Goal: Task Accomplishment & Management: Manage account settings

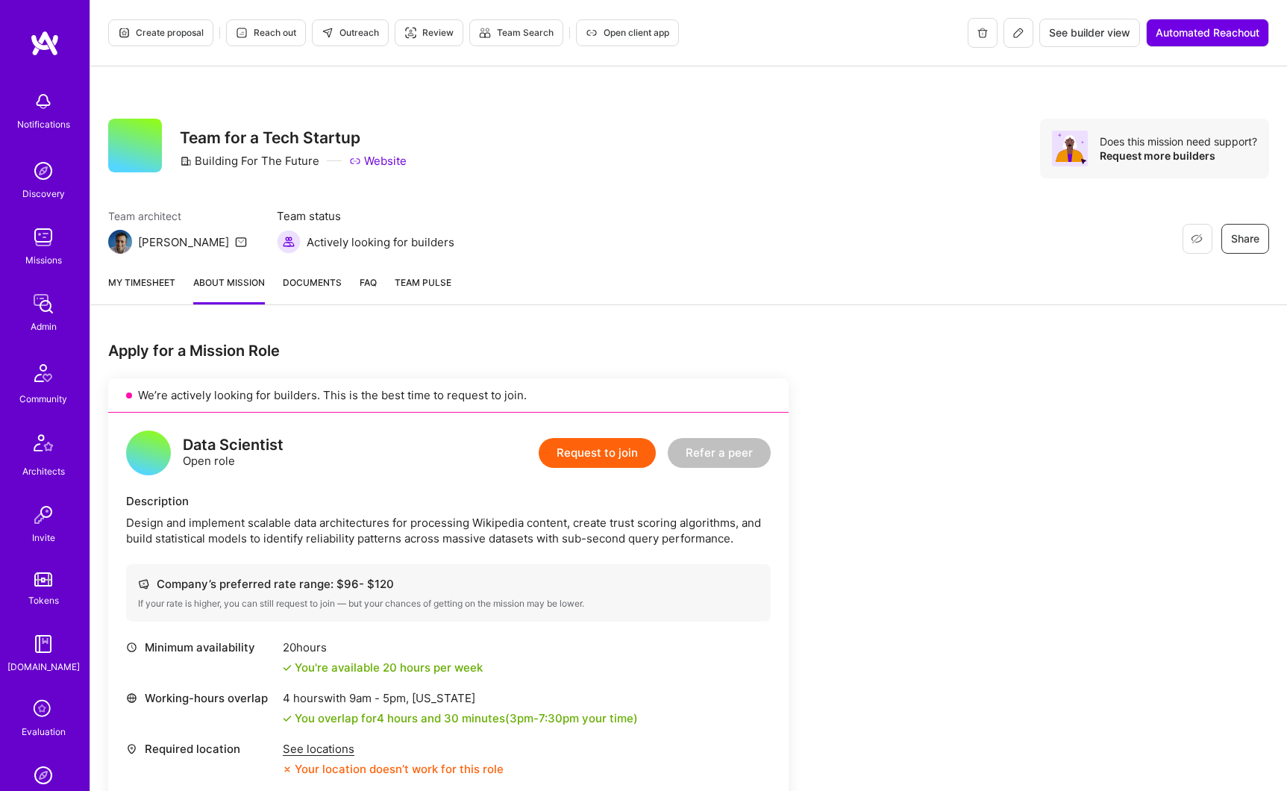
scroll to position [178, 0]
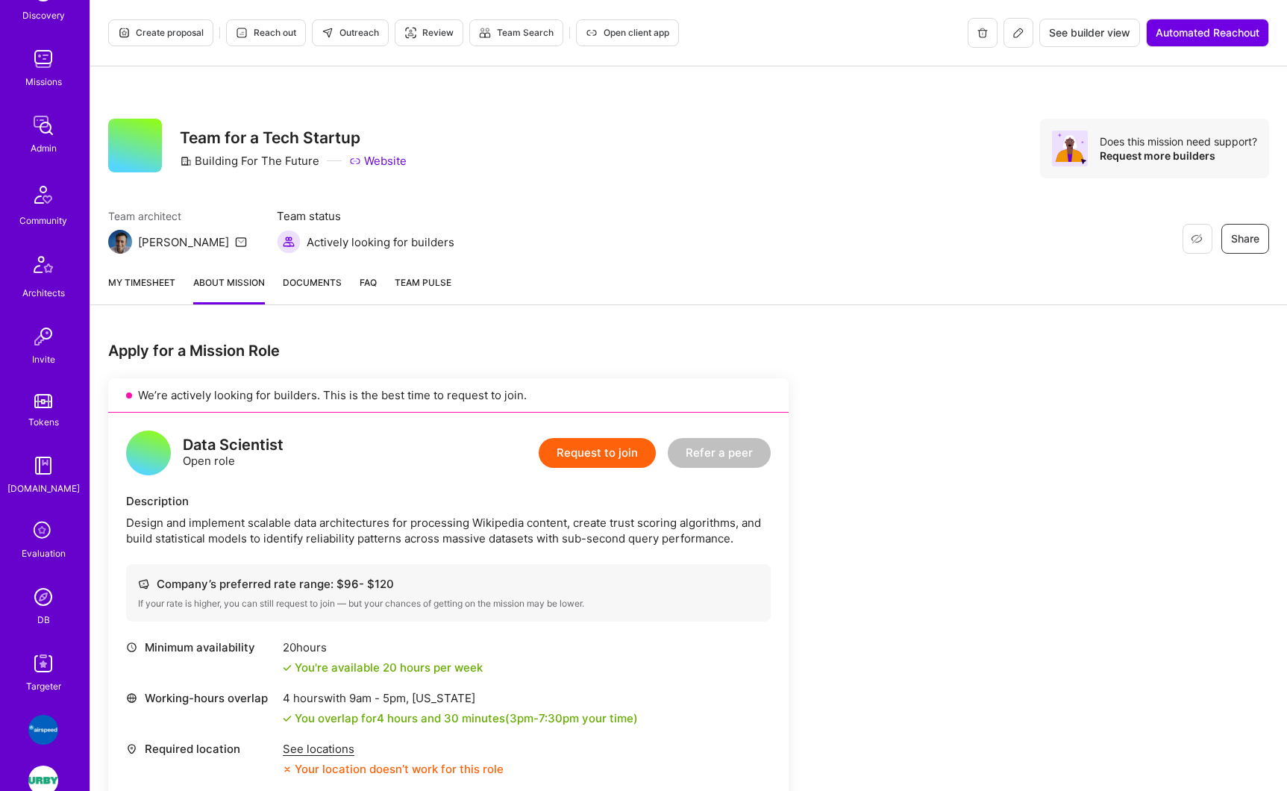
click at [41, 601] on img at bounding box center [43, 597] width 30 height 30
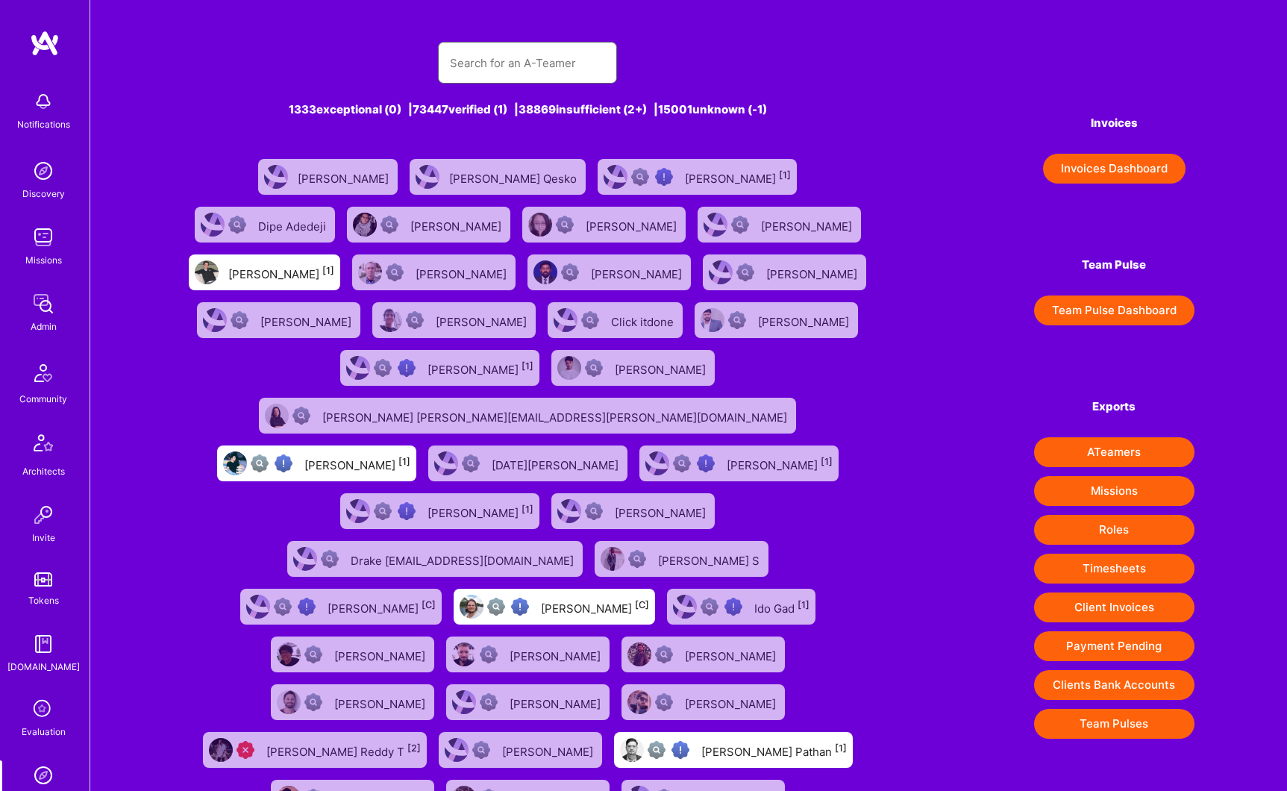
paste input "Berkan Hiziroglu"
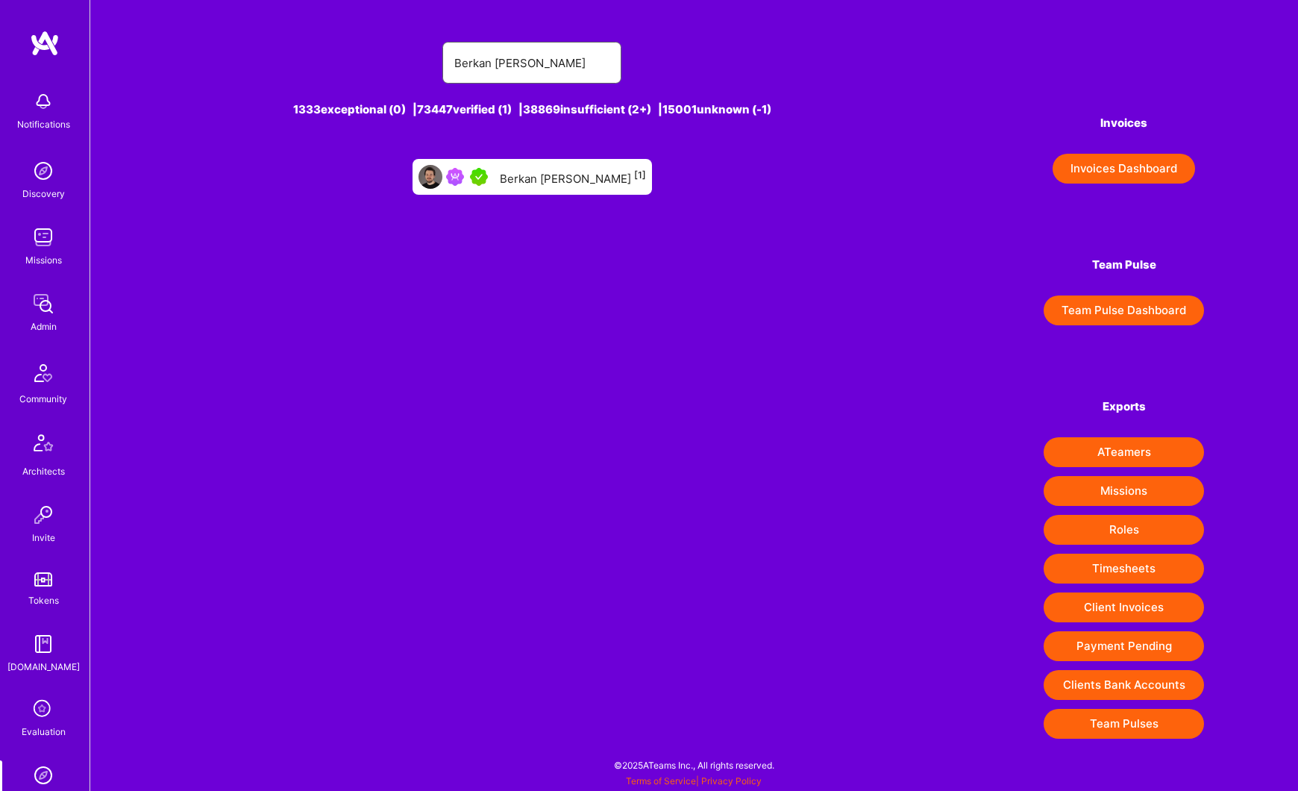
type input "Berkan Hiziroglu"
click at [552, 176] on div "Berkan Hiziroglu [1]" at bounding box center [573, 176] width 146 height 19
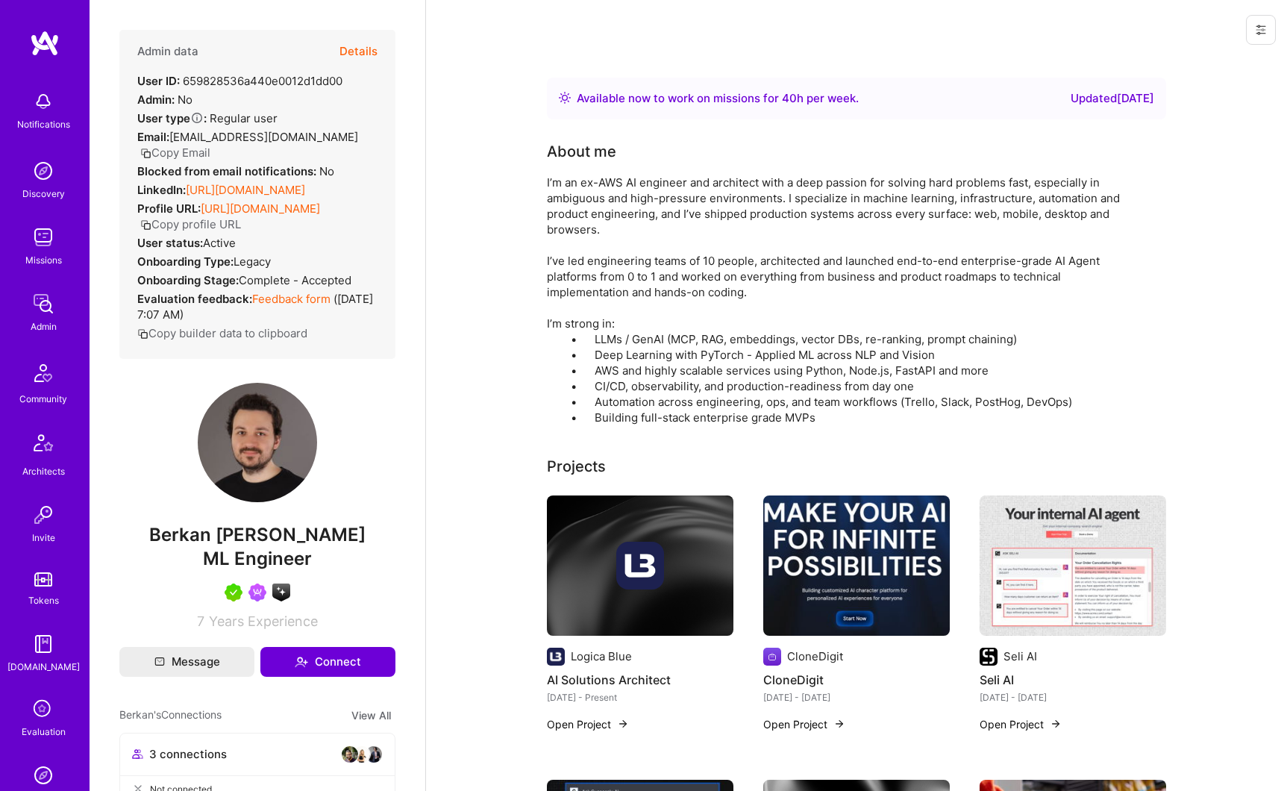
click at [351, 51] on button "Details" at bounding box center [358, 51] width 38 height 43
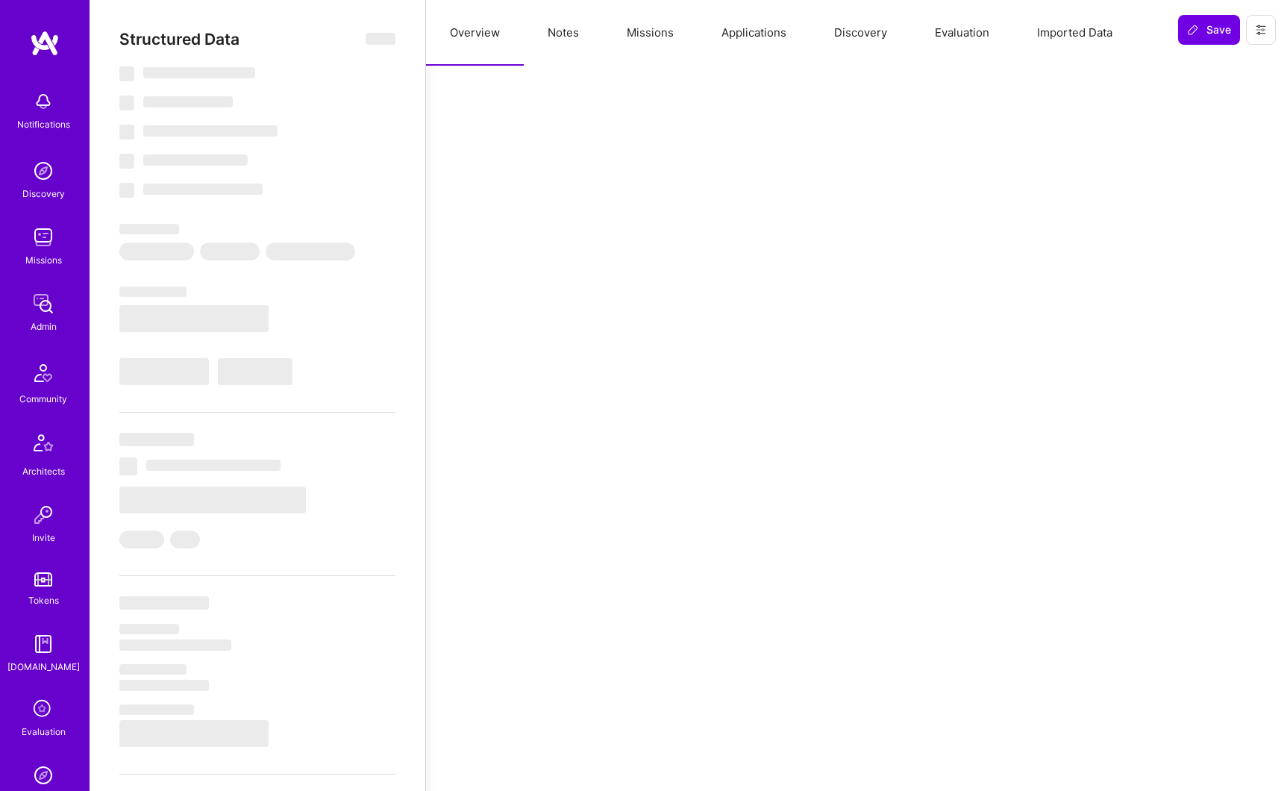
select select "Right Now"
select select "5"
select select "7"
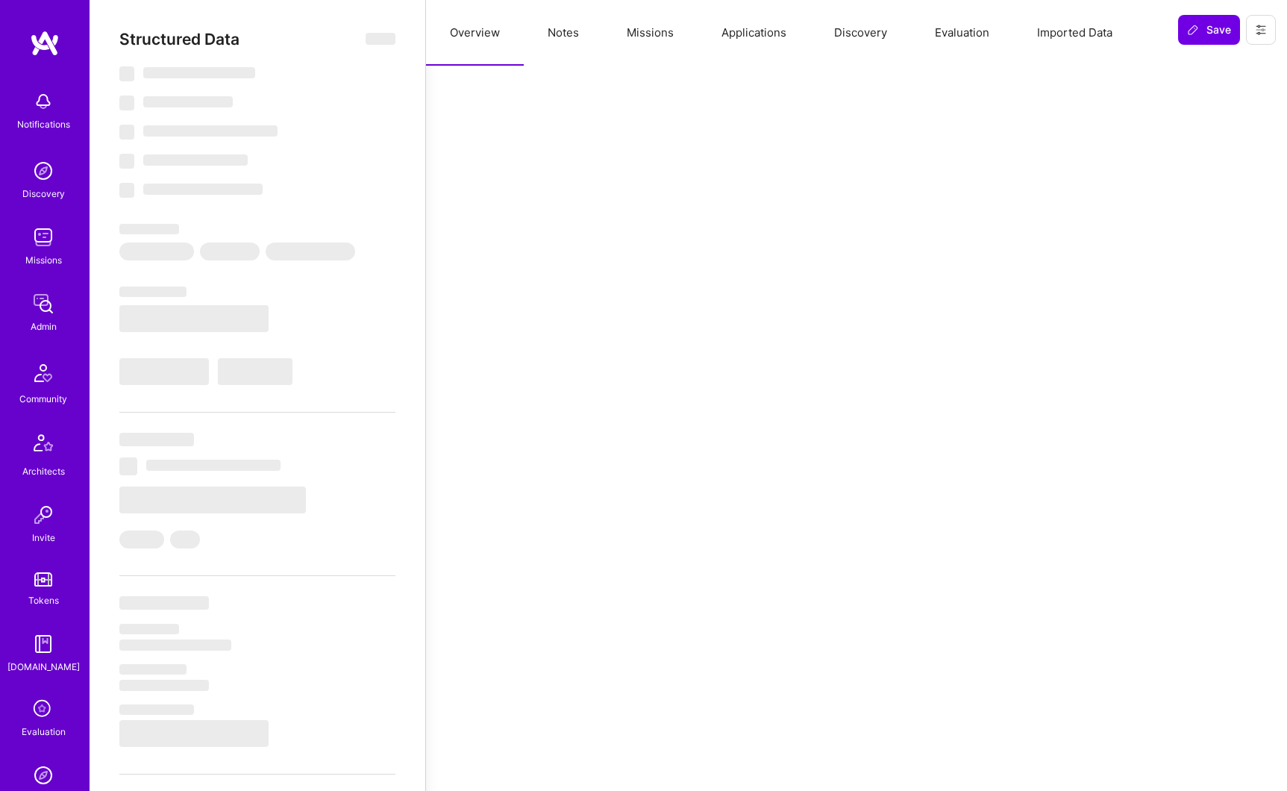
select select "US"
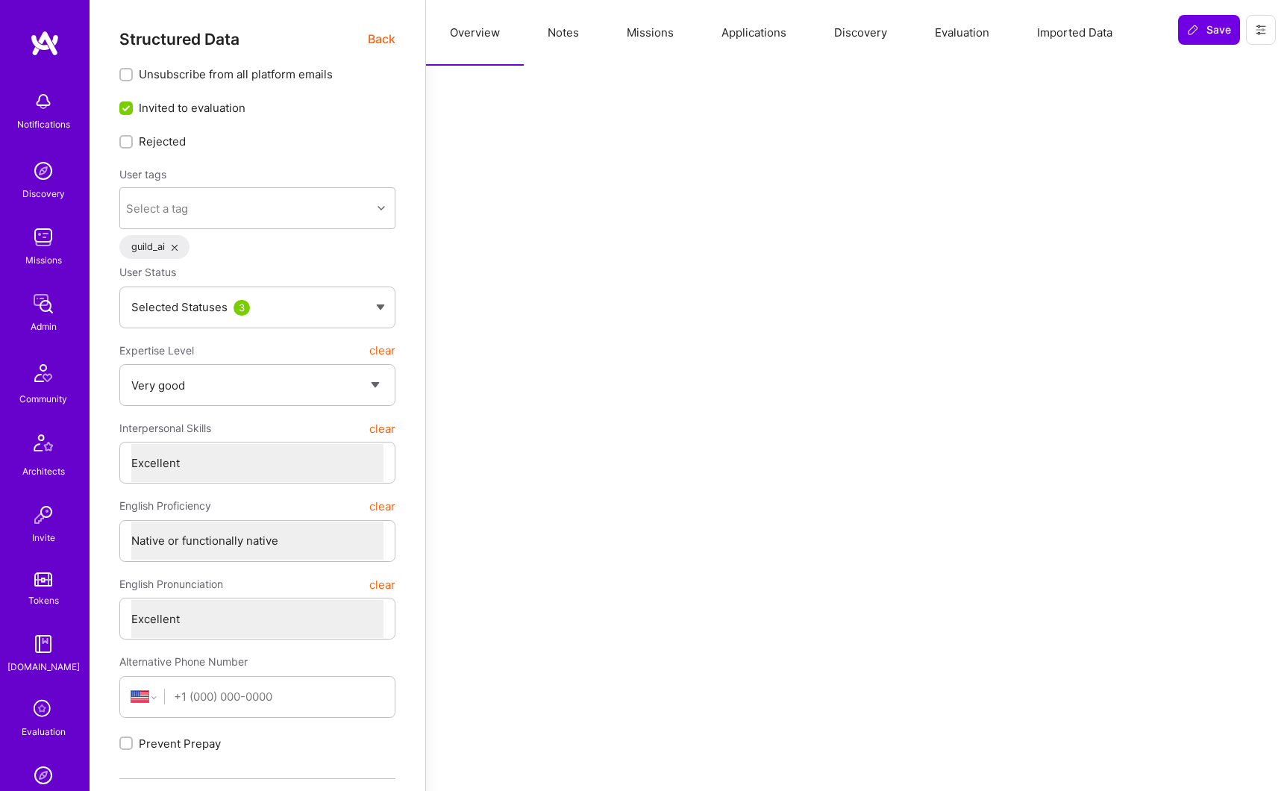
click at [644, 38] on button "Missions" at bounding box center [650, 33] width 95 height 66
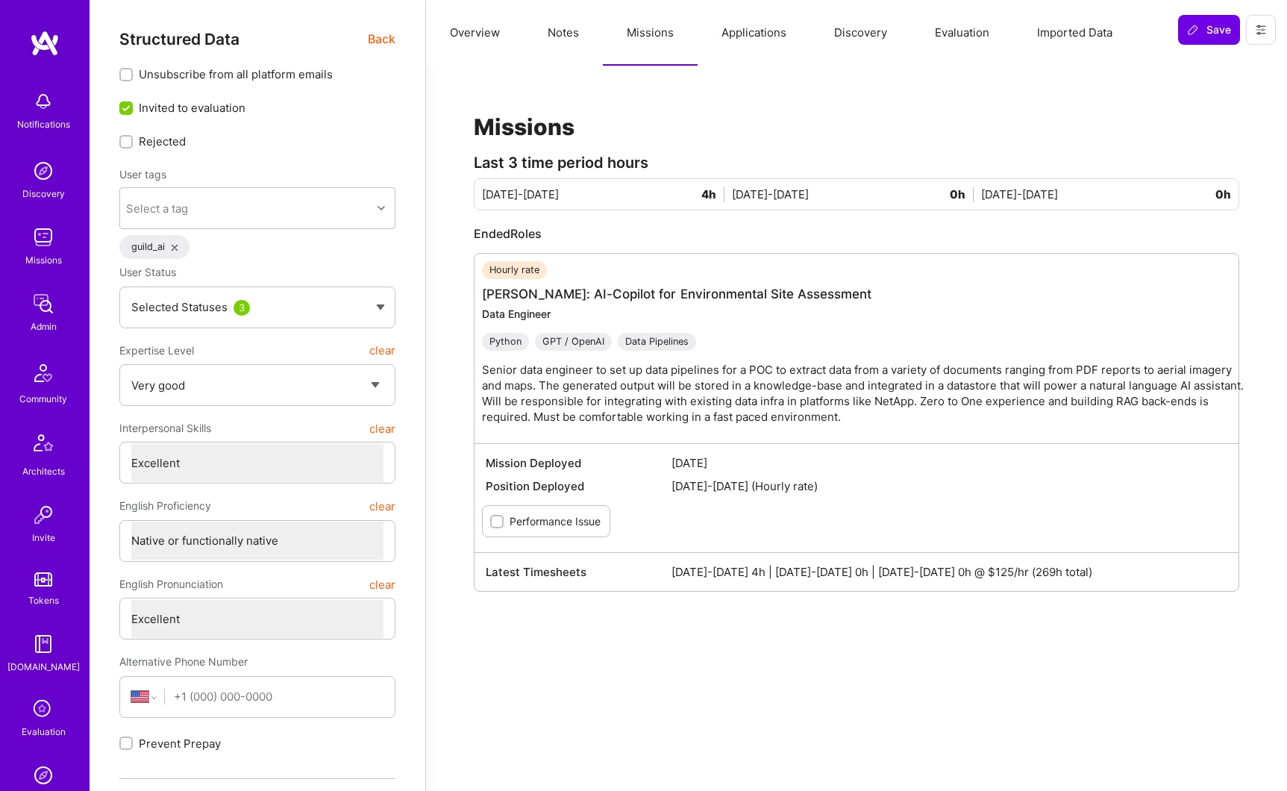
click at [762, 34] on button "Applications" at bounding box center [753, 33] width 113 height 66
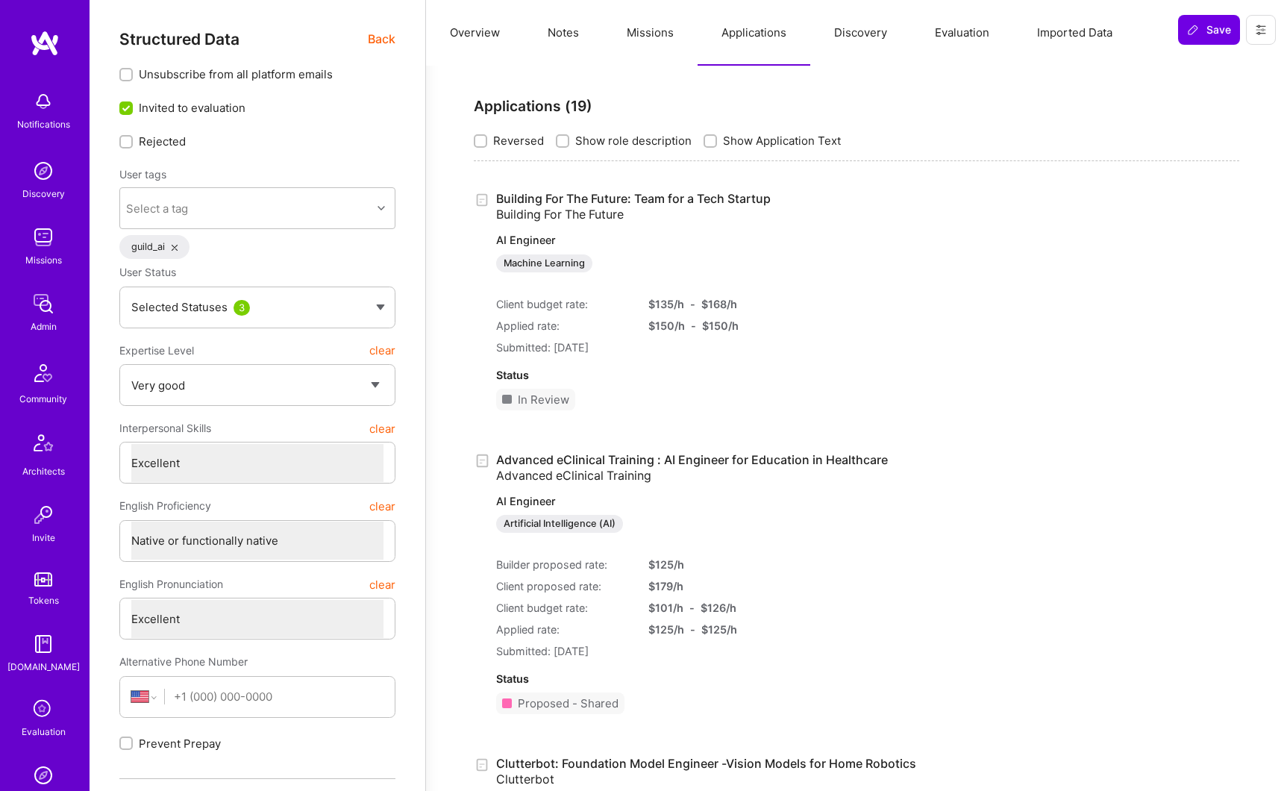
click at [708, 392] on div "Status In Review" at bounding box center [693, 388] width 394 height 67
click at [489, 28] on button "Overview" at bounding box center [475, 33] width 98 height 66
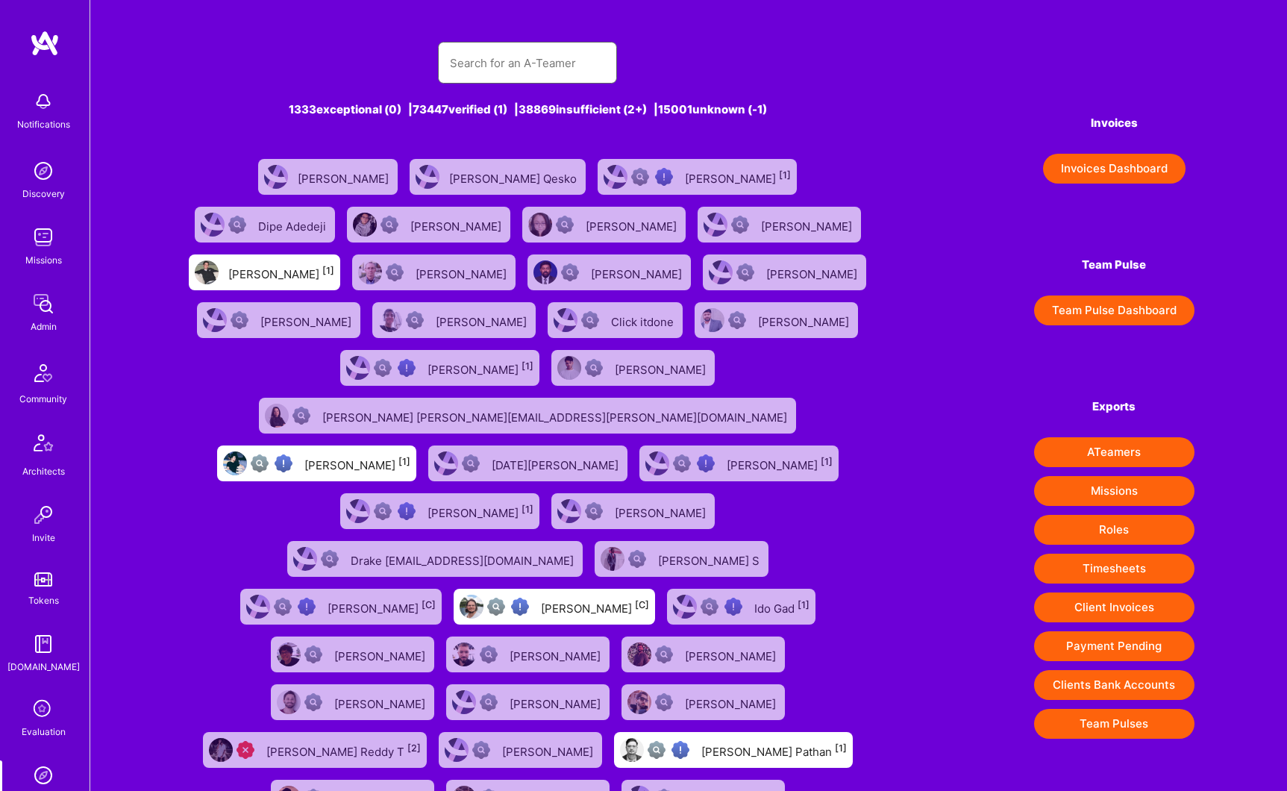
click at [507, 75] on input "text" at bounding box center [527, 63] width 155 height 38
paste input "Berkan [PERSON_NAME]"
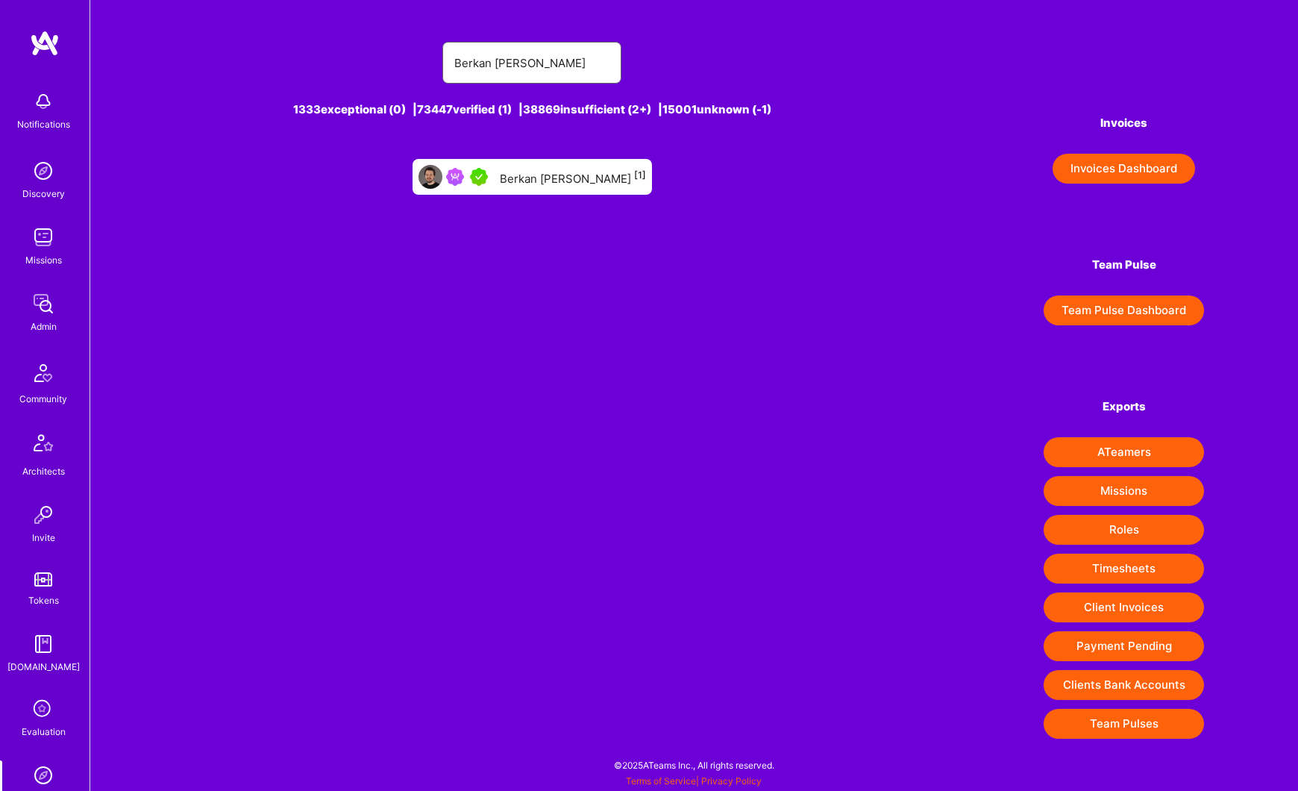
type input "Berkan [PERSON_NAME]"
click at [553, 204] on div "Berkan Hiziroglu 1333 exceptional (0) | 73447 verified (1) | 38869 insufficient…" at bounding box center [694, 381] width 1208 height 762
click at [555, 191] on div "Berkan Hiziroglu [1]" at bounding box center [532, 177] width 239 height 36
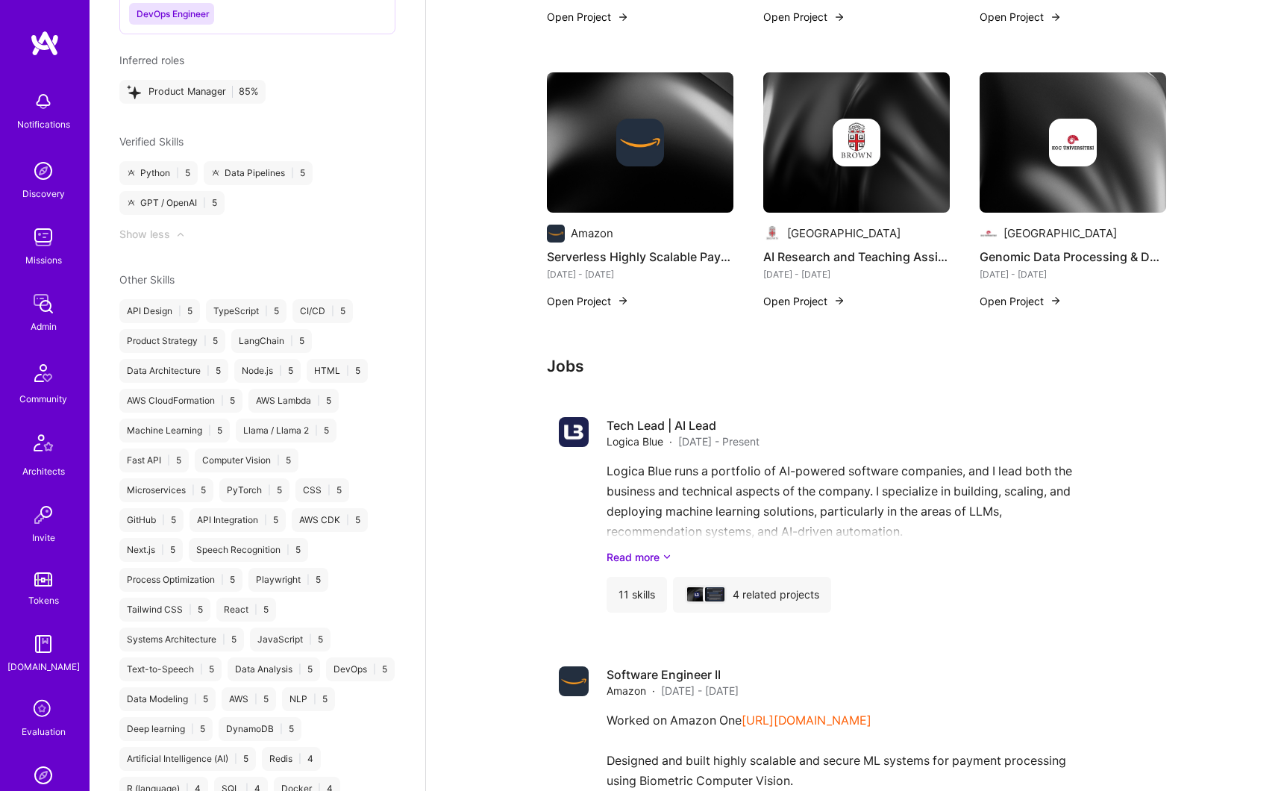
scroll to position [225, 0]
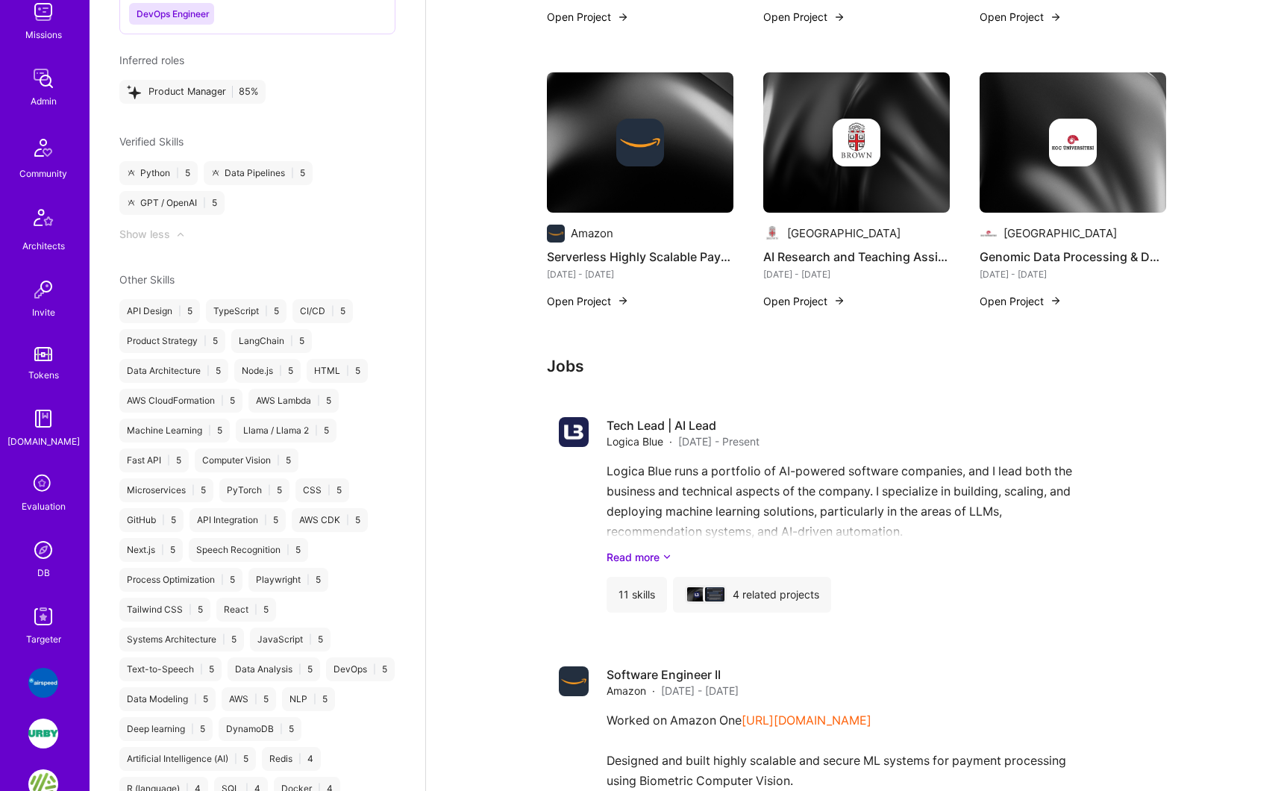
click at [40, 559] on img at bounding box center [43, 550] width 30 height 30
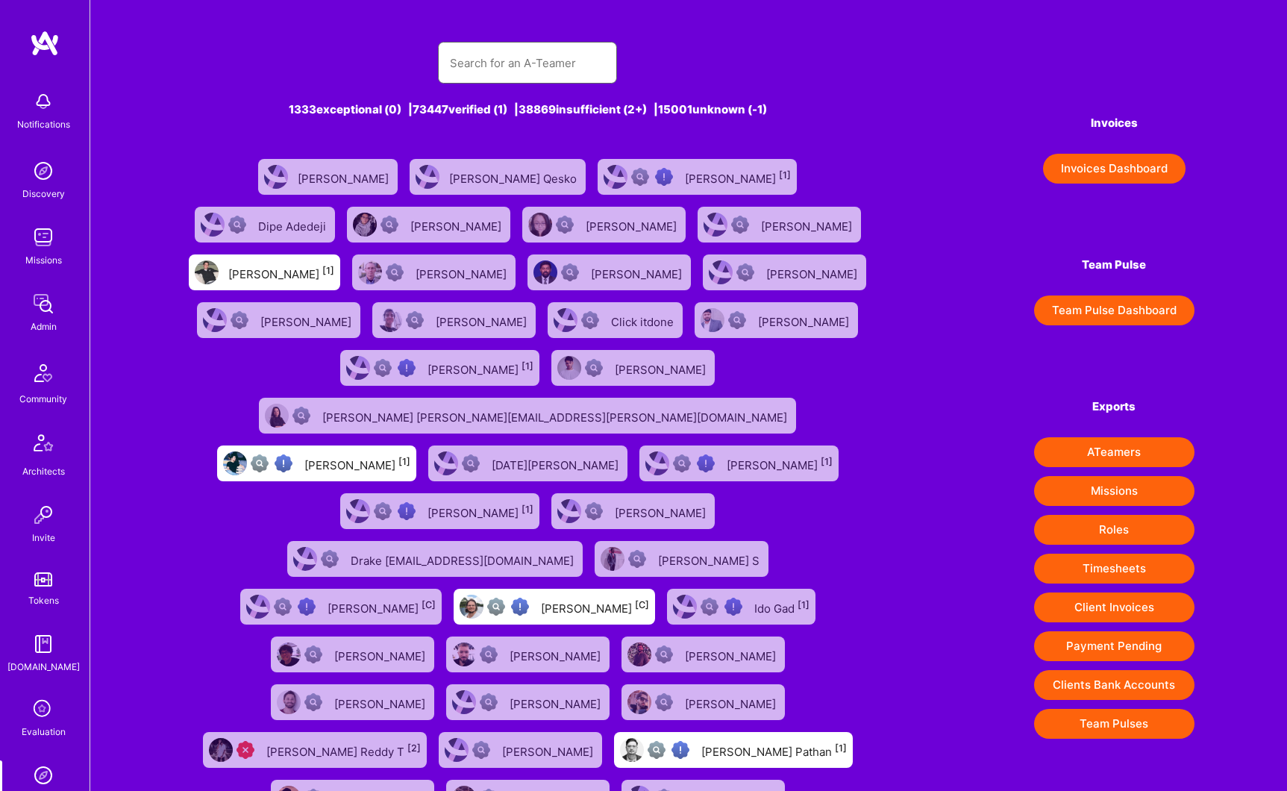
click at [522, 63] on input "text" at bounding box center [527, 63] width 155 height 38
paste input "Nhan Tran"
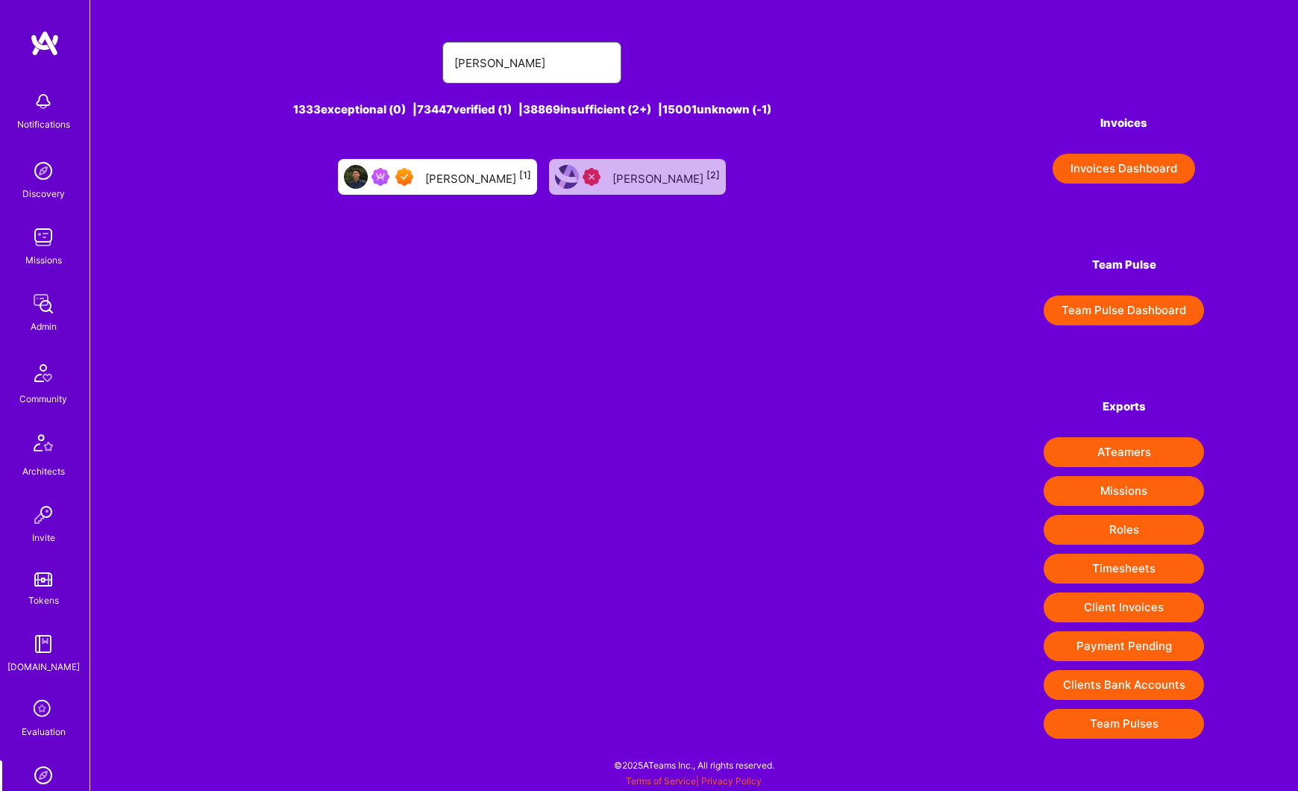
type input "Nhan Tran"
click at [472, 186] on div "Nhan Tran [1]" at bounding box center [478, 176] width 106 height 19
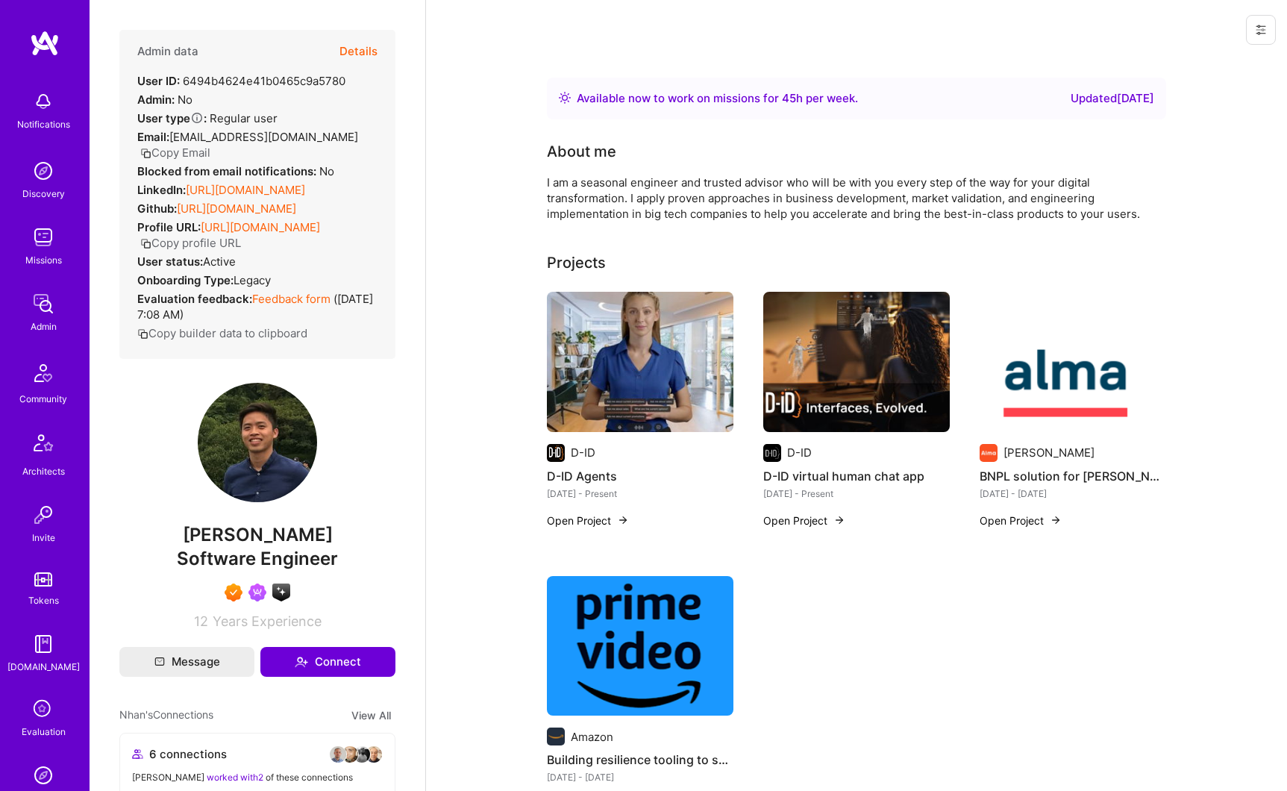
click at [348, 52] on button "Details" at bounding box center [358, 51] width 38 height 43
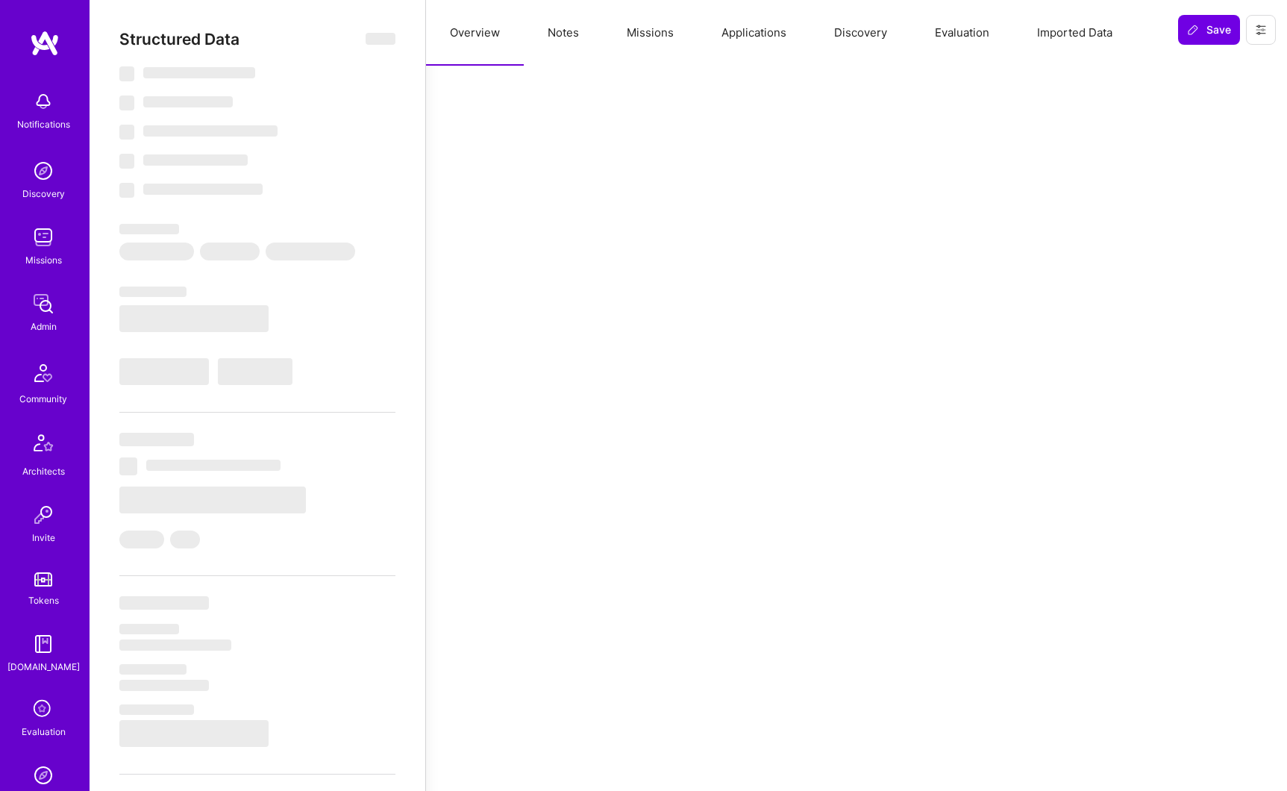
type textarea "x"
select select "Right Now"
select select "7"
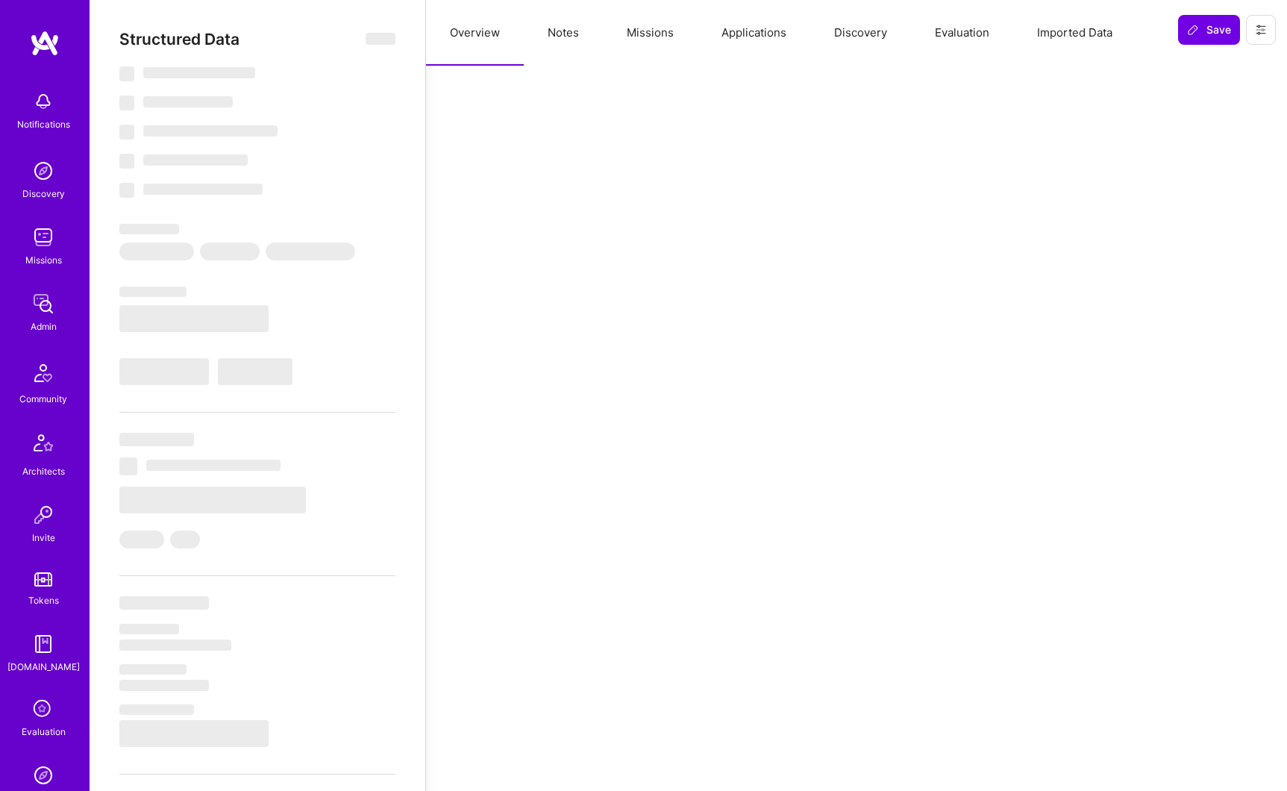
select select "6"
select select "GB"
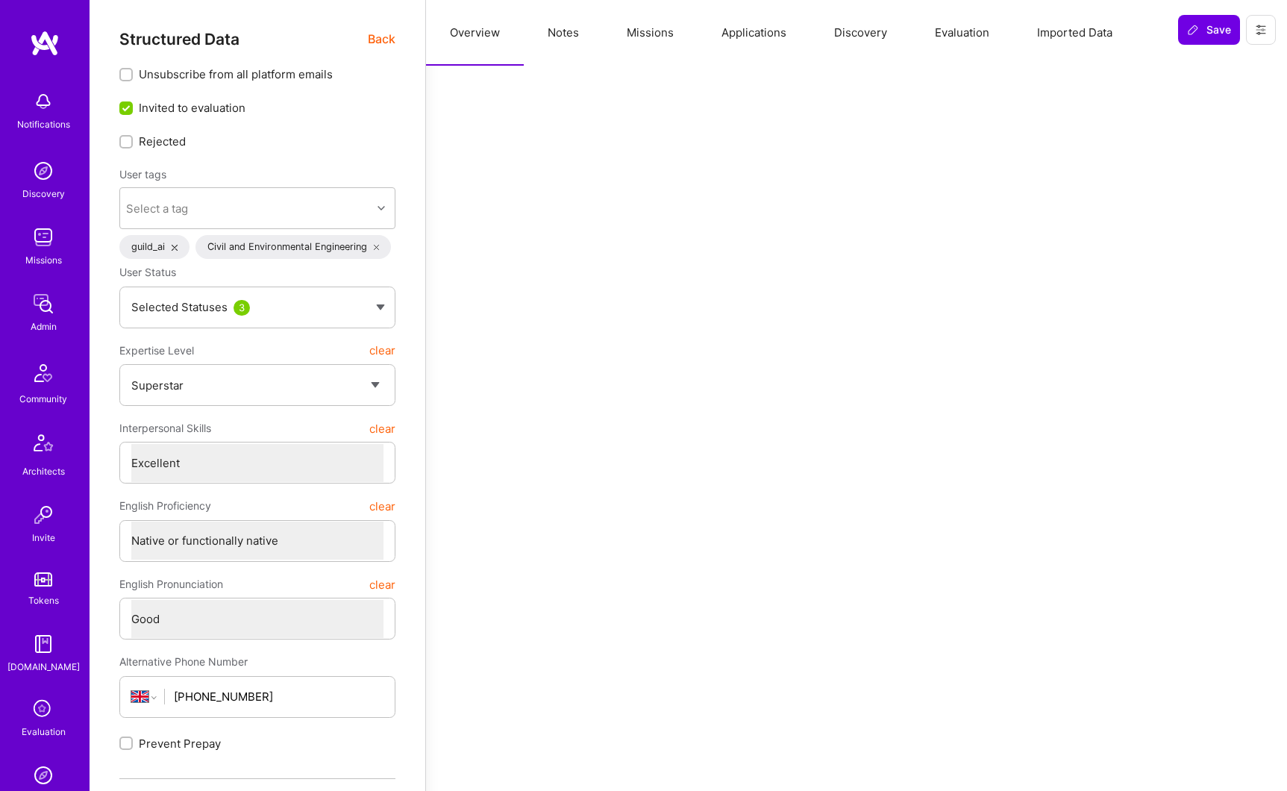
click at [653, 32] on button "Missions" at bounding box center [650, 33] width 95 height 66
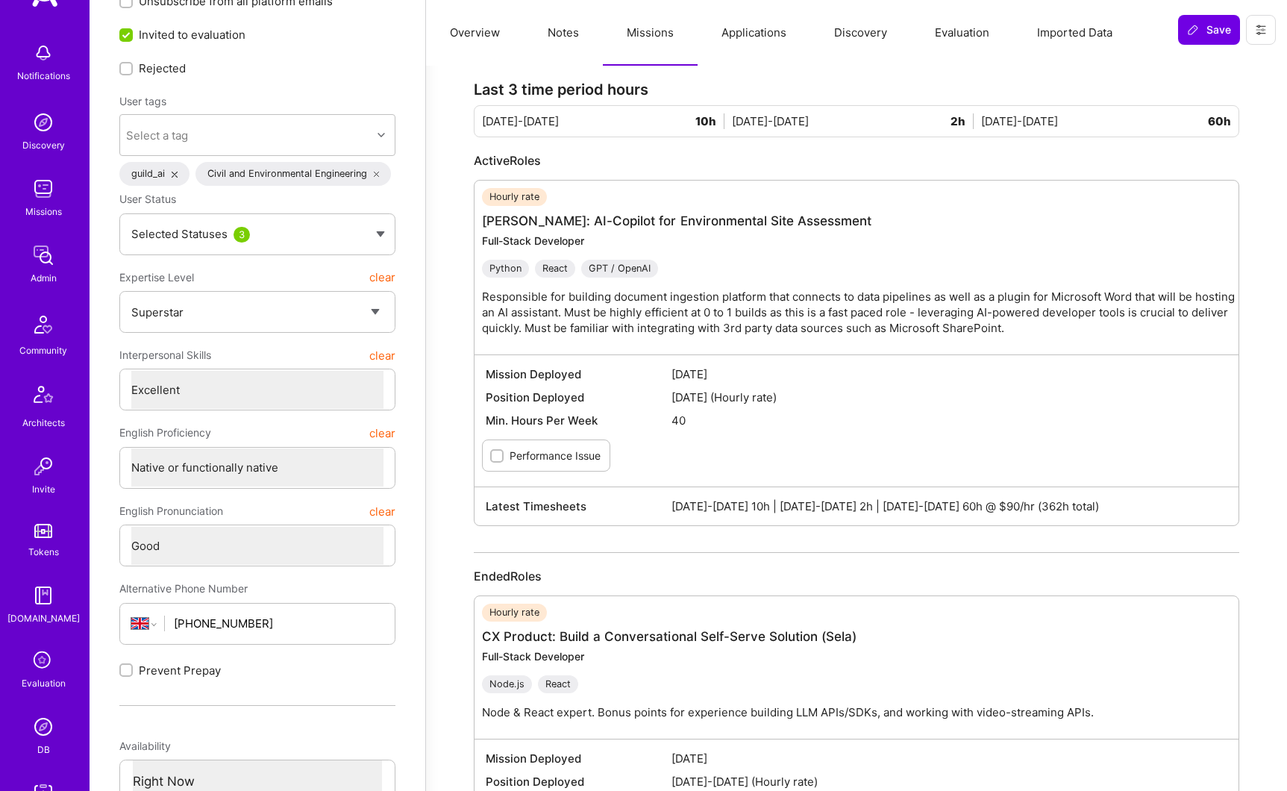
scroll to position [156, 0]
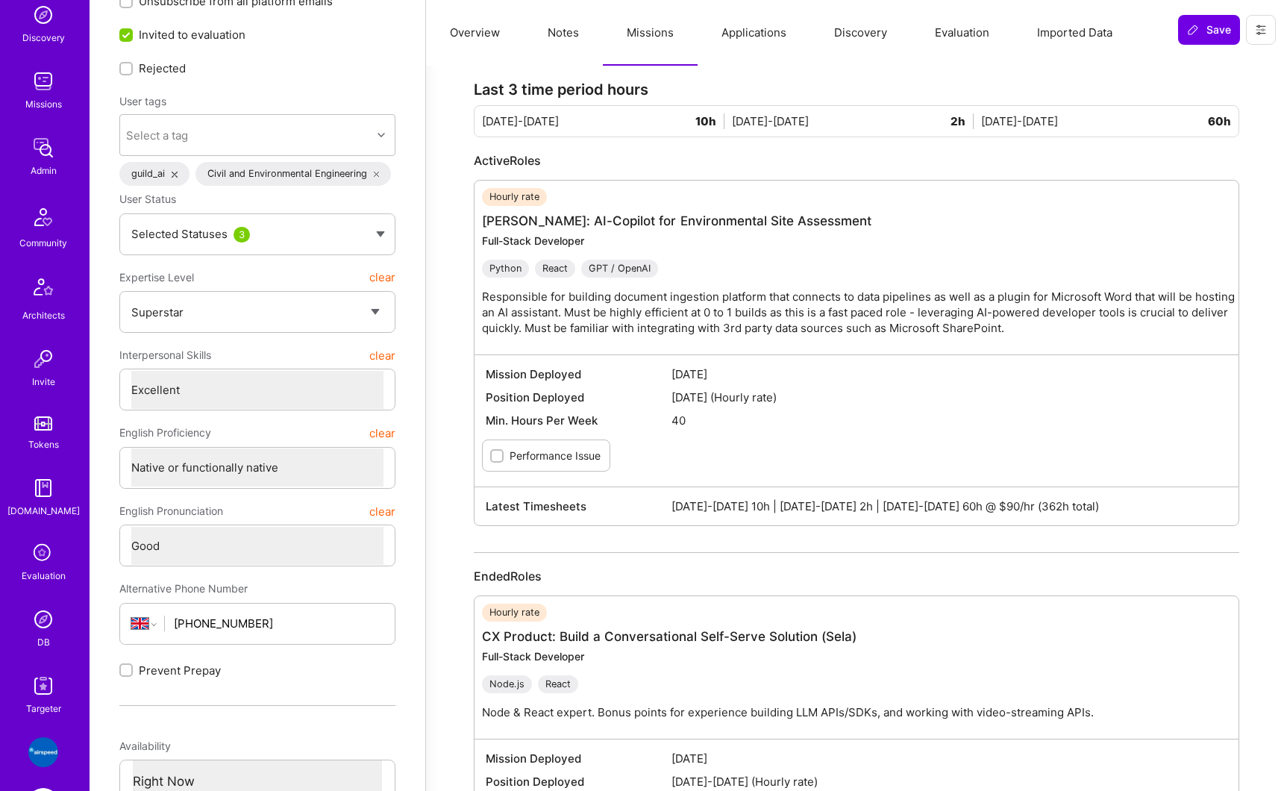
click at [46, 622] on img at bounding box center [43, 619] width 30 height 30
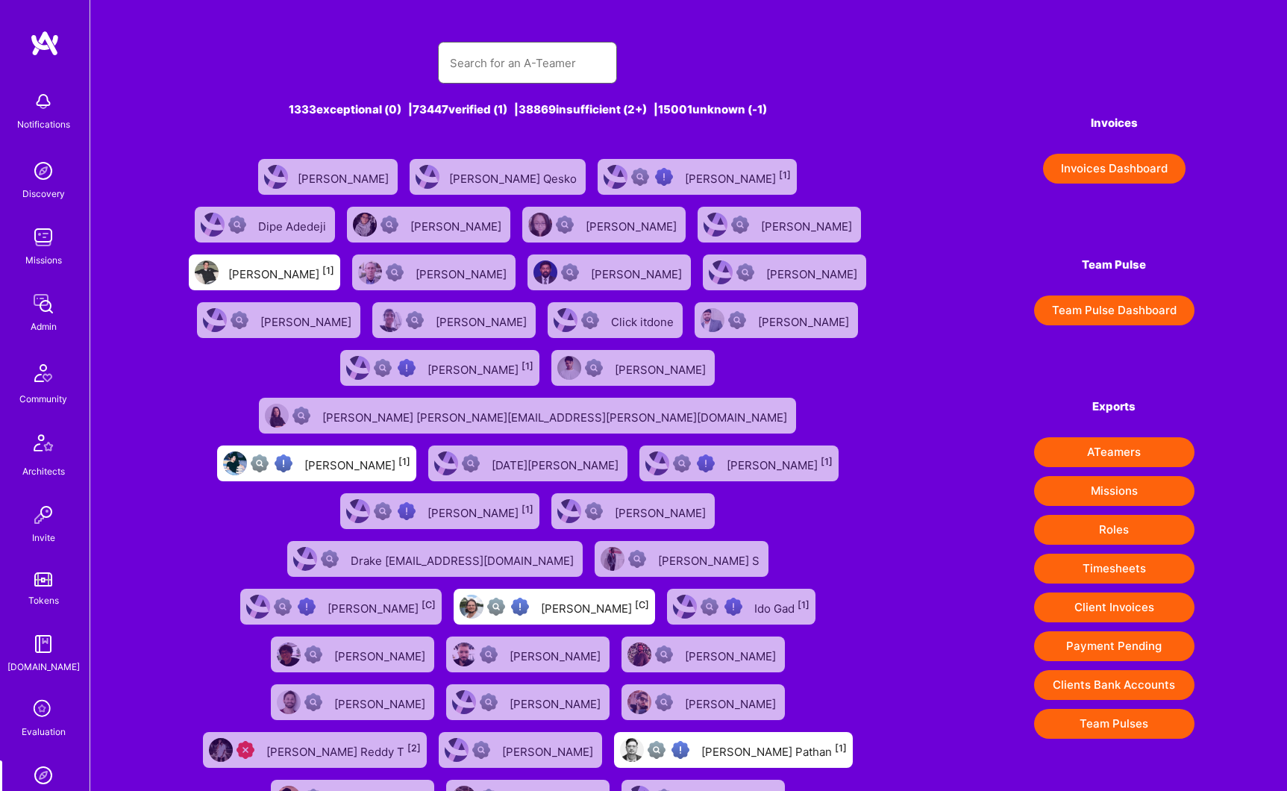
click at [498, 72] on input "text" at bounding box center [527, 63] width 155 height 38
paste input "Bartlomiej Loza"
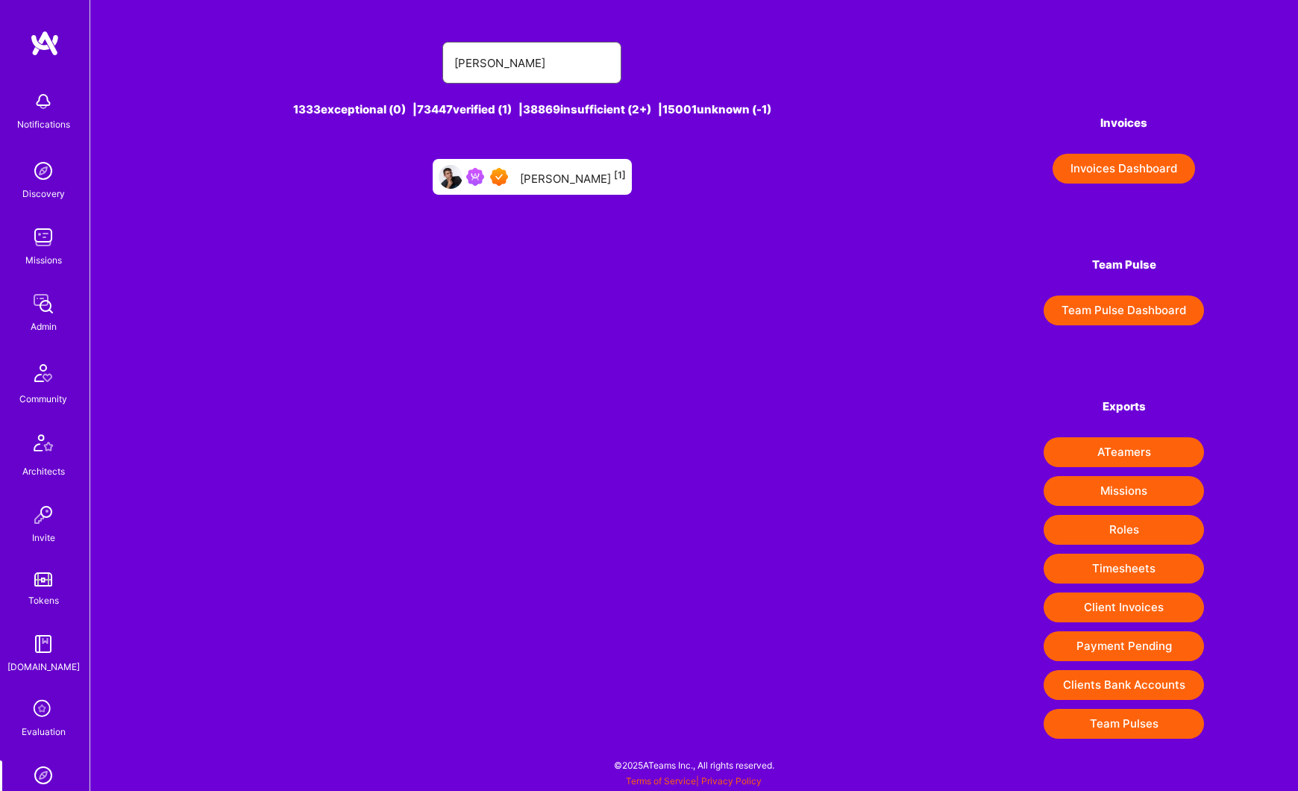
type input "Bartlomiej Loza"
click at [568, 178] on div "Bartlomiej Loza [1]" at bounding box center [573, 176] width 106 height 19
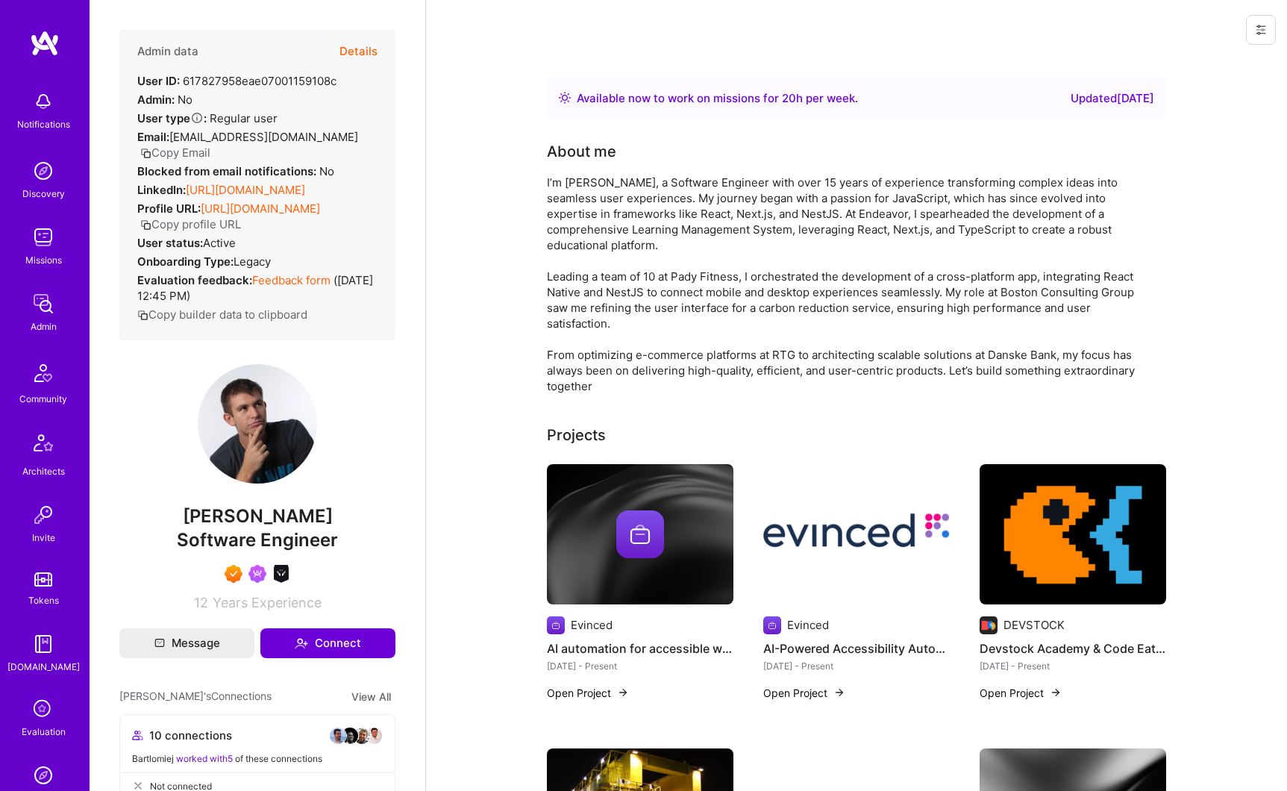
click at [348, 48] on button "Details" at bounding box center [358, 51] width 38 height 43
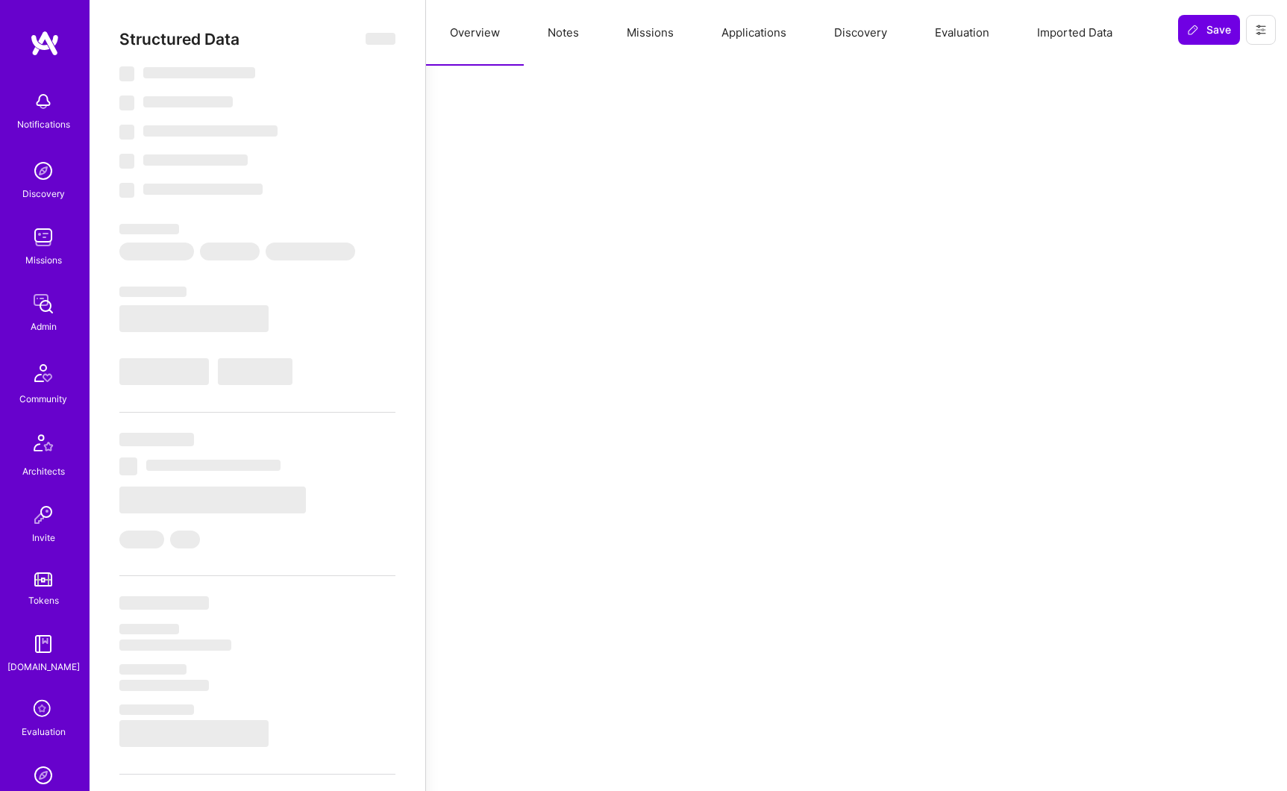
type textarea "x"
select select "Right Now"
select select "7"
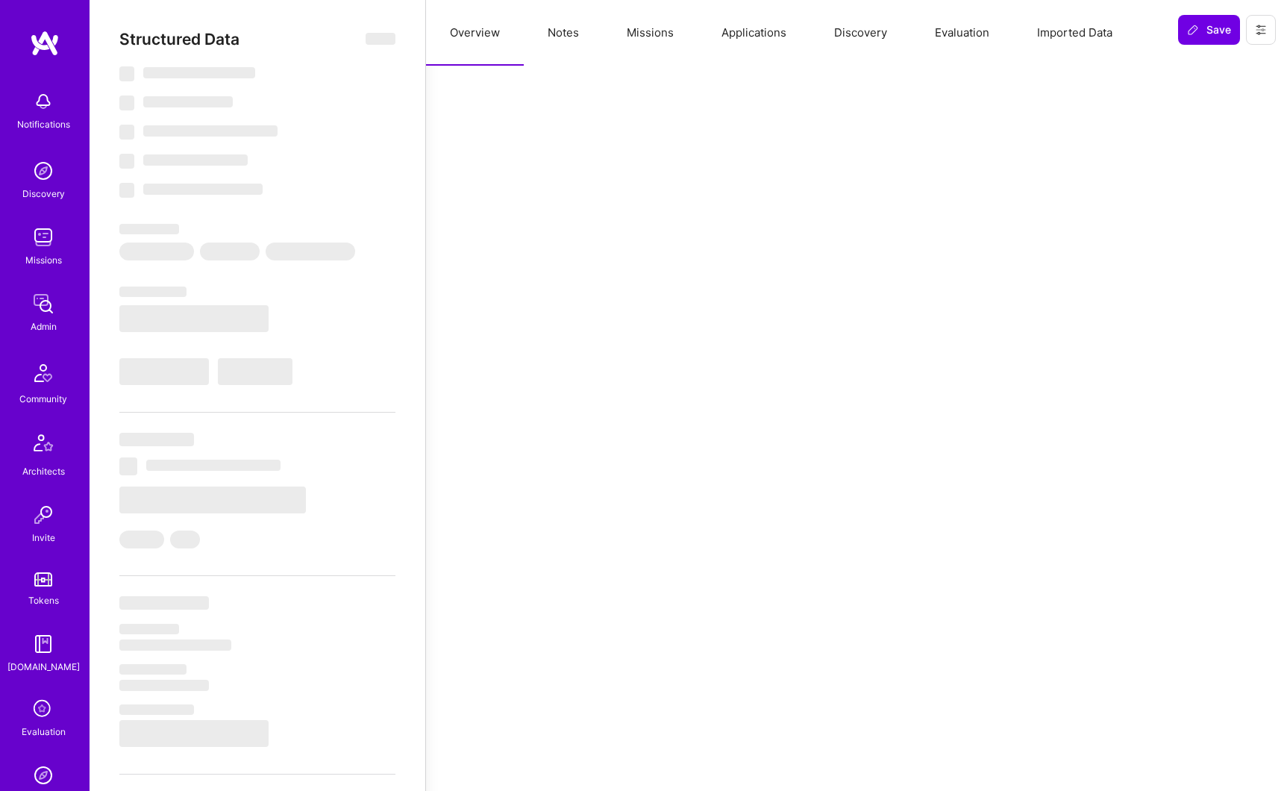
select select "7"
select select "PL"
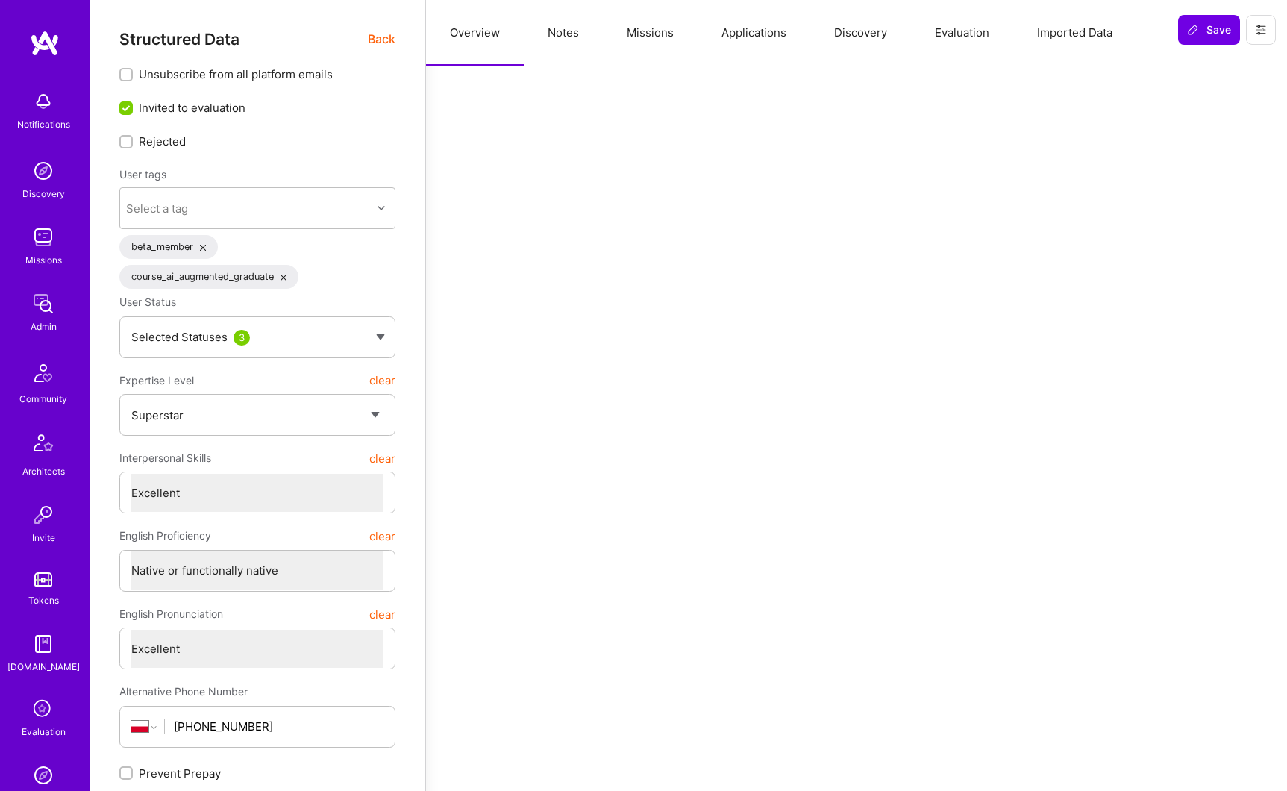
click at [656, 38] on button "Missions" at bounding box center [650, 33] width 95 height 66
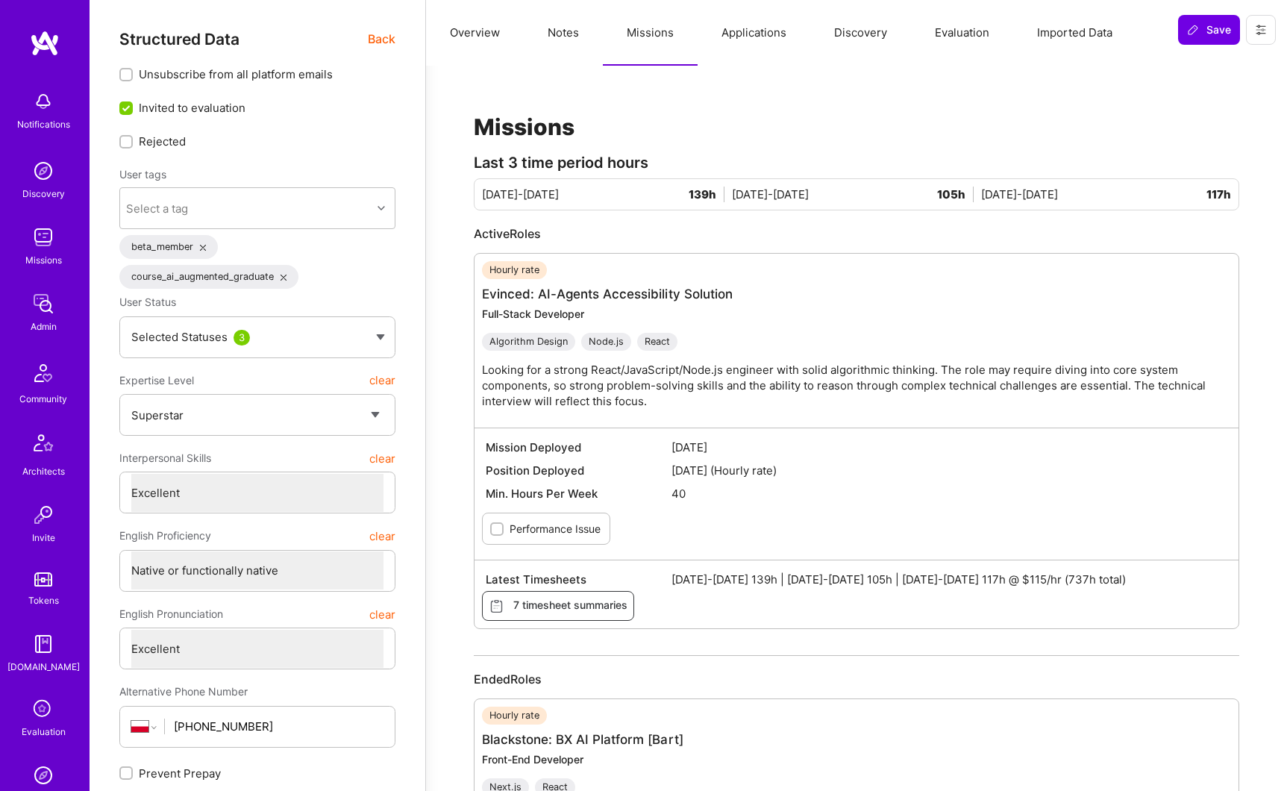
scroll to position [210, 0]
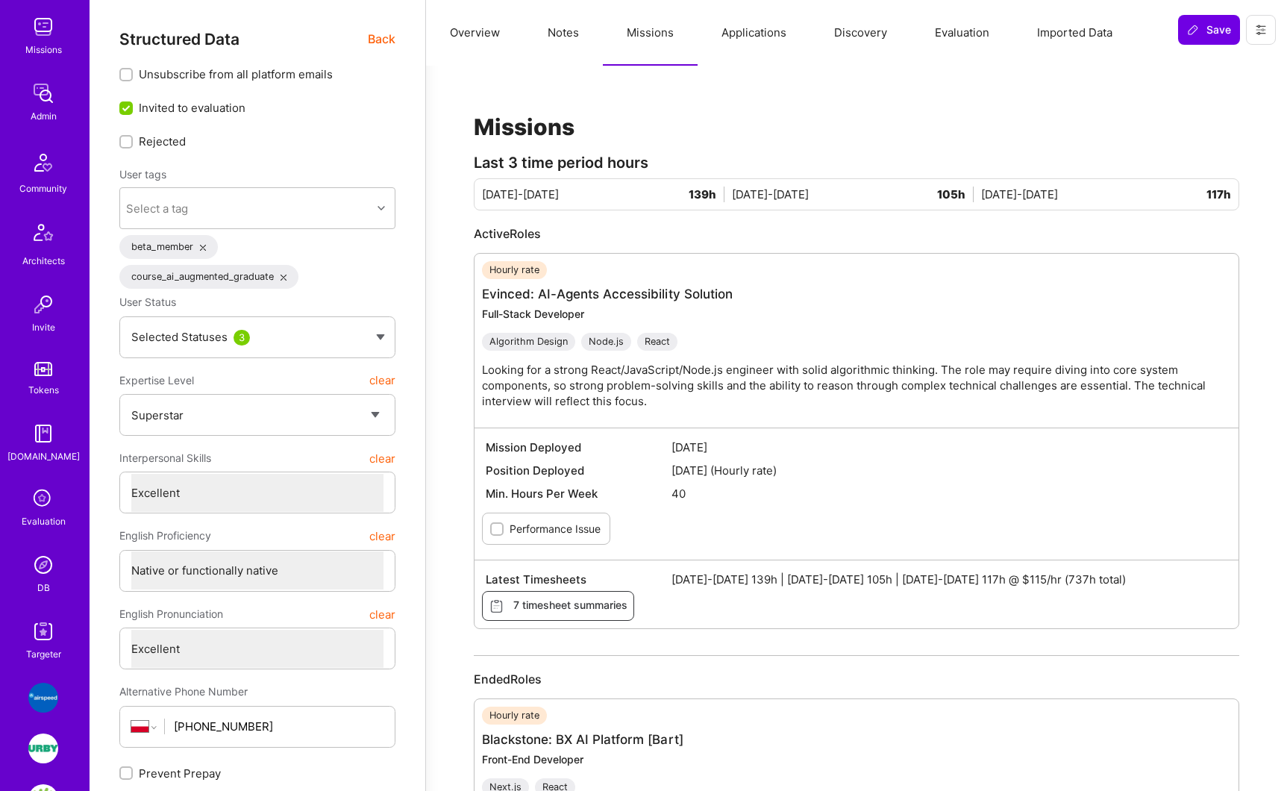
click at [42, 568] on img at bounding box center [43, 565] width 30 height 30
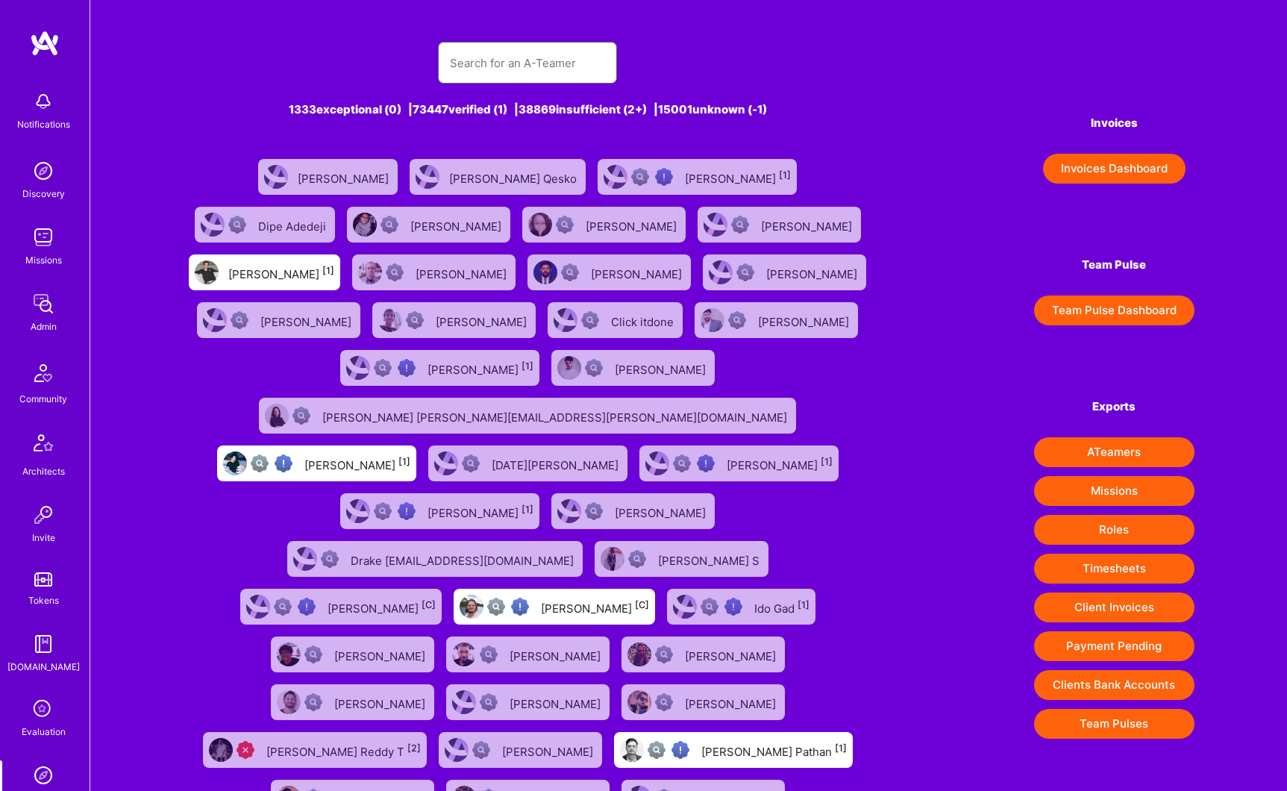
click at [503, 76] on input "text" at bounding box center [527, 63] width 155 height 38
paste input "Juan Roldan"
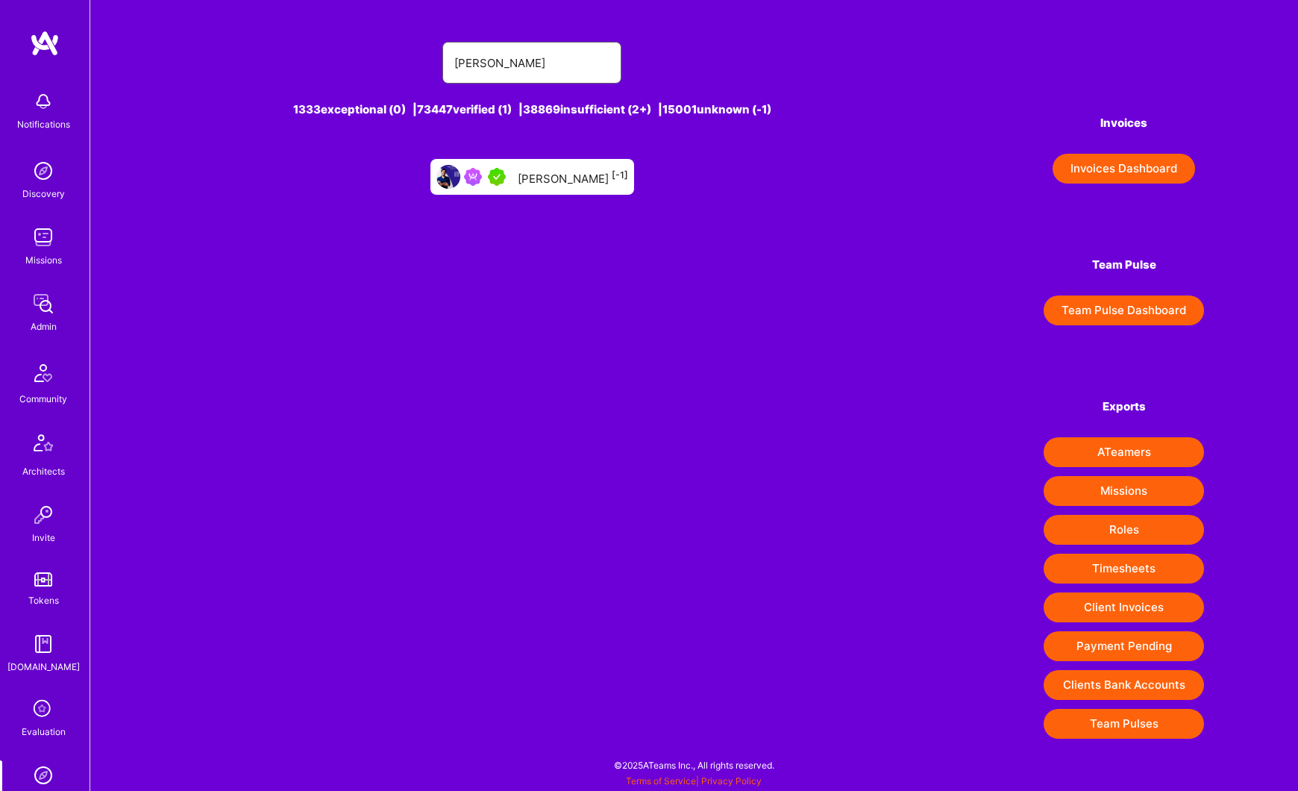
type input "Juan Roldan"
click at [553, 172] on div "Juan Roldan [-1]" at bounding box center [573, 176] width 110 height 19
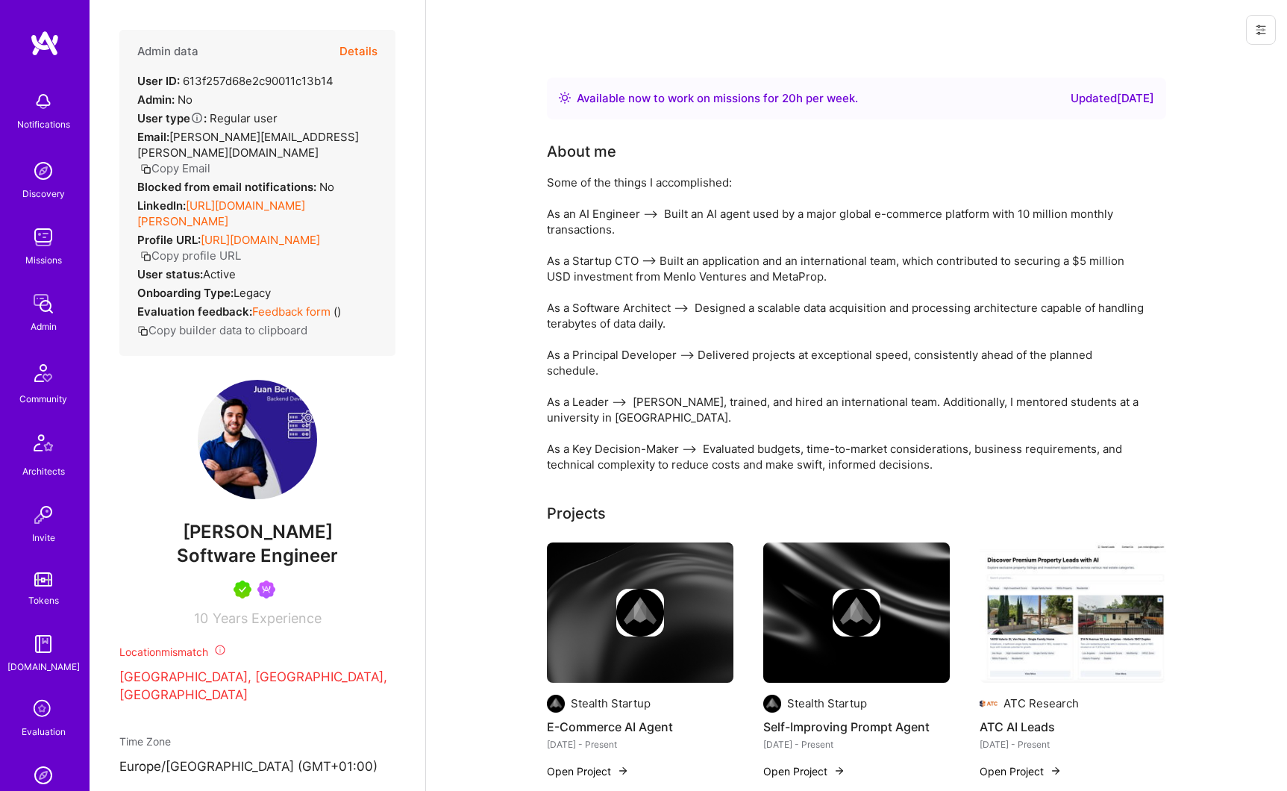
click at [352, 54] on button "Details" at bounding box center [358, 51] width 38 height 43
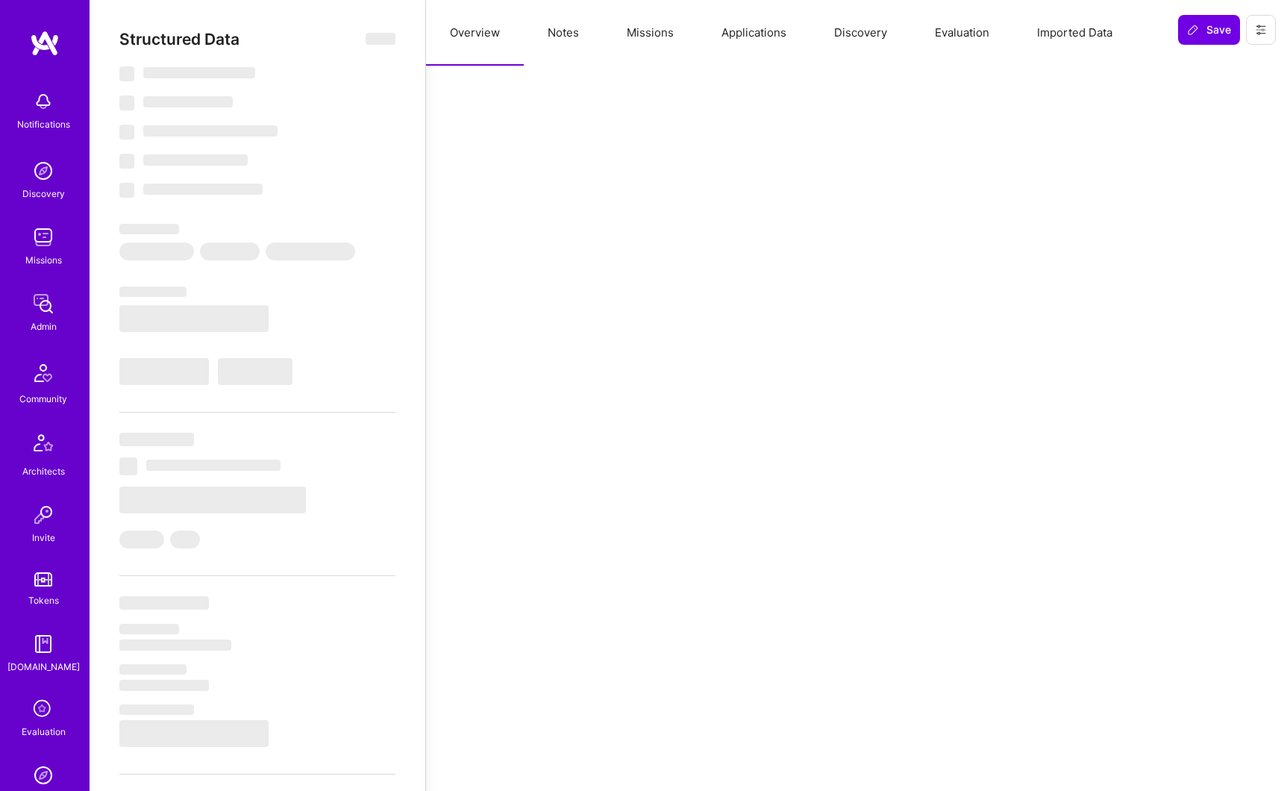
type textarea "x"
select select "Right Now"
select select "5"
select select "7"
select select "6"
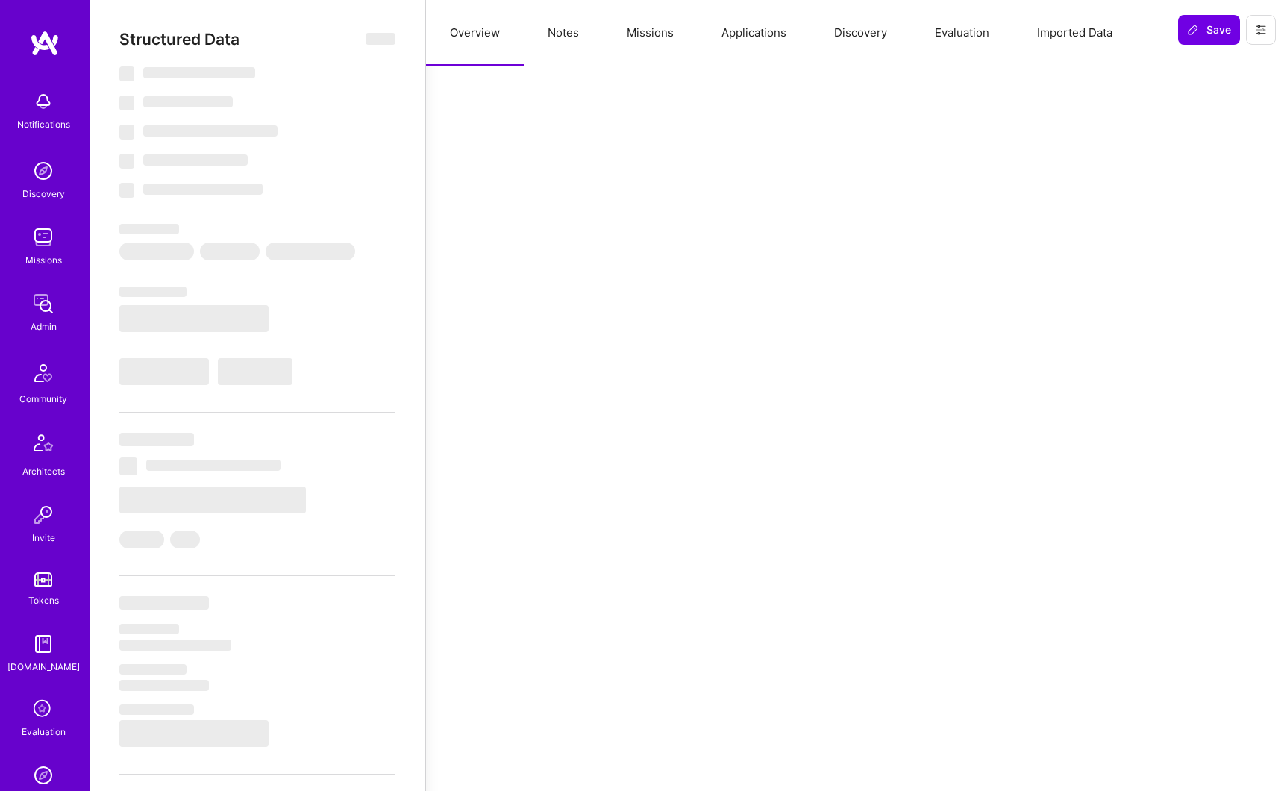
select select "7"
select select "SG"
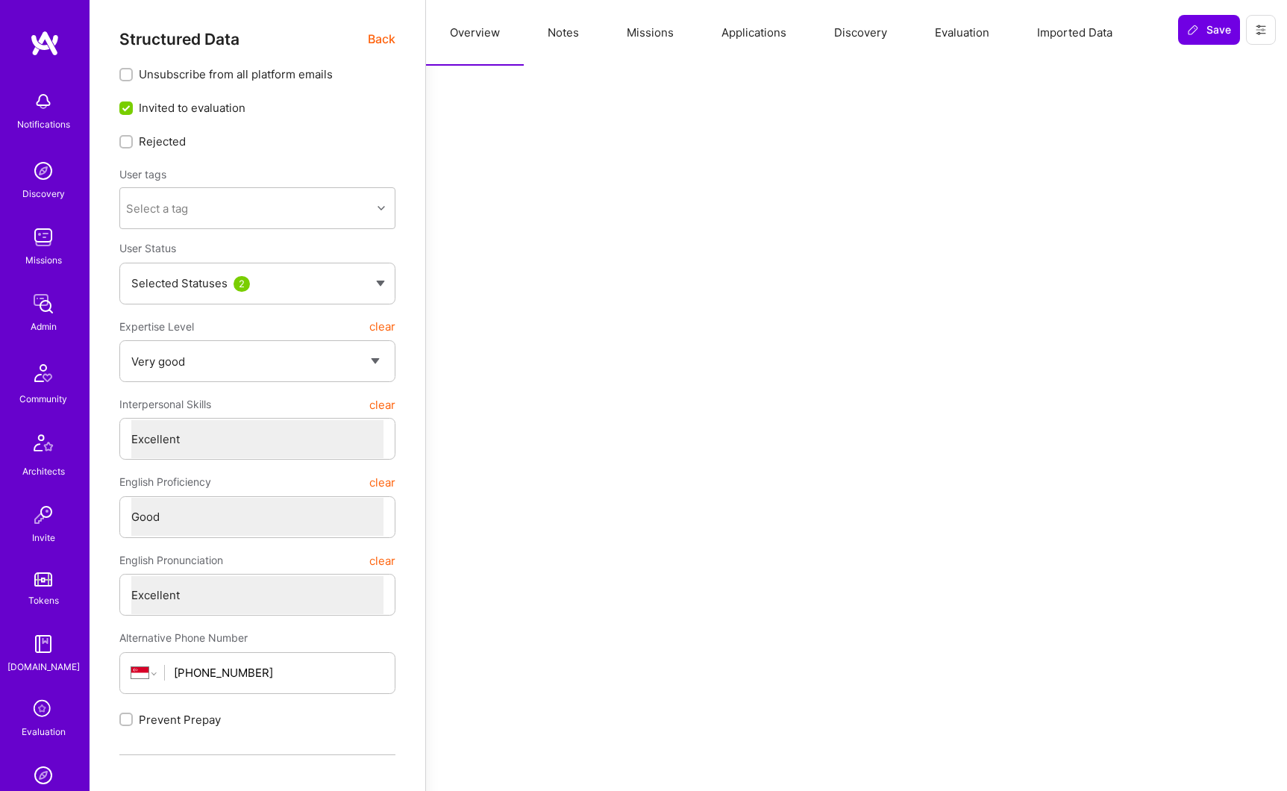
click at [639, 37] on button "Missions" at bounding box center [650, 33] width 95 height 66
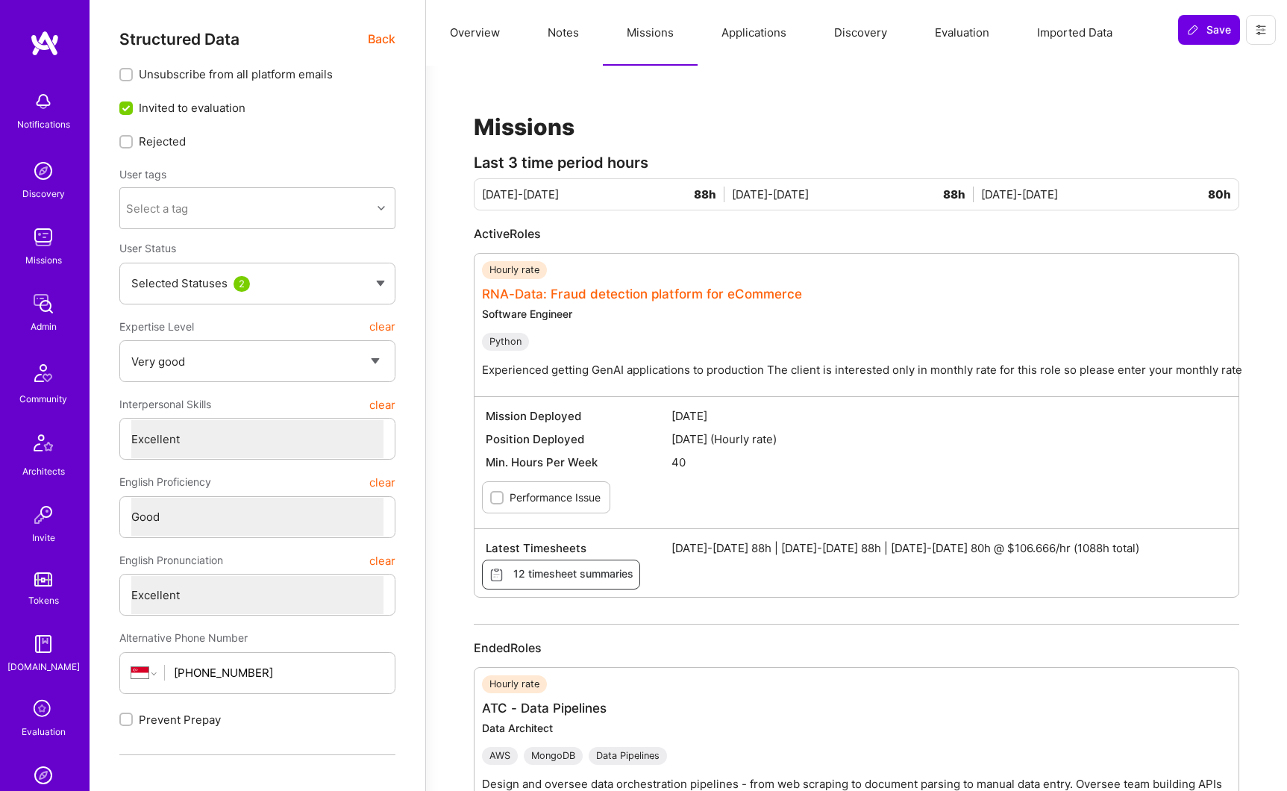
click at [648, 299] on link "RNA-Data: Fraud detection platform for eCommerce" at bounding box center [642, 293] width 320 height 15
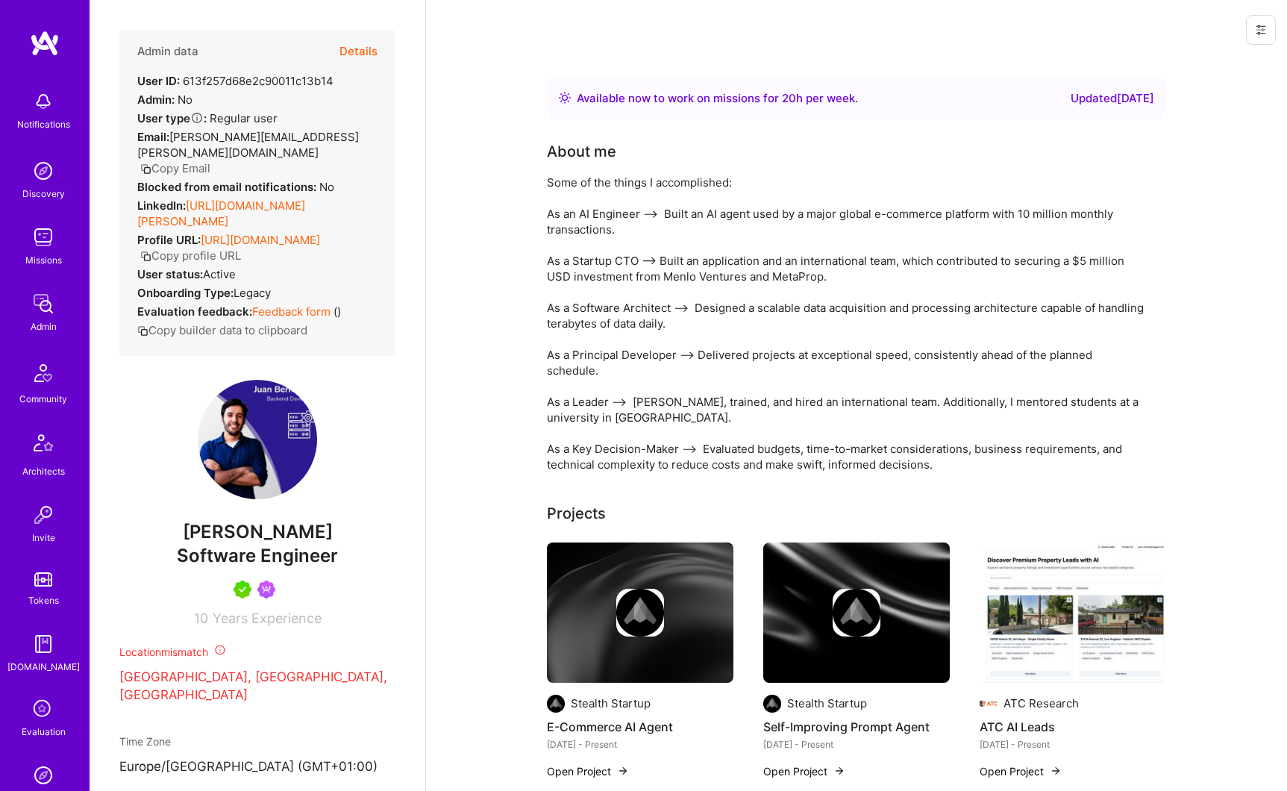
click at [345, 56] on button "Details" at bounding box center [358, 51] width 38 height 43
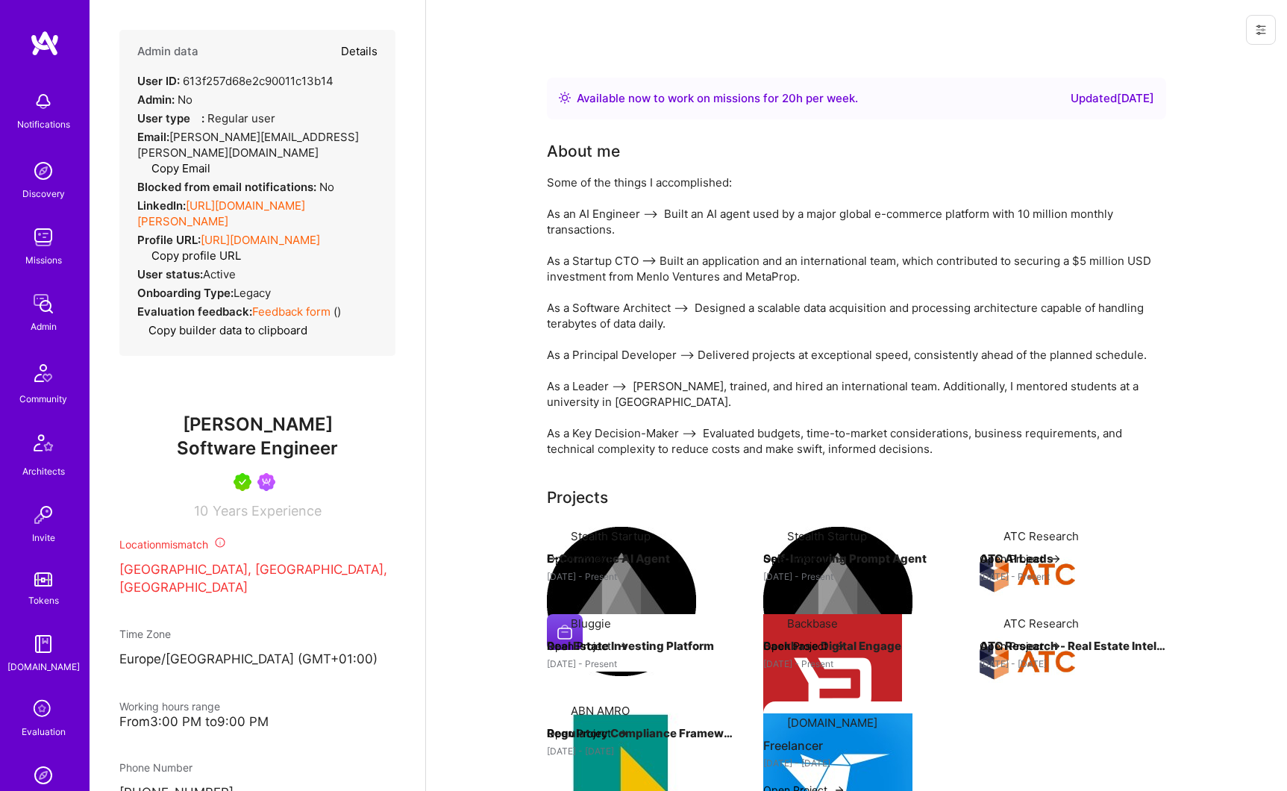
type textarea "x"
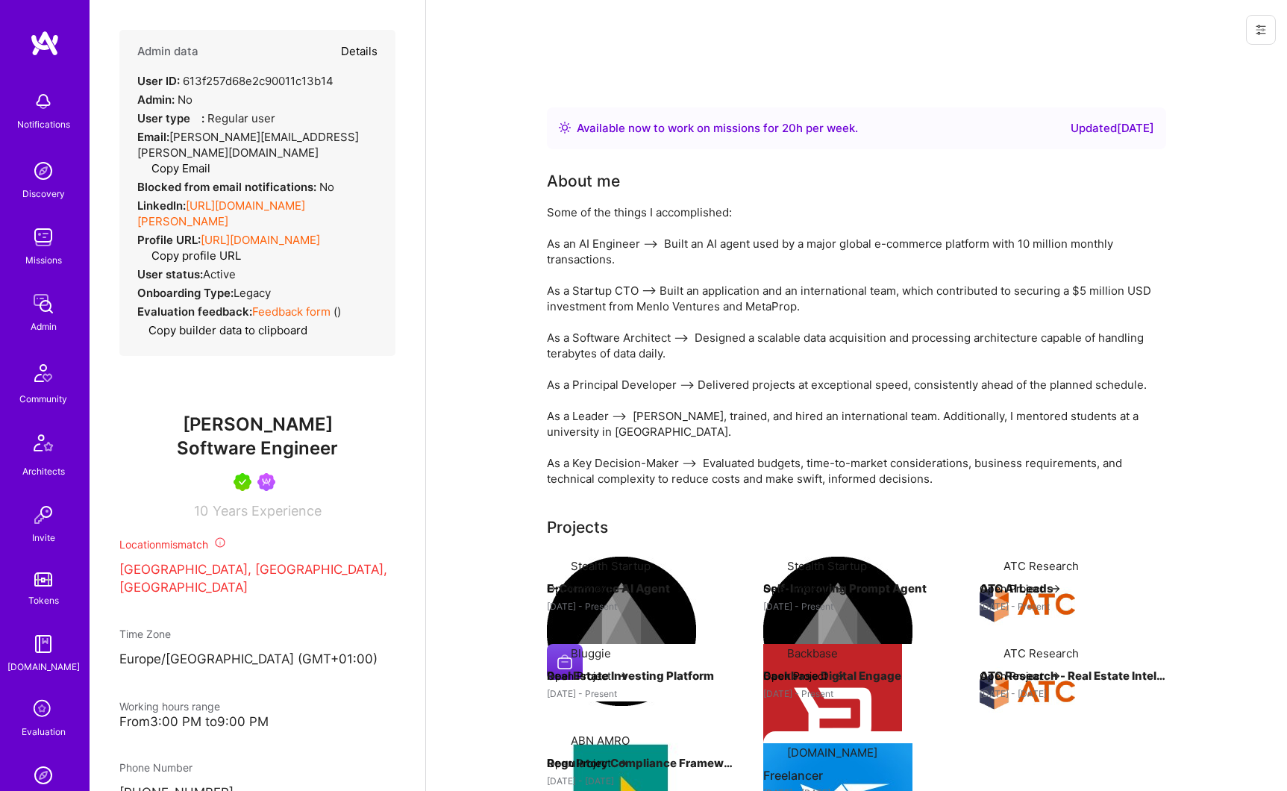
select select "5"
select select "7"
select select "6"
select select "7"
select select "SG"
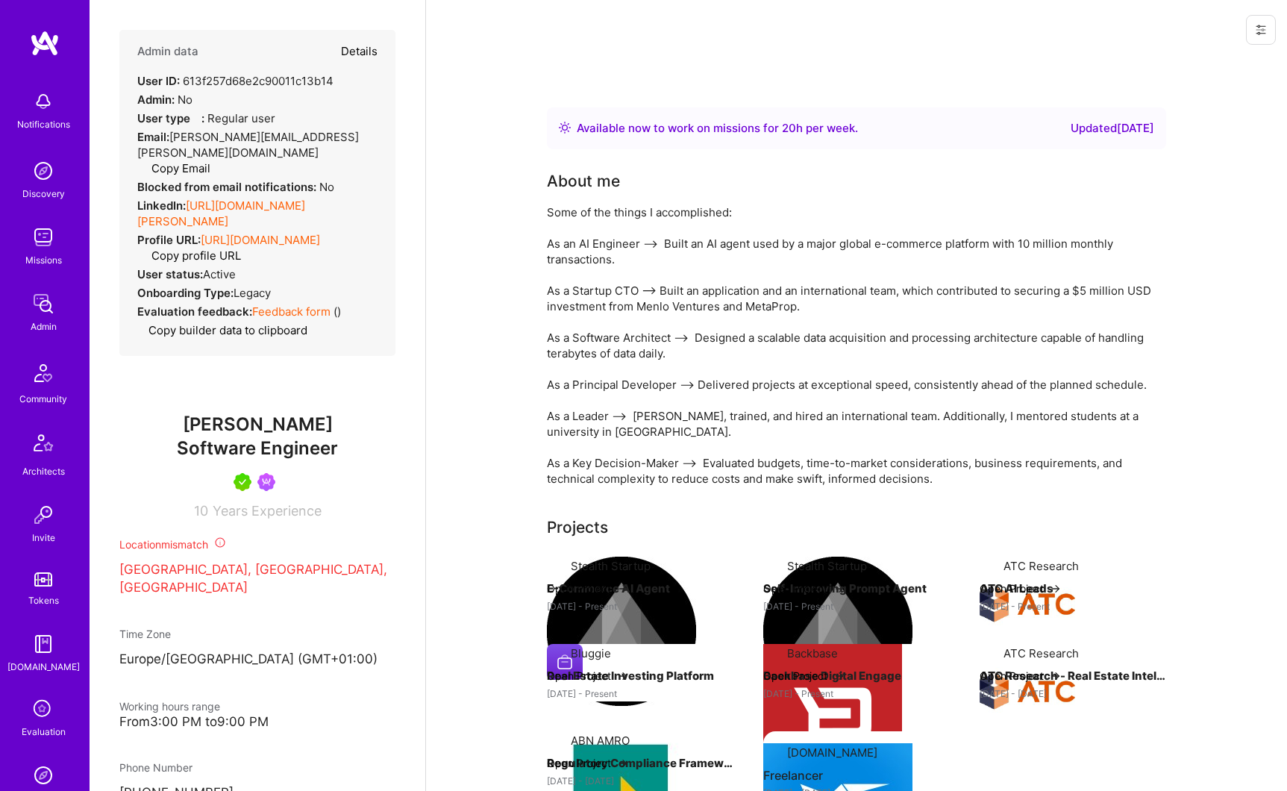
select select "Right Now"
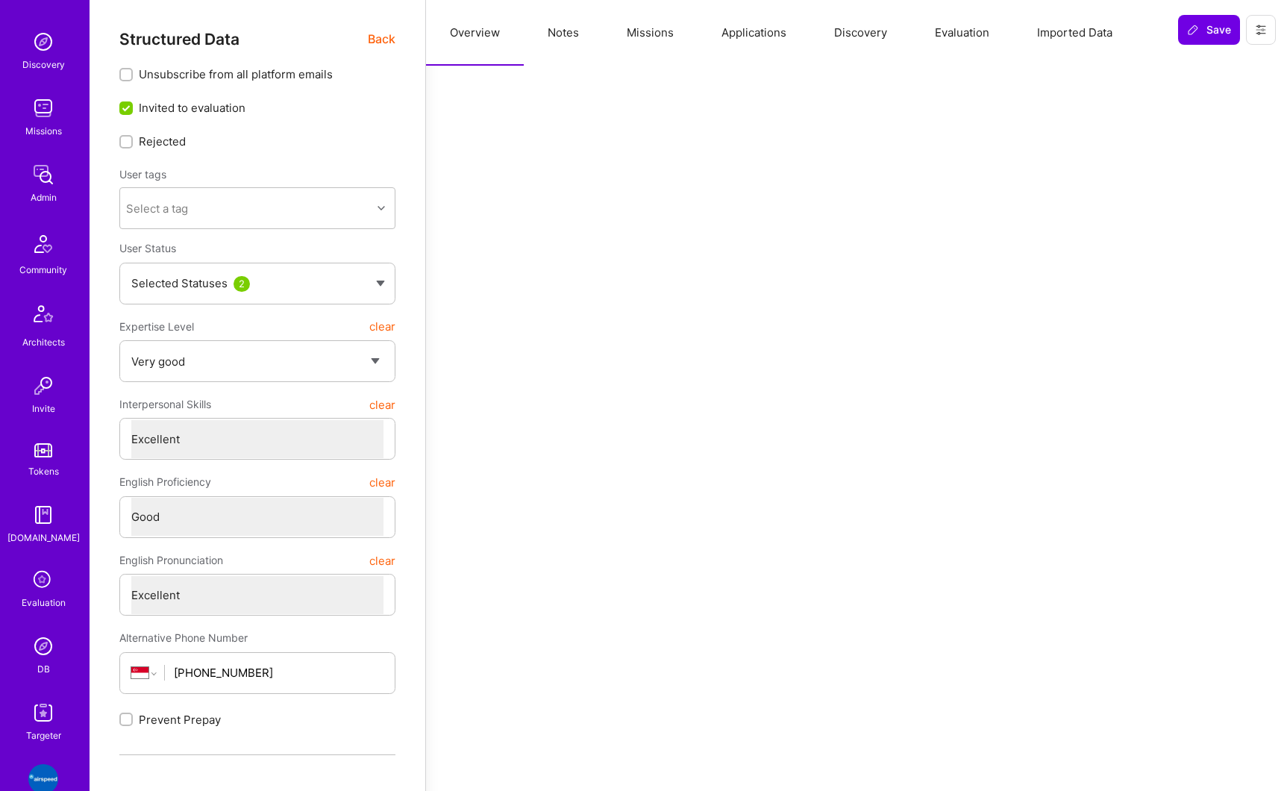
scroll to position [205, 0]
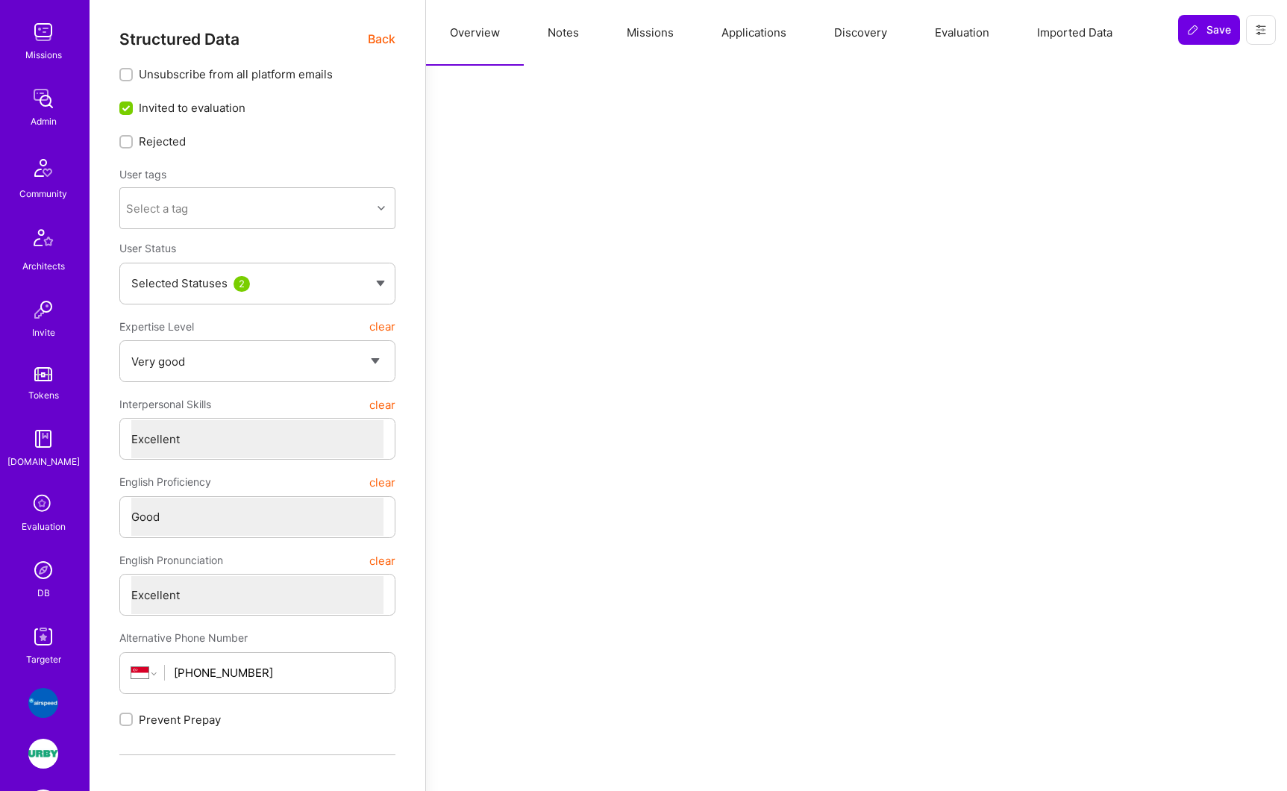
click at [42, 580] on img at bounding box center [43, 570] width 30 height 30
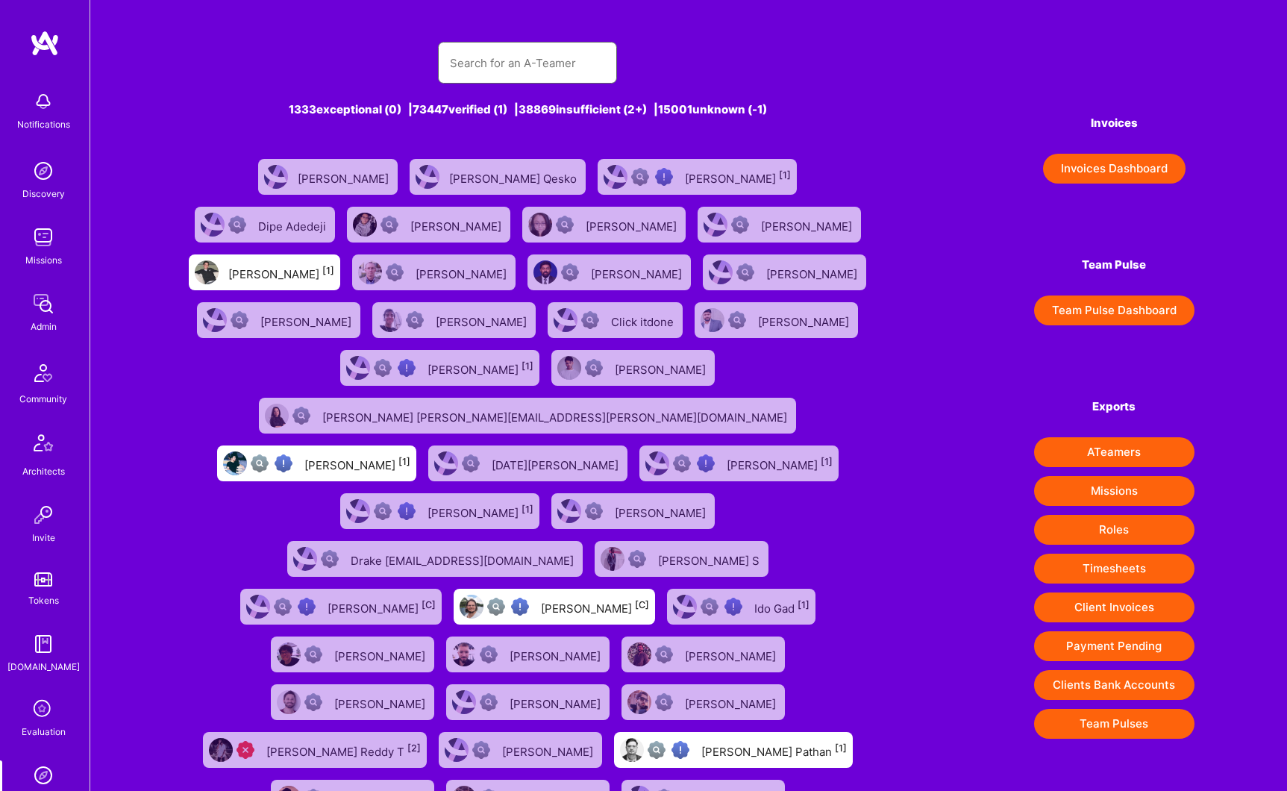
click at [525, 79] on input "text" at bounding box center [527, 63] width 155 height 38
paste input "Varun Desai"
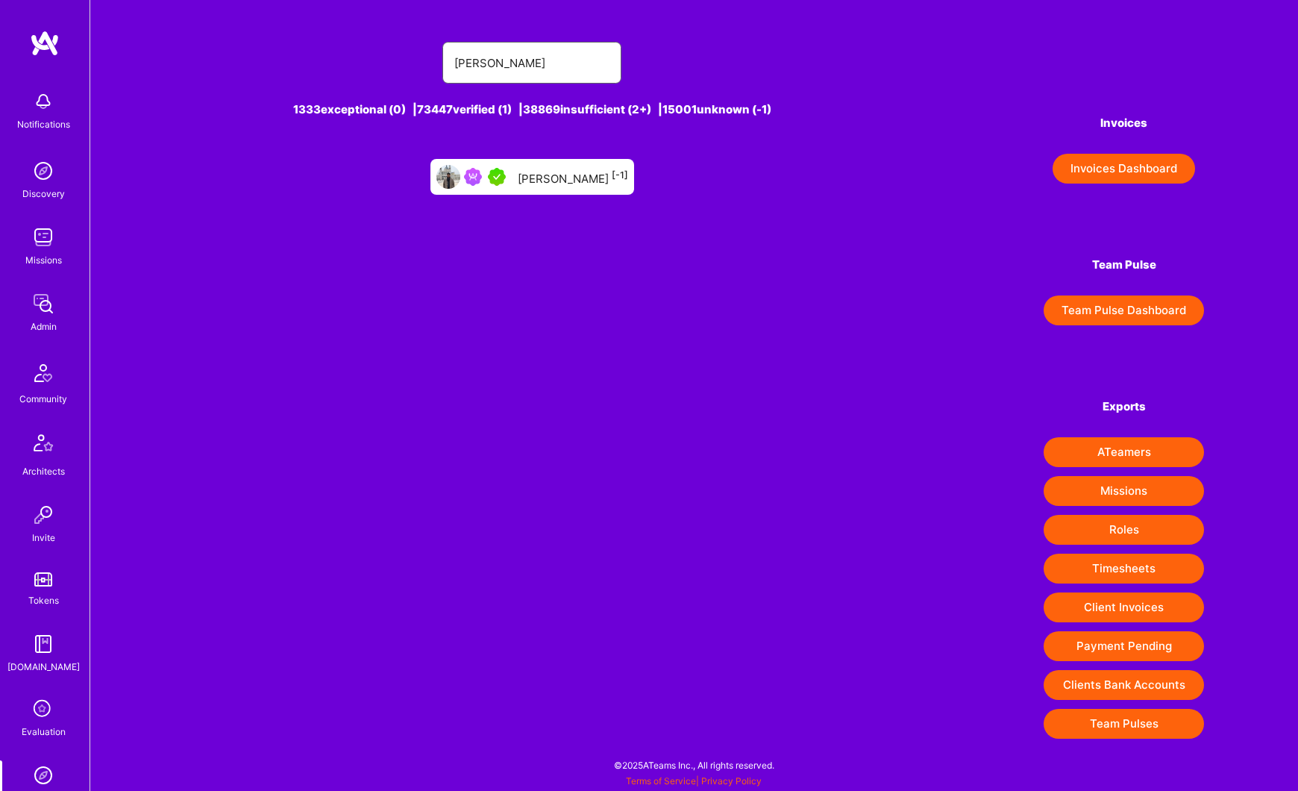
type input "Varun Desai"
click at [547, 178] on div "Varun Desai [-1]" at bounding box center [573, 176] width 110 height 19
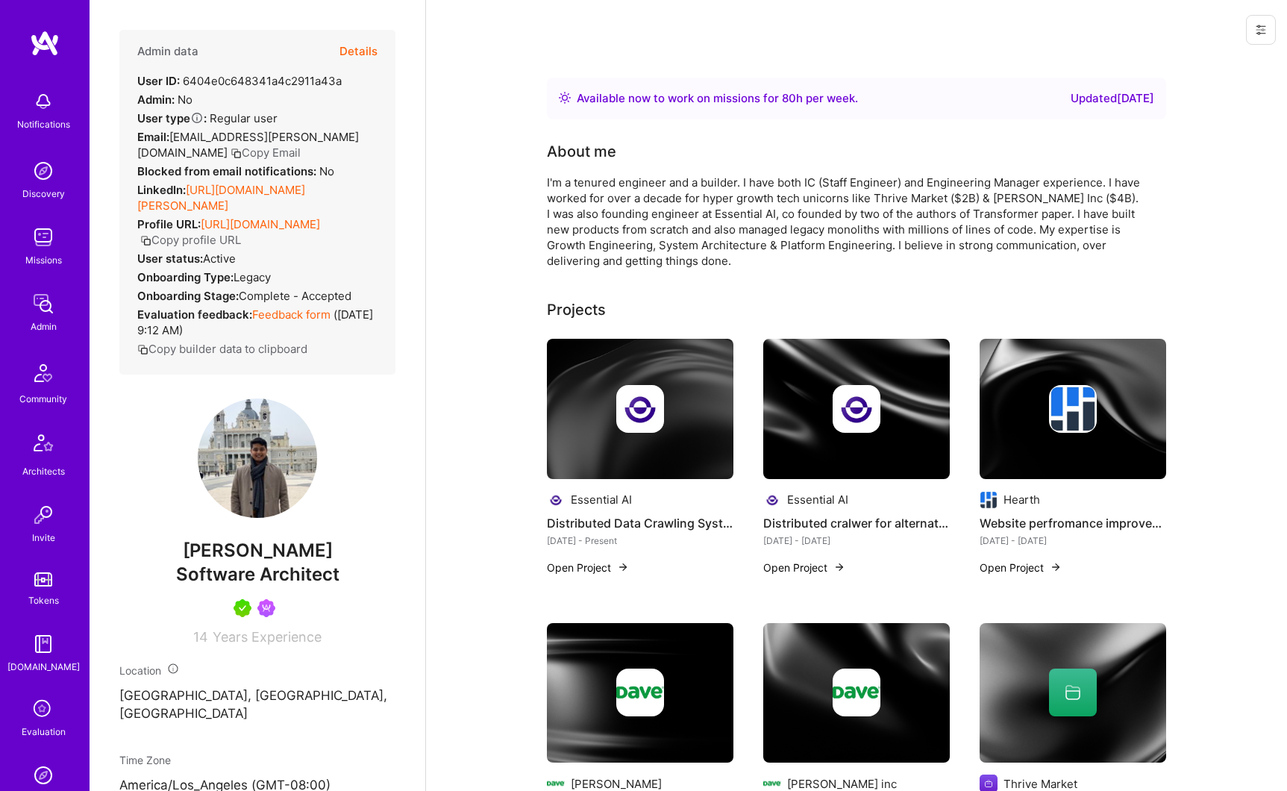
click at [354, 48] on button "Details" at bounding box center [358, 51] width 38 height 43
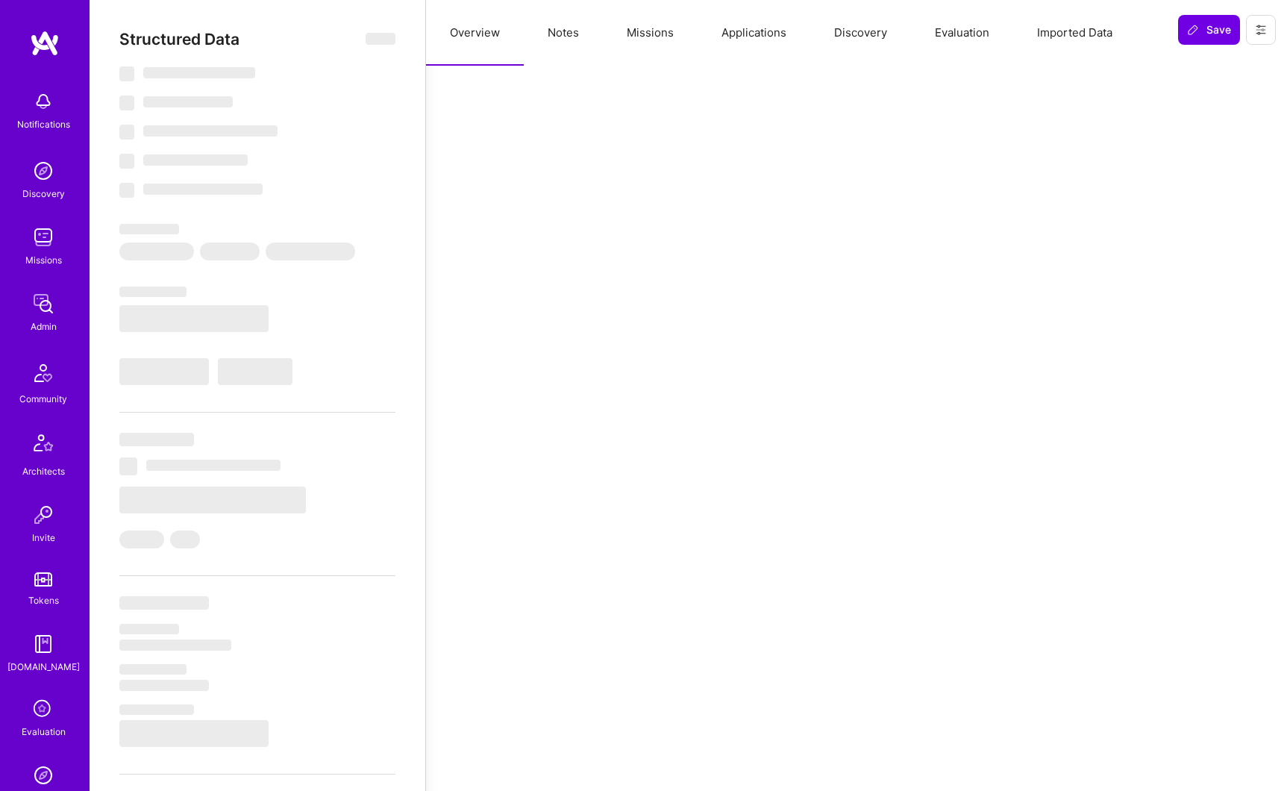
type textarea "x"
select select "Right Now"
select select "5"
select select "7"
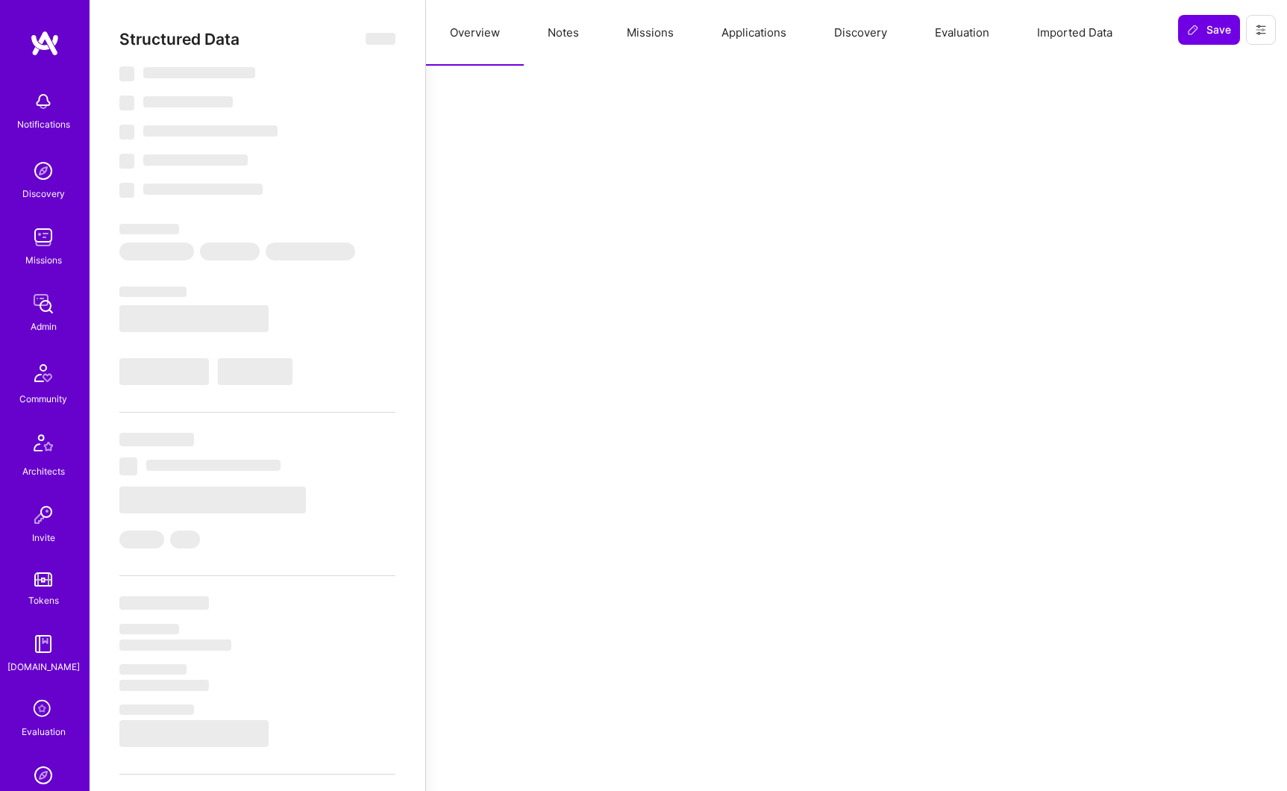
select select "7"
select select "US"
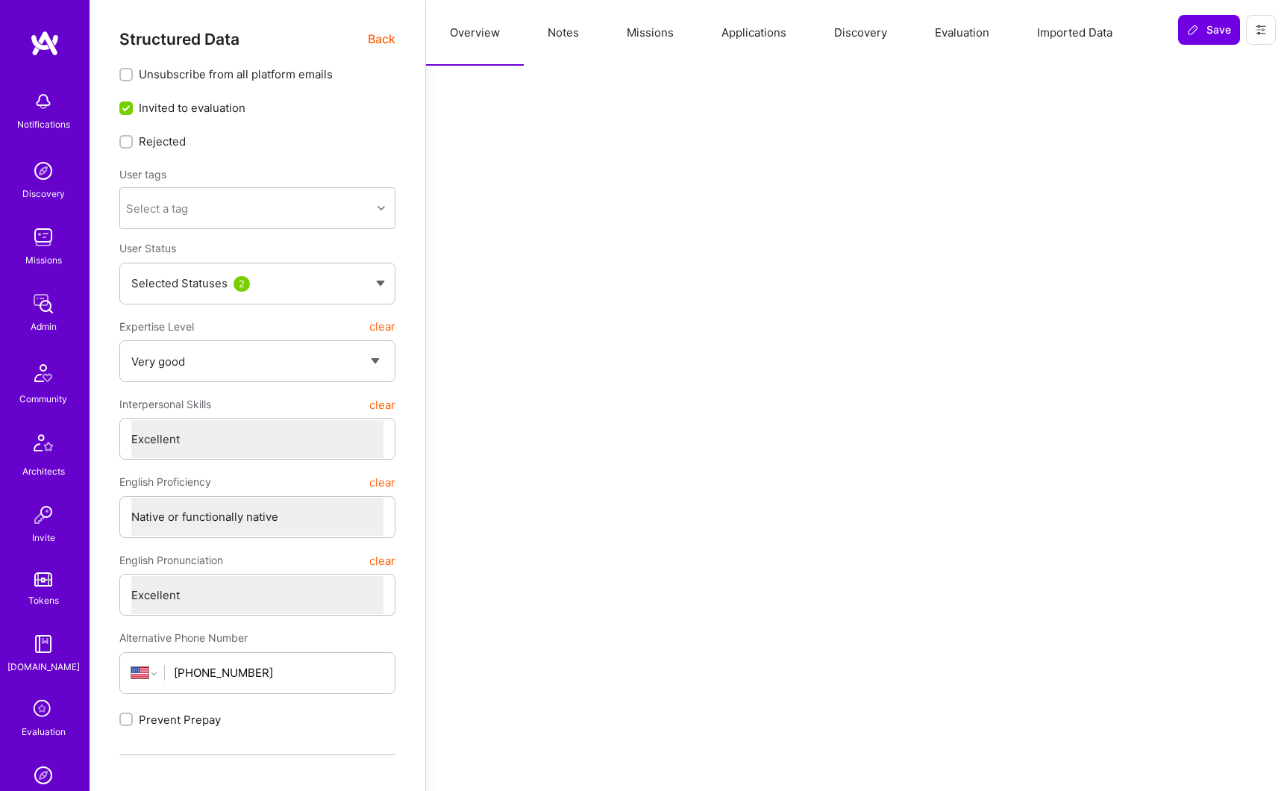
click at [380, 39] on span "Back" at bounding box center [382, 39] width 28 height 19
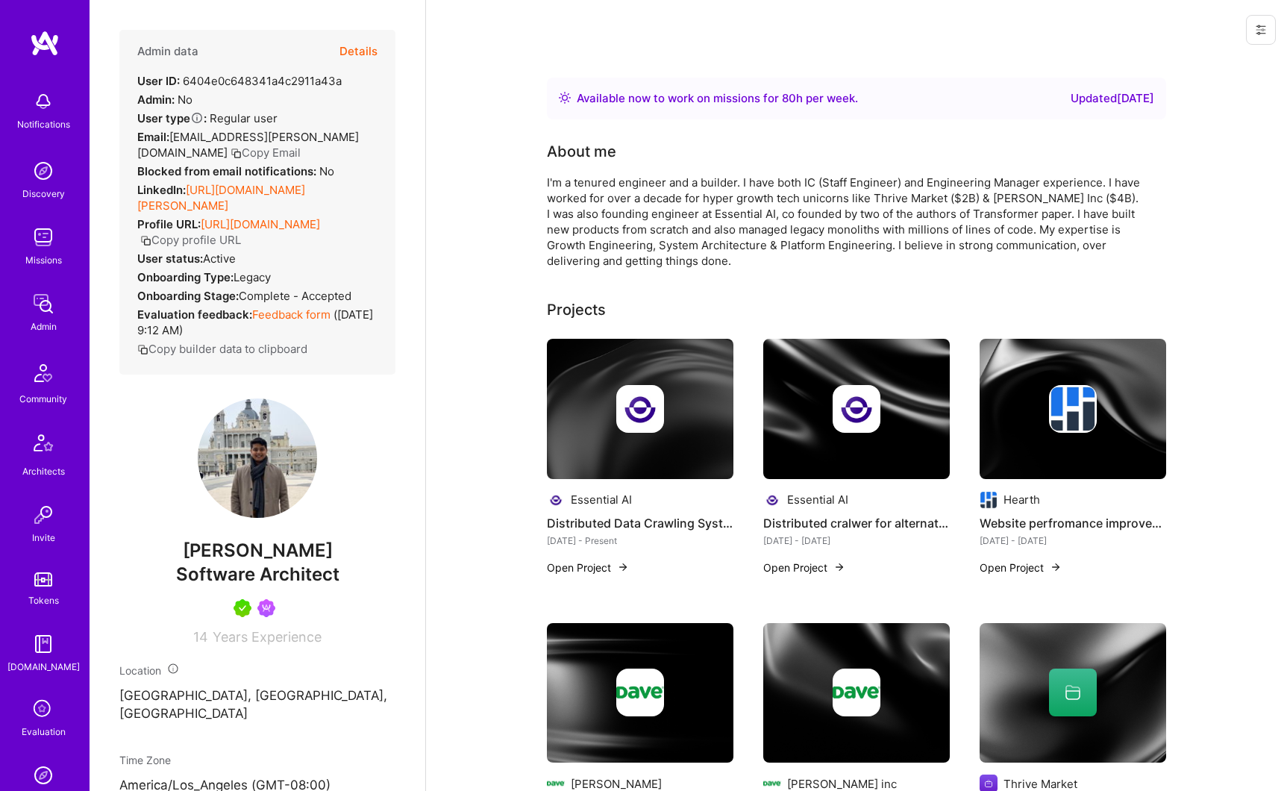
click at [353, 44] on button "Details" at bounding box center [358, 51] width 38 height 43
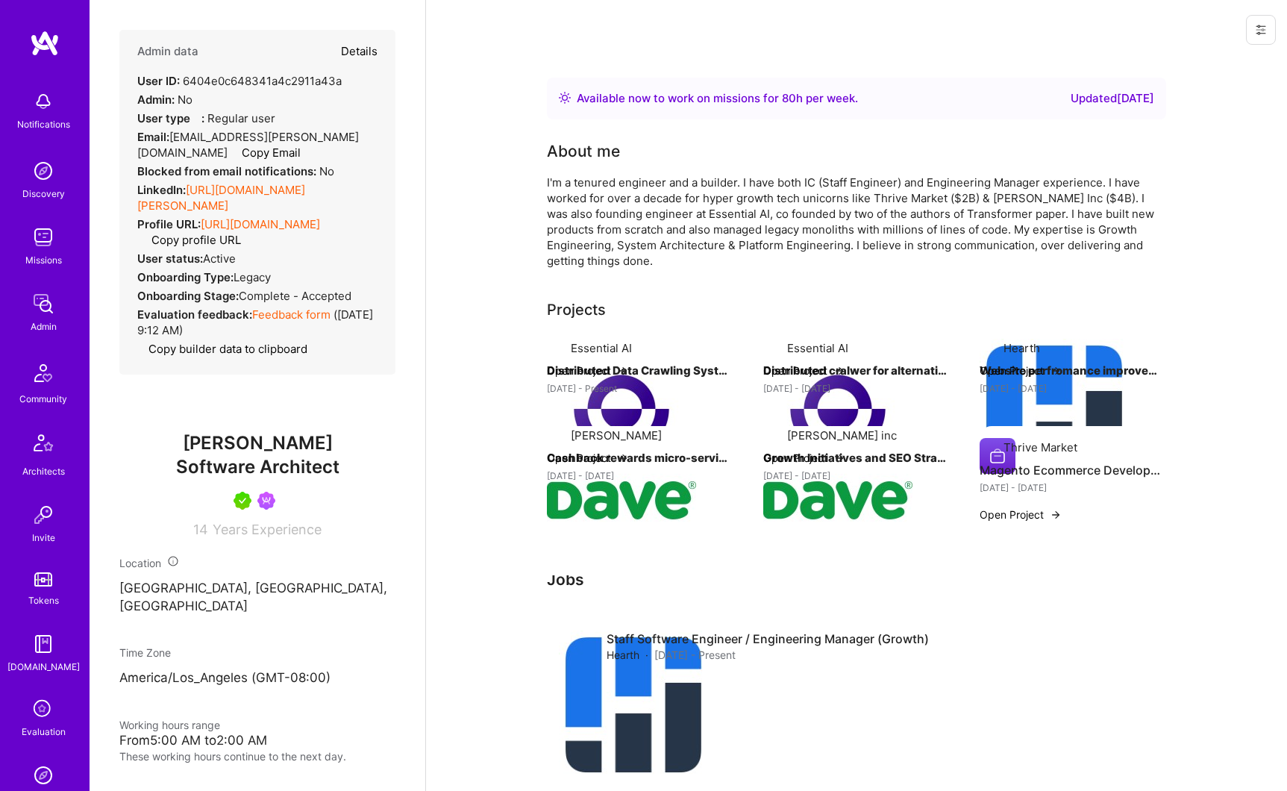
type textarea "x"
select select "5"
select select "7"
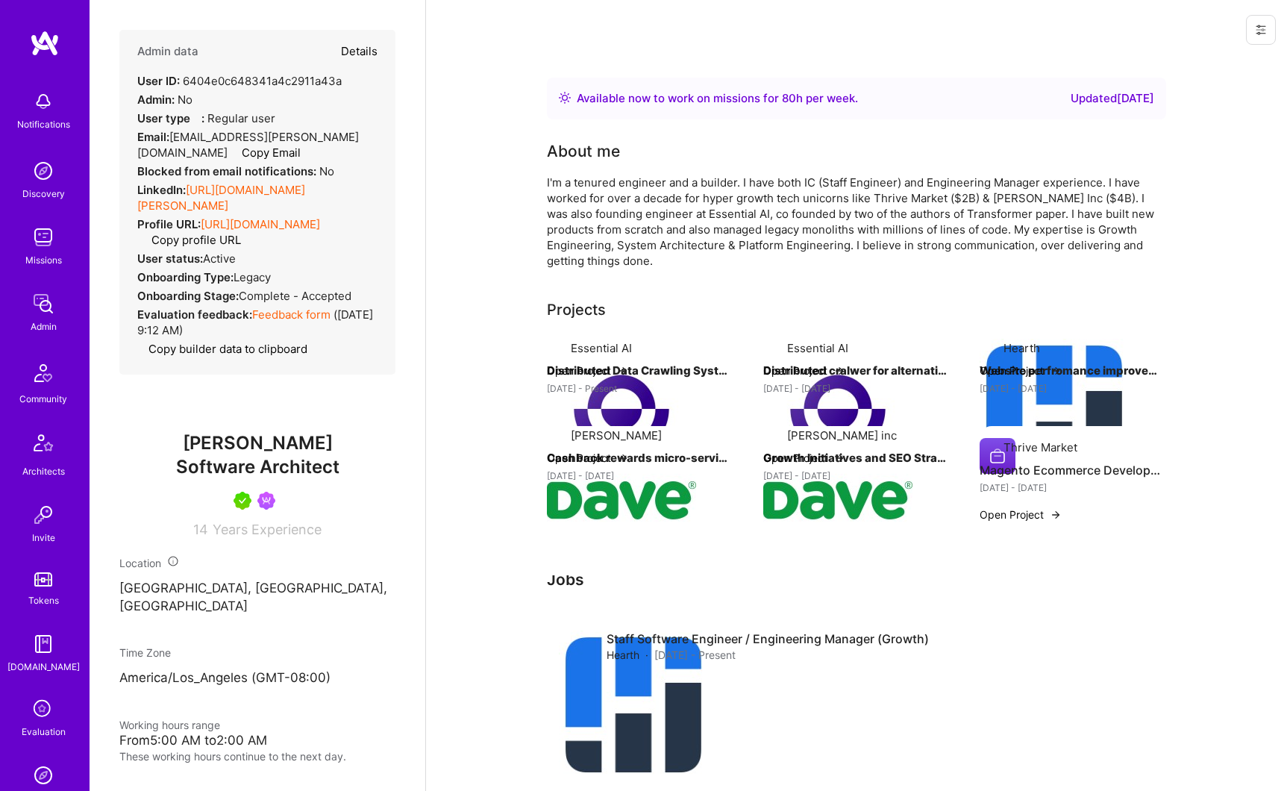
select select "US"
select select "Right Now"
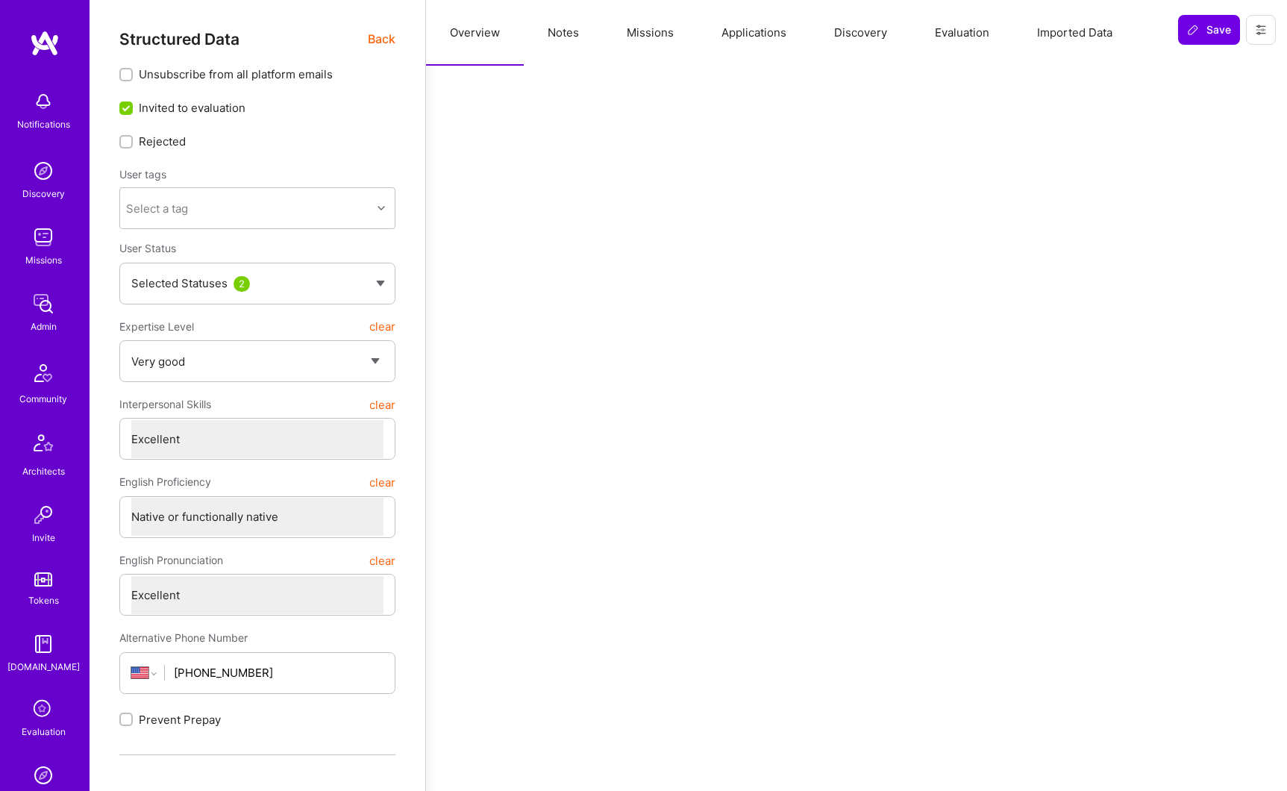
click at [593, 32] on button "Notes" at bounding box center [563, 33] width 79 height 66
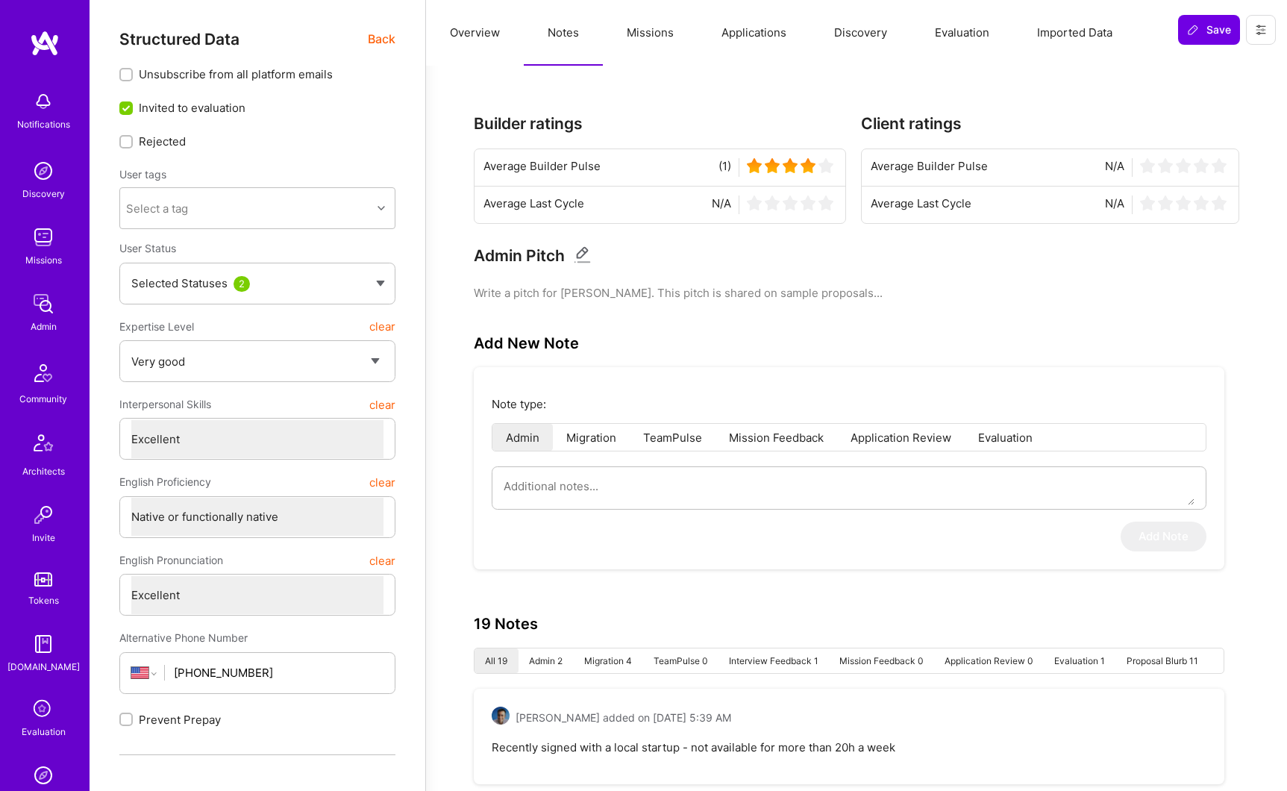
type textarea "x"
click at [647, 31] on button "Missions" at bounding box center [650, 33] width 95 height 66
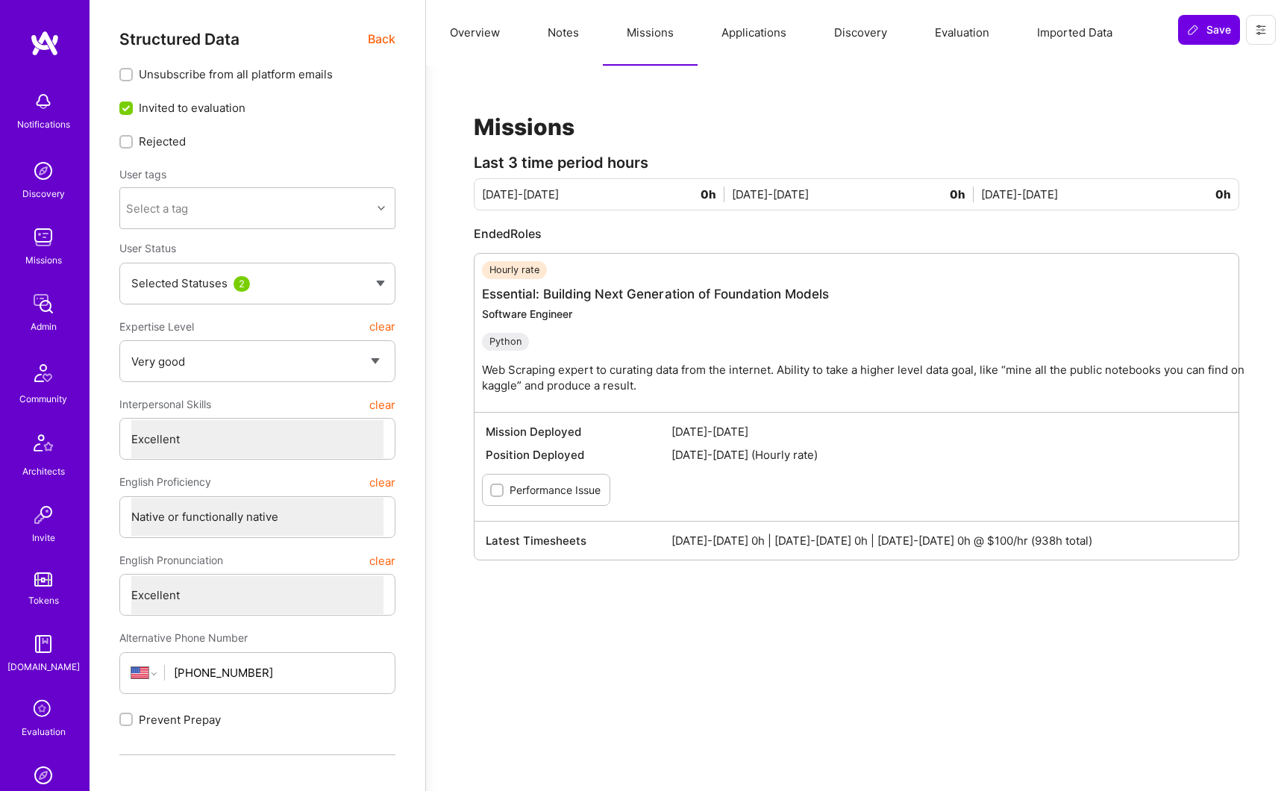
click at [775, 32] on button "Applications" at bounding box center [753, 33] width 113 height 66
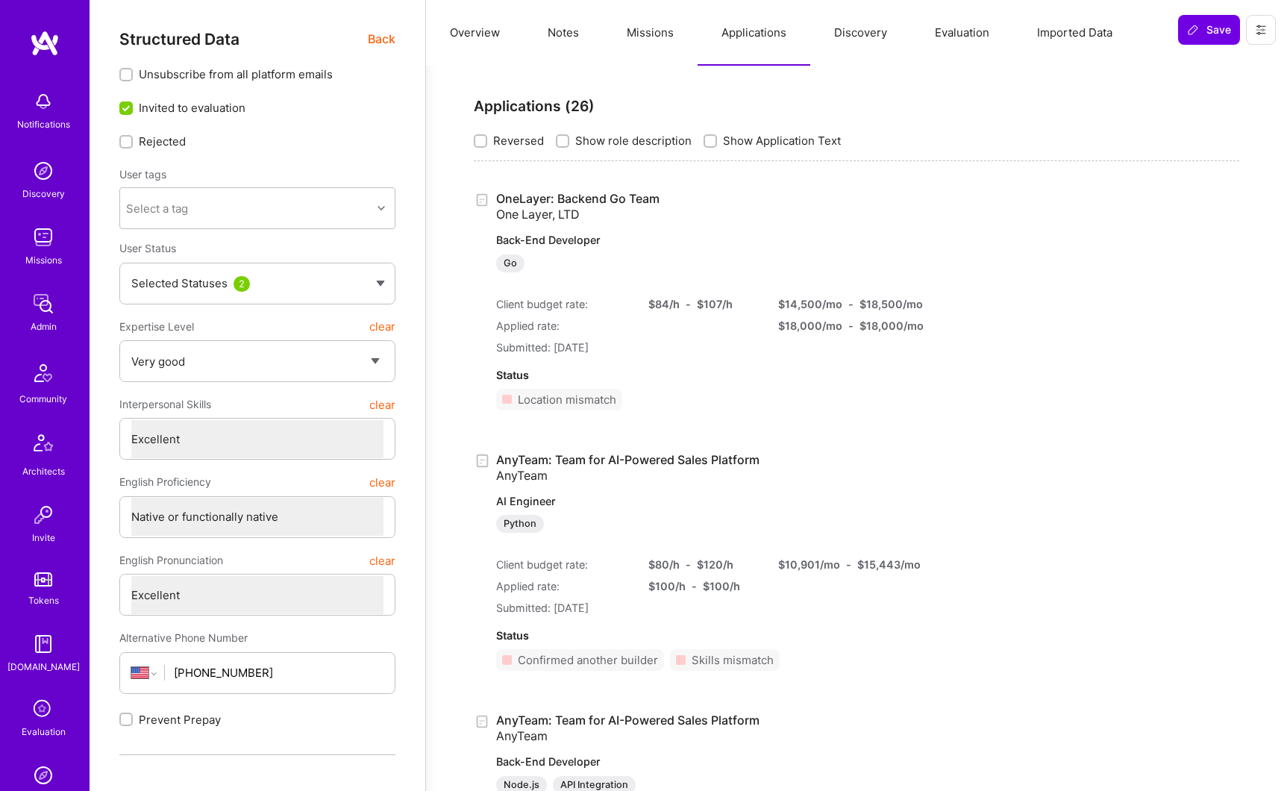
click at [660, 37] on button "Missions" at bounding box center [650, 33] width 95 height 66
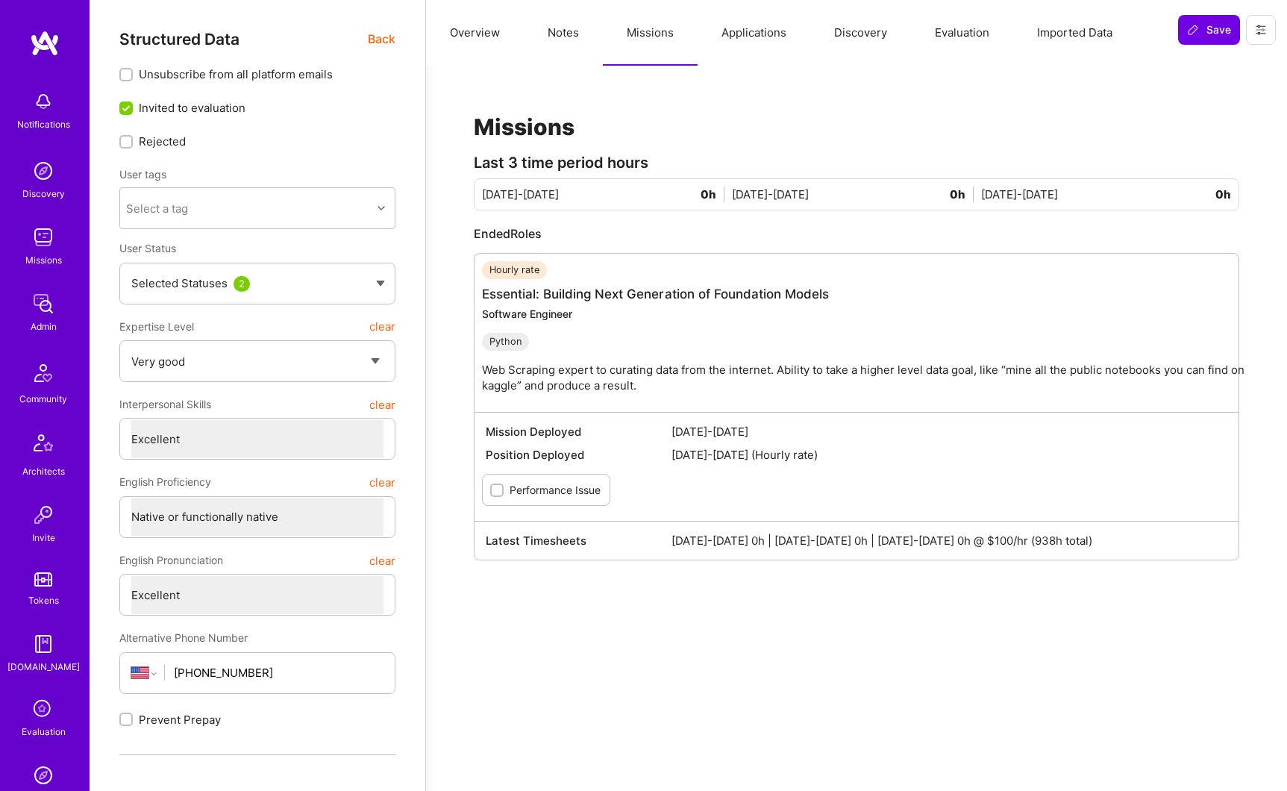
click at [545, 33] on button "Notes" at bounding box center [563, 33] width 79 height 66
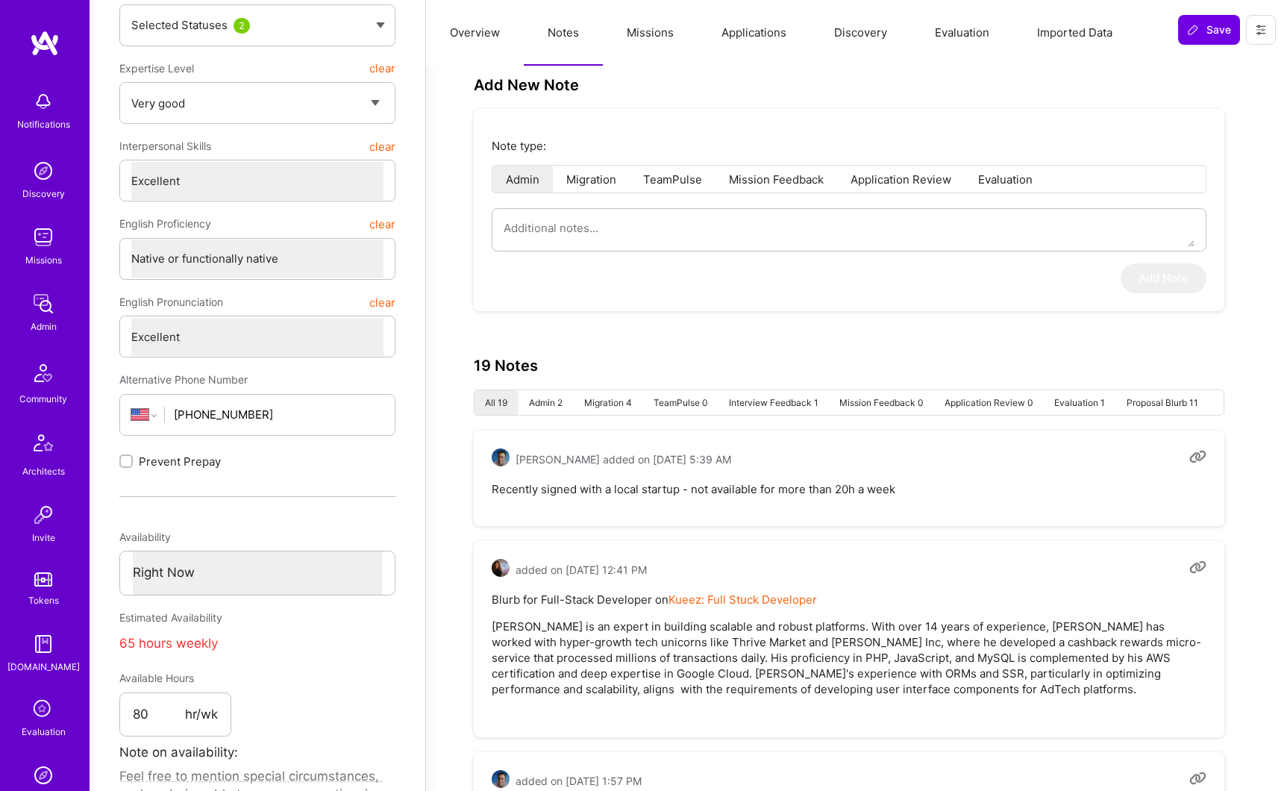
scroll to position [181, 0]
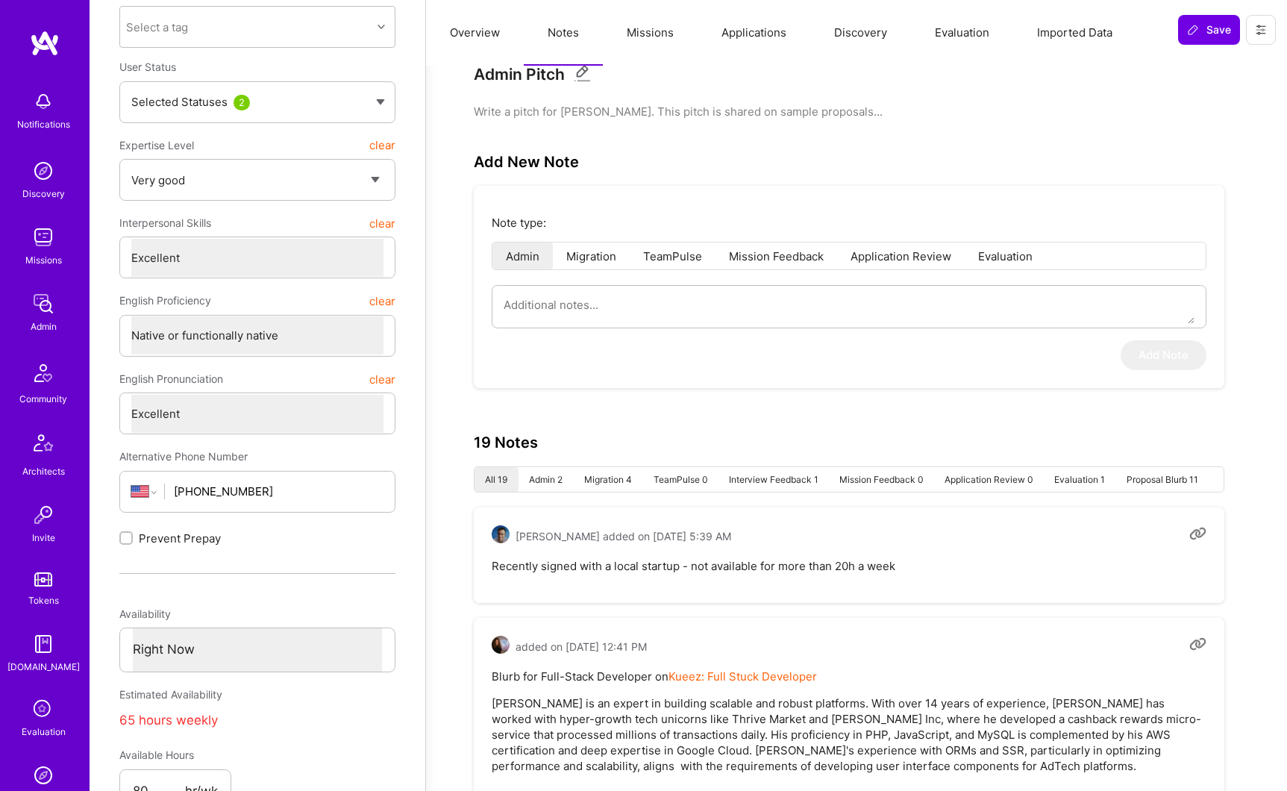
click at [555, 480] on li "Admin 2" at bounding box center [545, 479] width 55 height 25
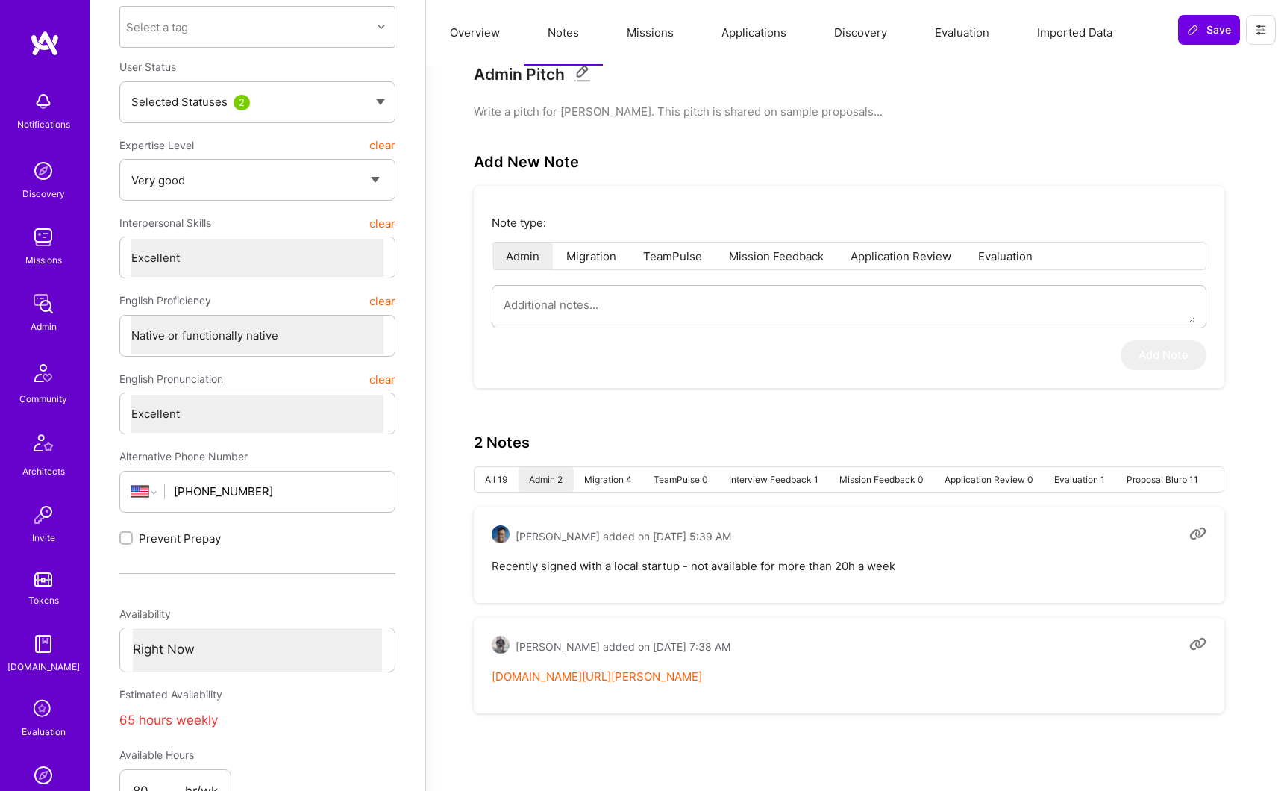
click at [518, 479] on li "Admin 2" at bounding box center [545, 479] width 55 height 25
click at [505, 479] on li "All 19" at bounding box center [496, 479] width 44 height 25
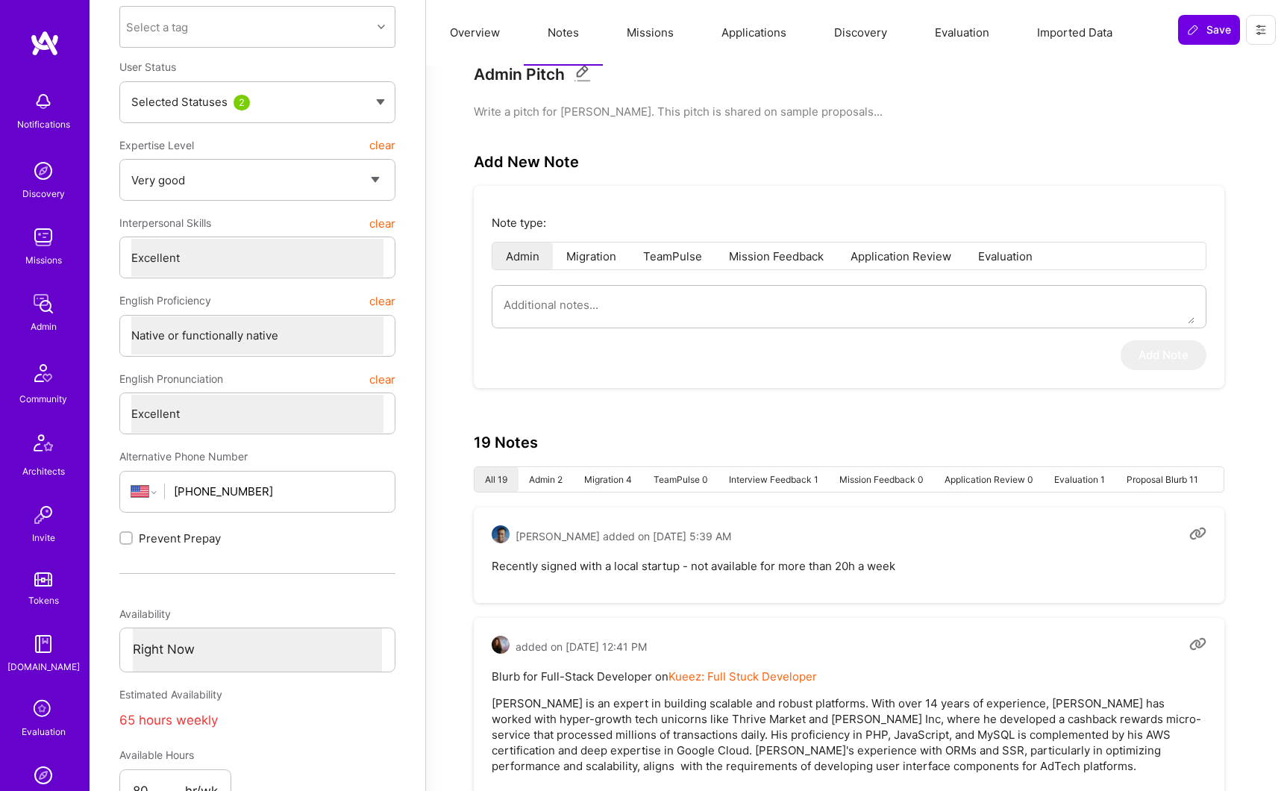
click at [1073, 480] on li "Evaluation 1" at bounding box center [1079, 479] width 72 height 25
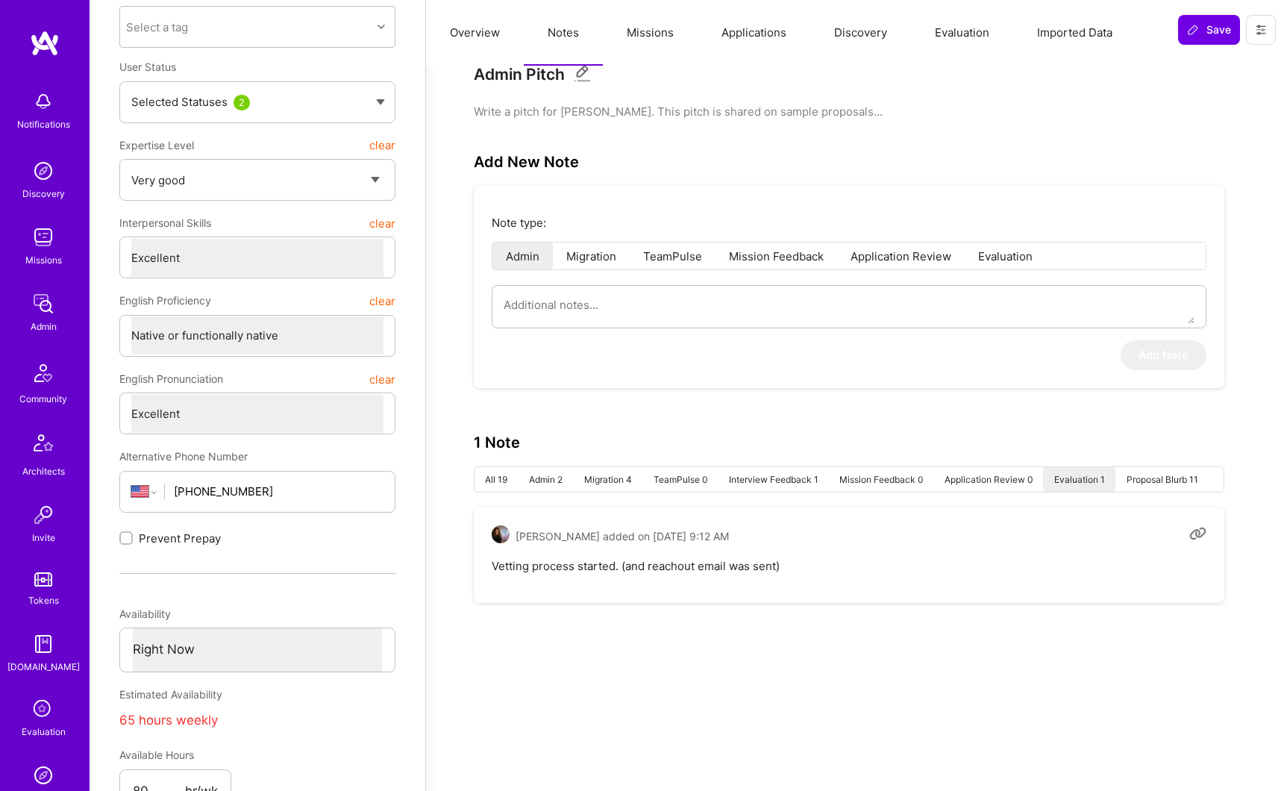
click at [505, 478] on li "All 19" at bounding box center [496, 479] width 44 height 25
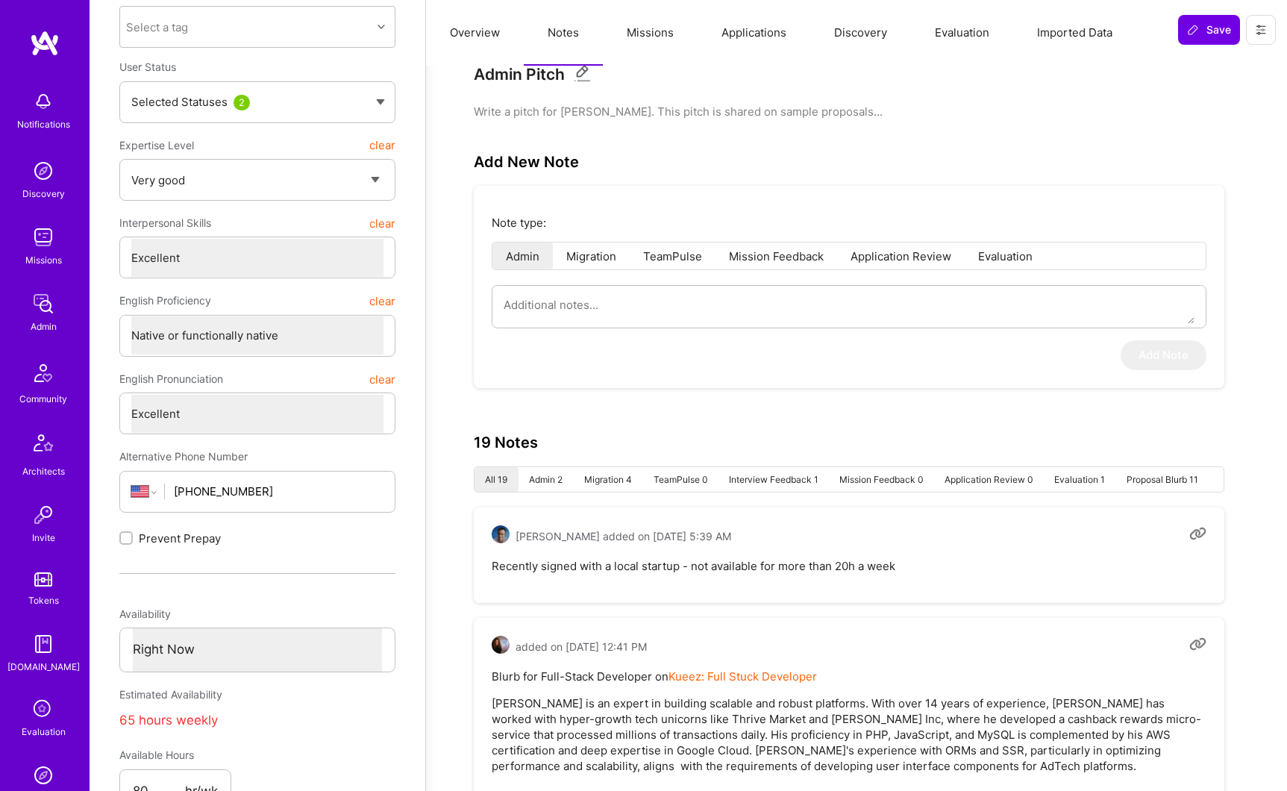
scroll to position [0, 0]
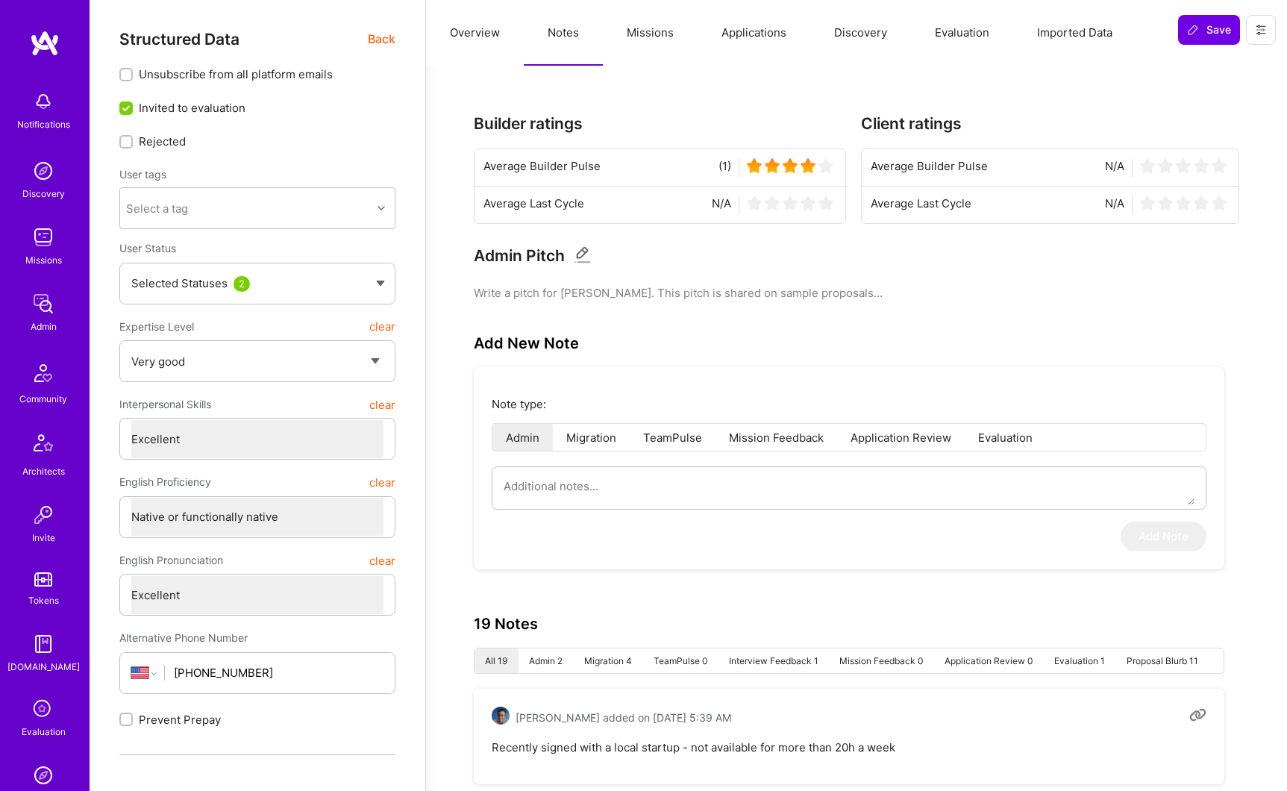
click at [384, 37] on span "Back" at bounding box center [382, 39] width 28 height 19
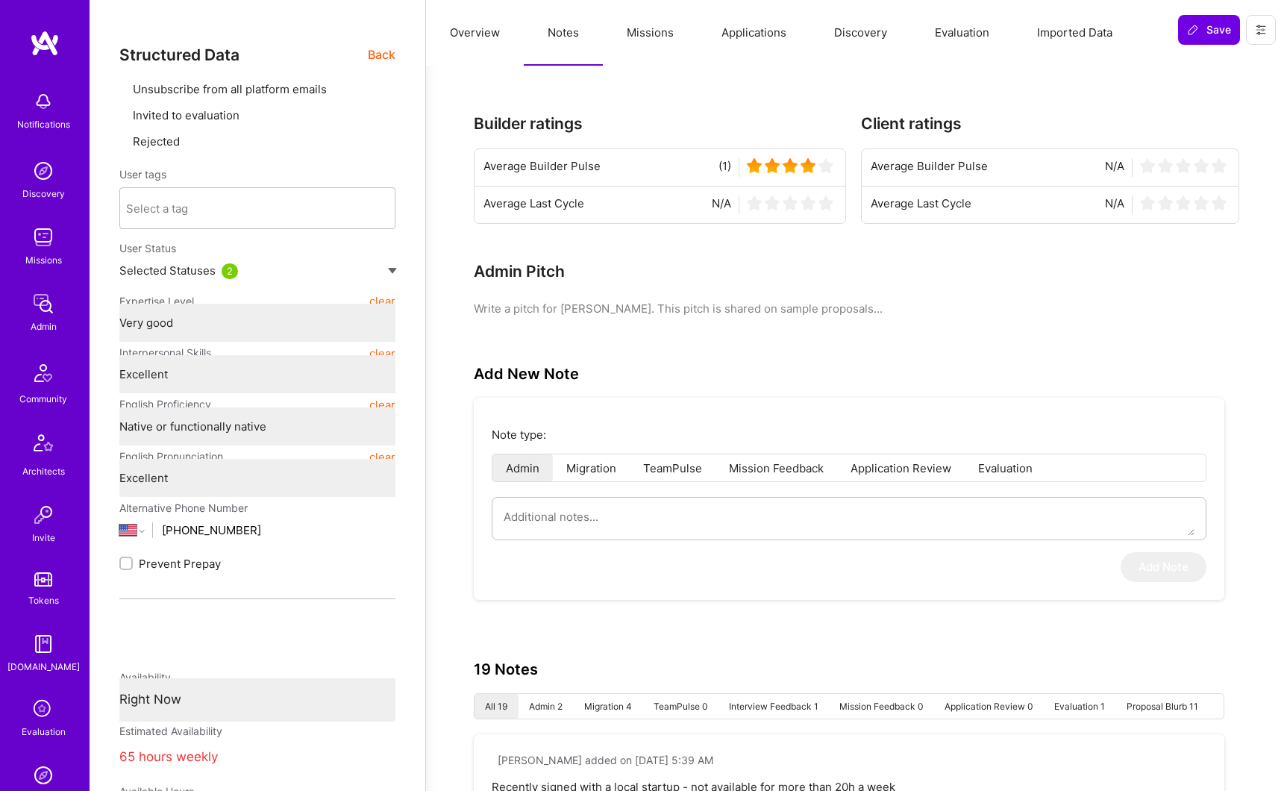
type textarea "x"
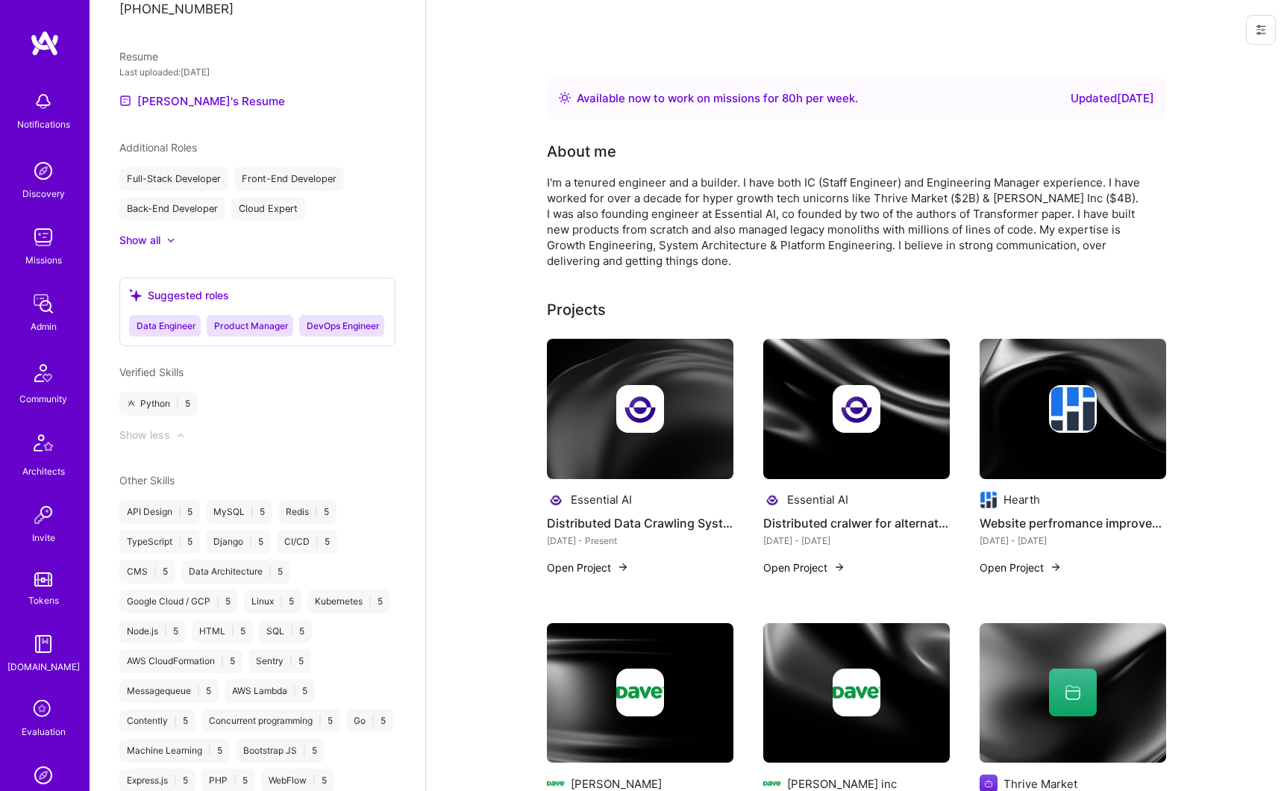
scroll to position [225, 0]
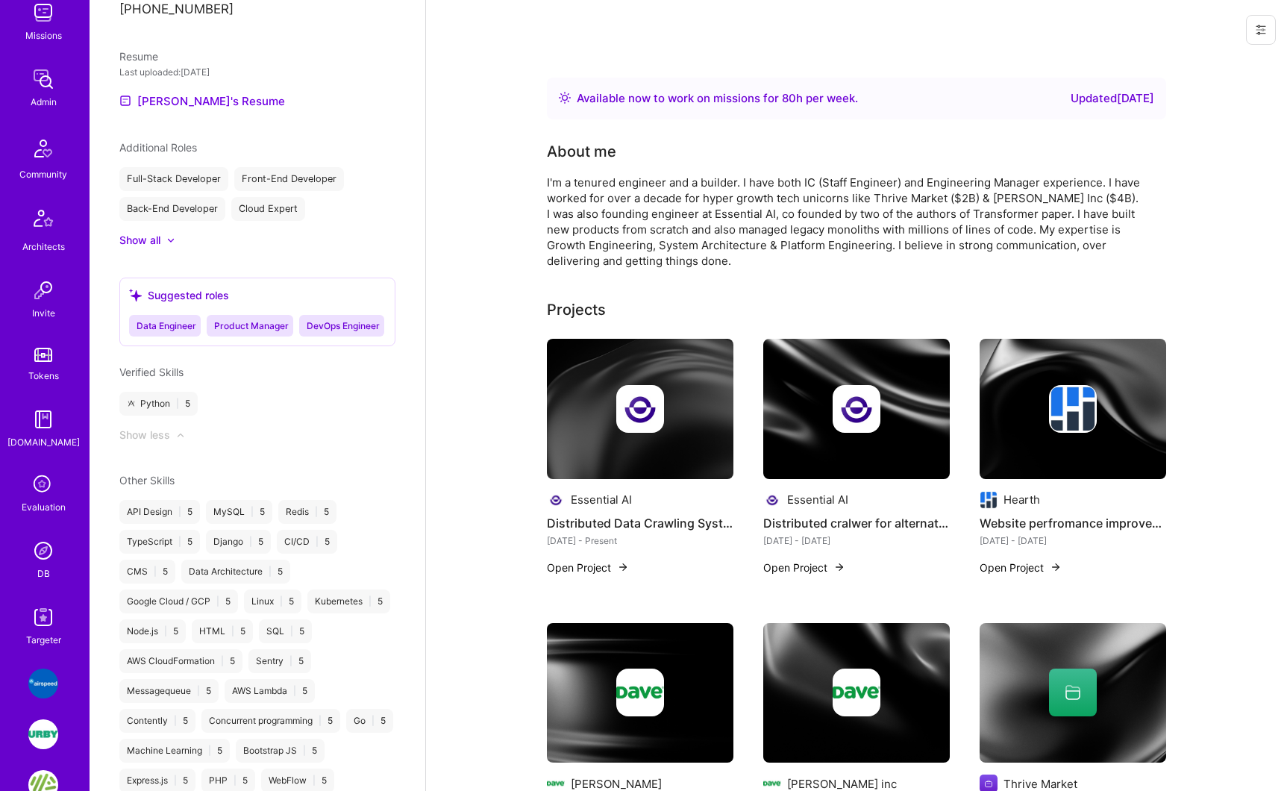
click at [37, 562] on img at bounding box center [43, 551] width 30 height 30
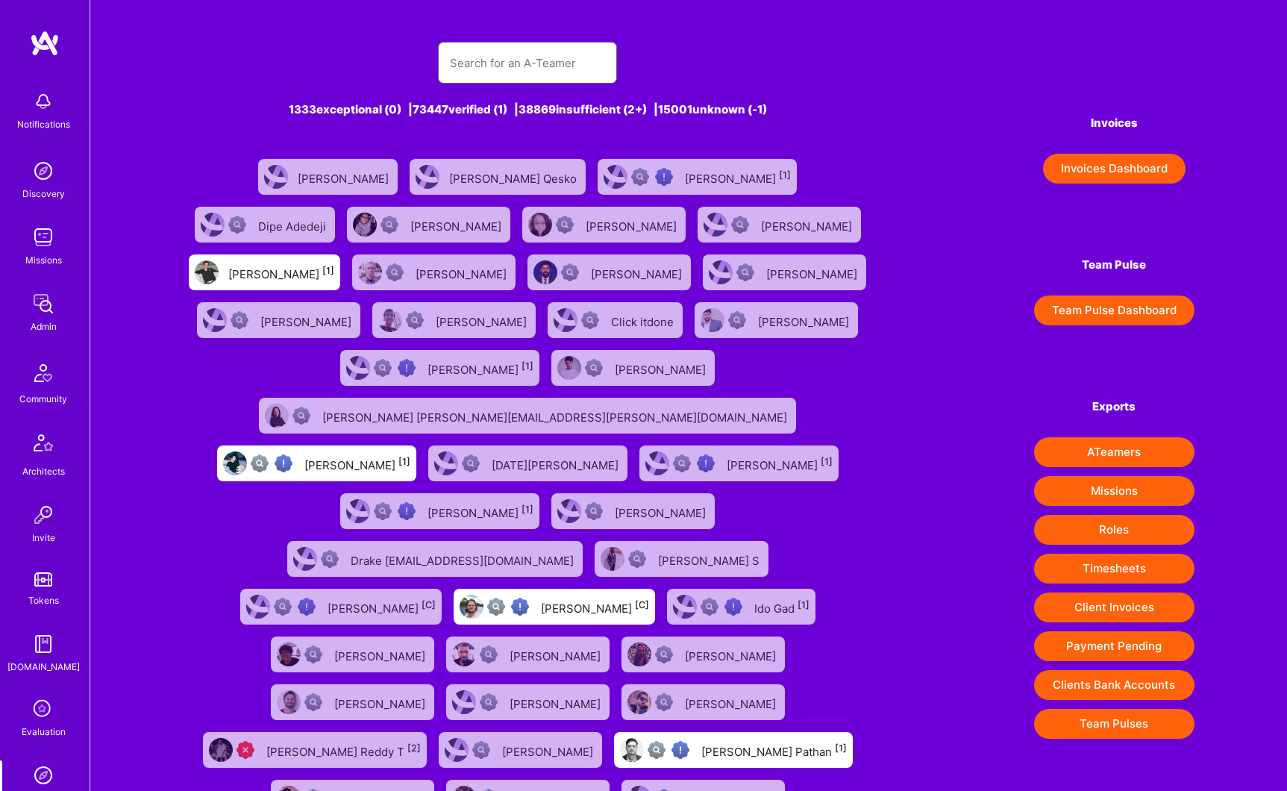
click at [525, 57] on input "text" at bounding box center [527, 63] width 155 height 38
paste input "Vaibhav Malhotra"
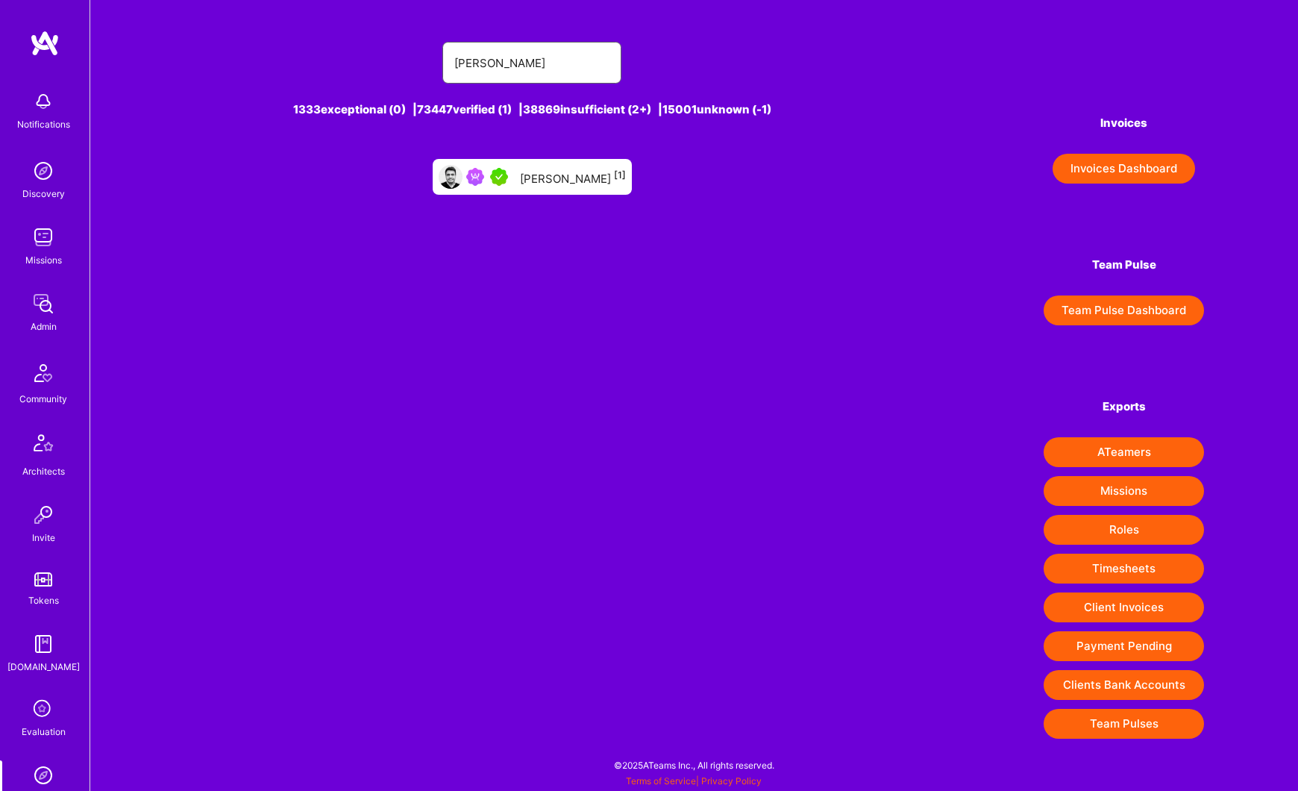
type input "Vaibhav Malhotra"
click at [545, 175] on div "Vaibhav Malhotra [1]" at bounding box center [573, 176] width 106 height 19
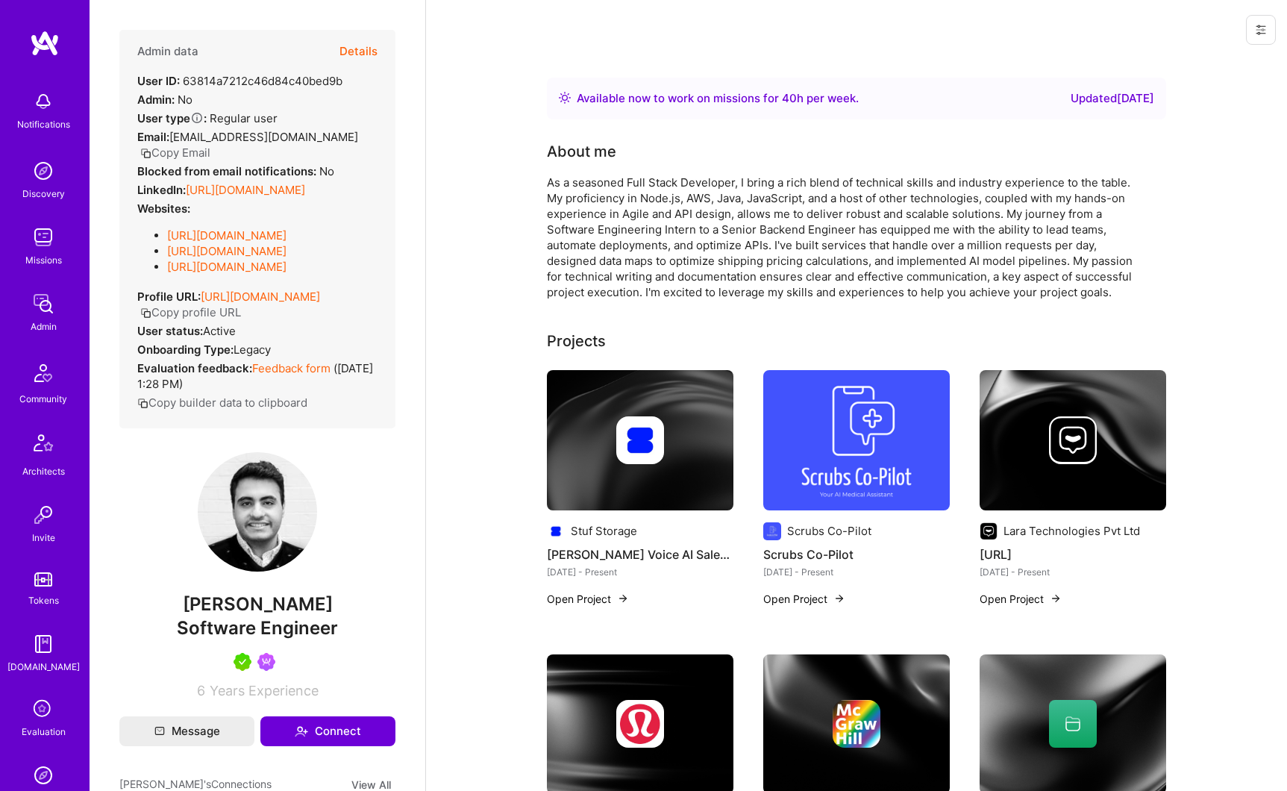
click at [362, 48] on button "Details" at bounding box center [358, 51] width 38 height 43
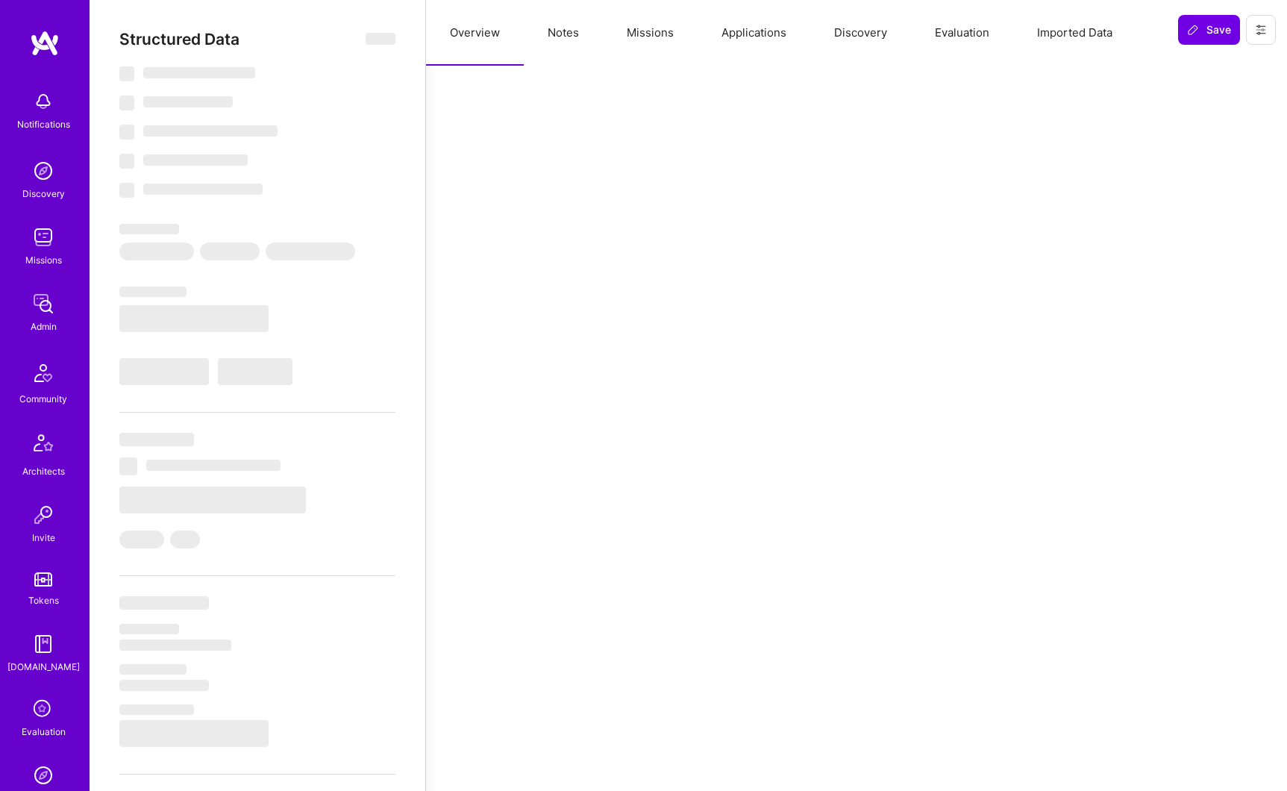
type textarea "x"
select select "Right Now"
select select "5"
select select "7"
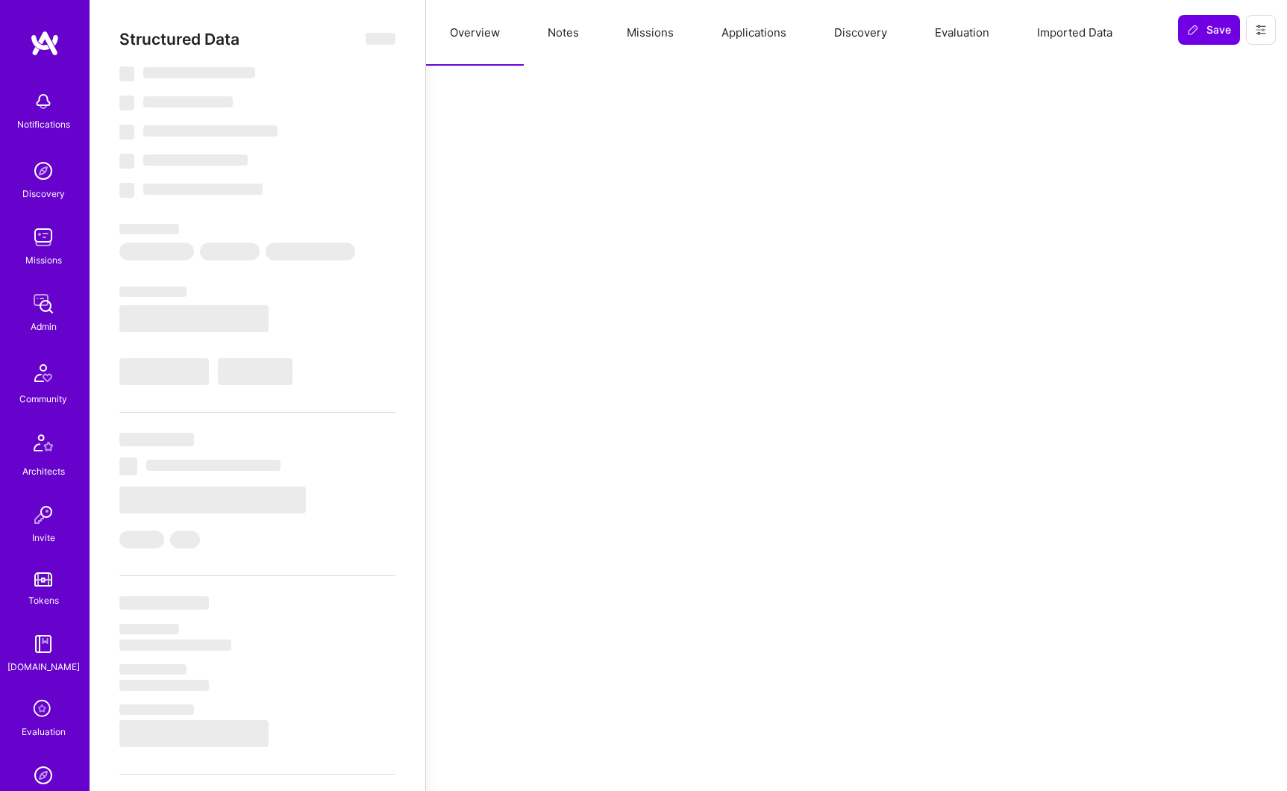
select select "7"
select select "CA"
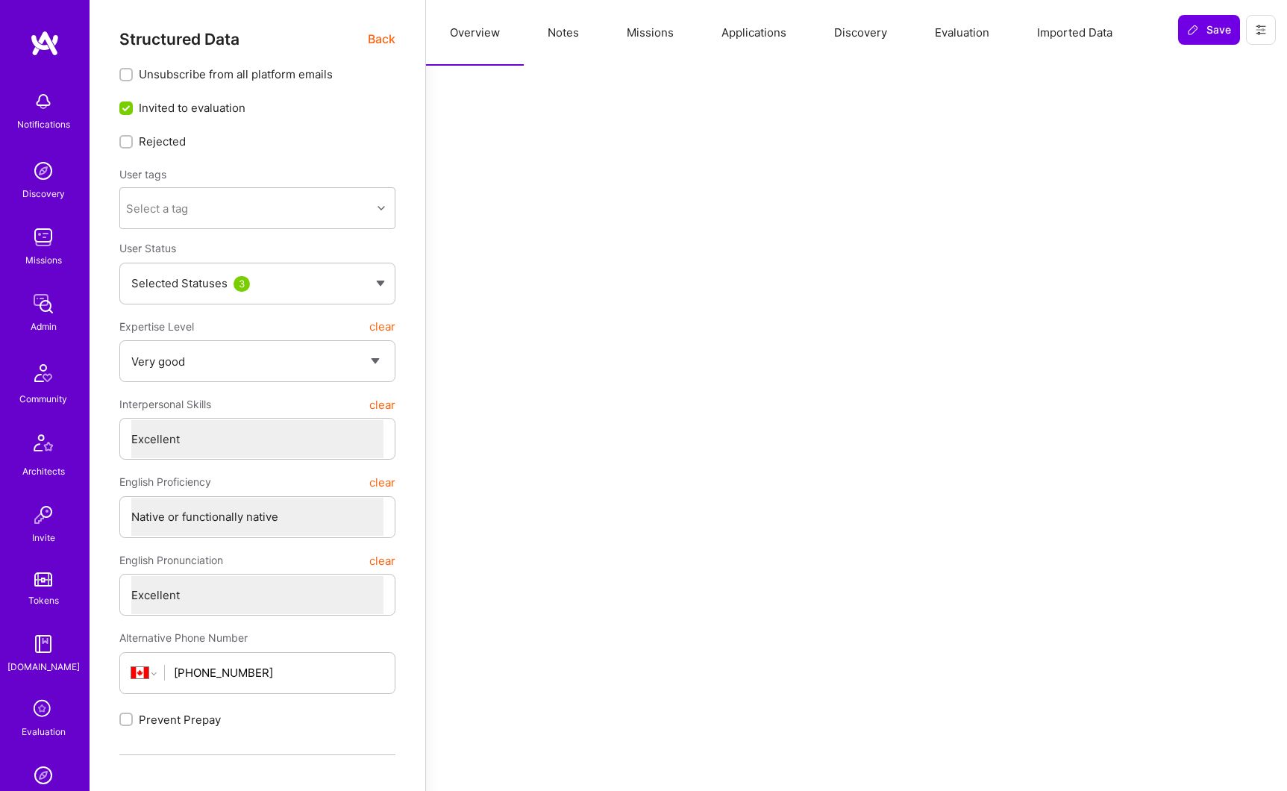
click at [671, 39] on button "Missions" at bounding box center [650, 33] width 95 height 66
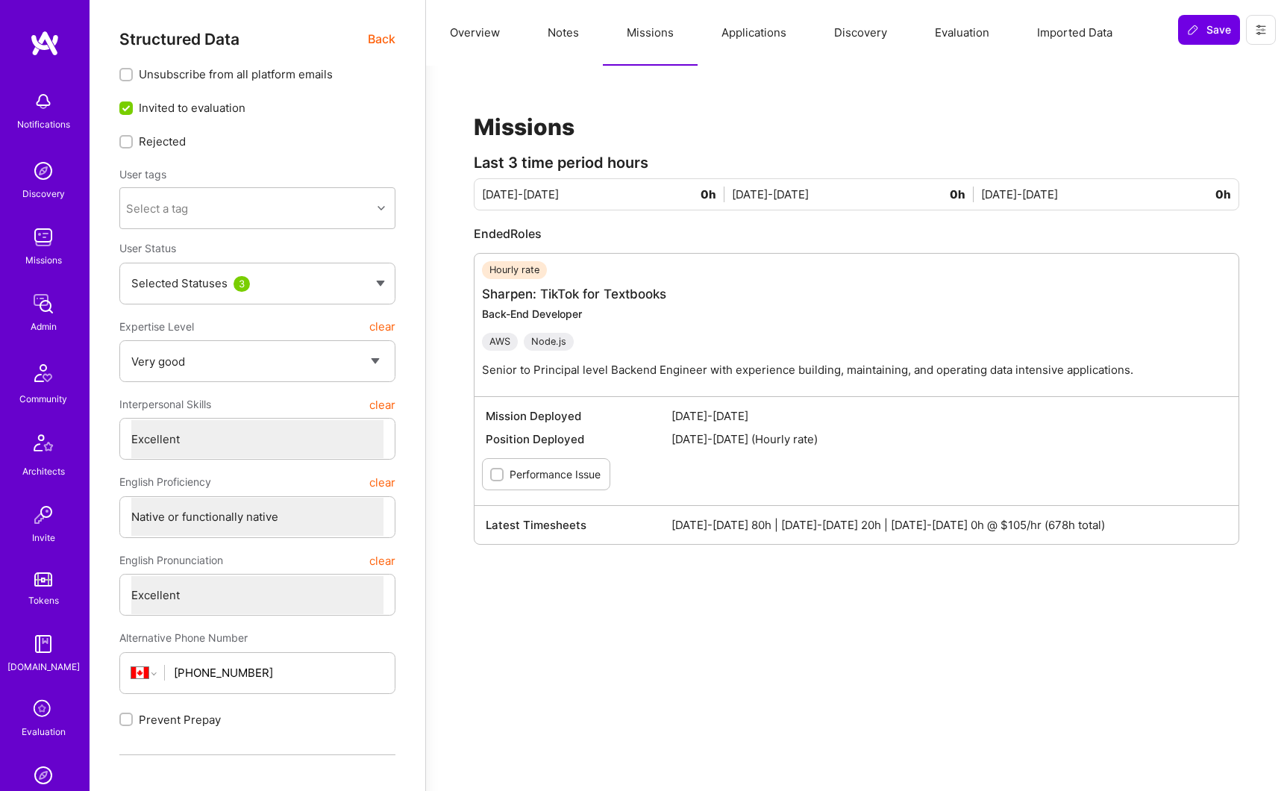
click at [606, 40] on button "Missions" at bounding box center [650, 33] width 95 height 66
click at [569, 37] on button "Notes" at bounding box center [563, 33] width 79 height 66
type textarea "x"
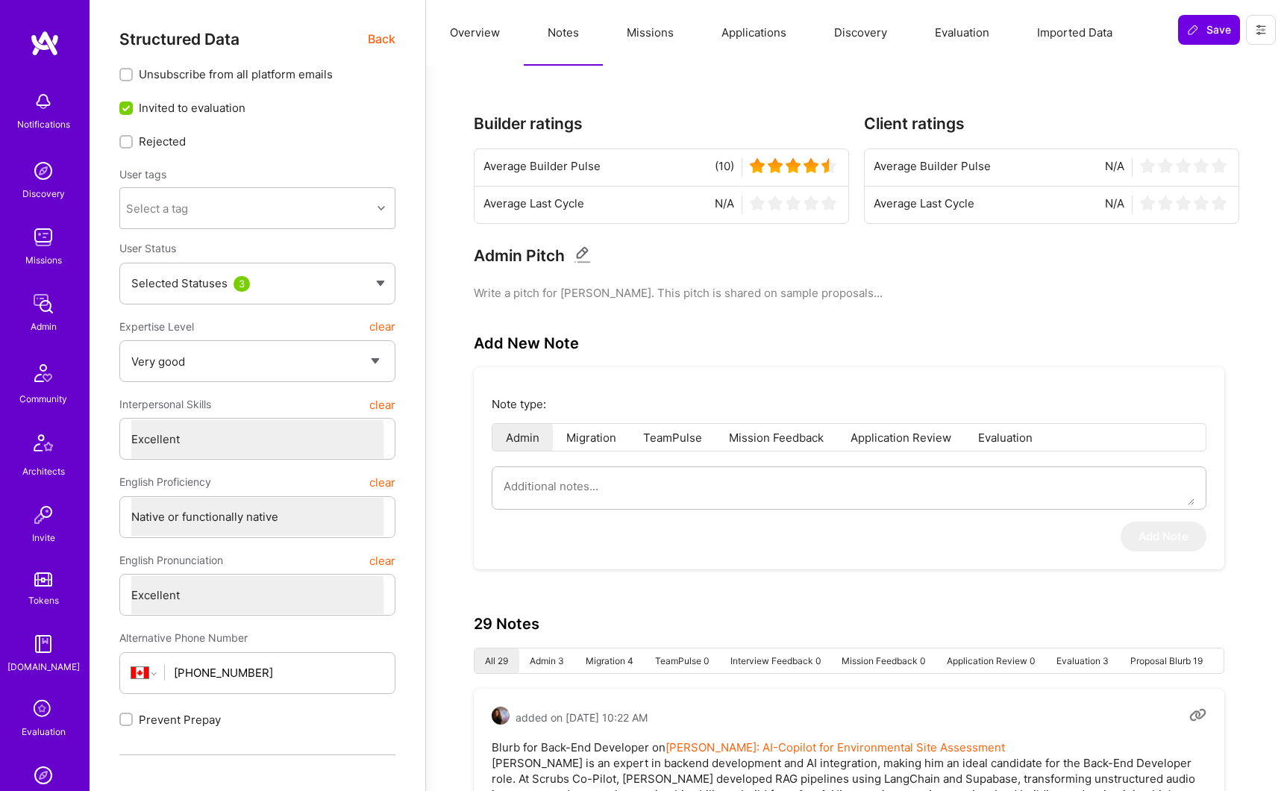
click at [764, 39] on button "Applications" at bounding box center [753, 33] width 113 height 66
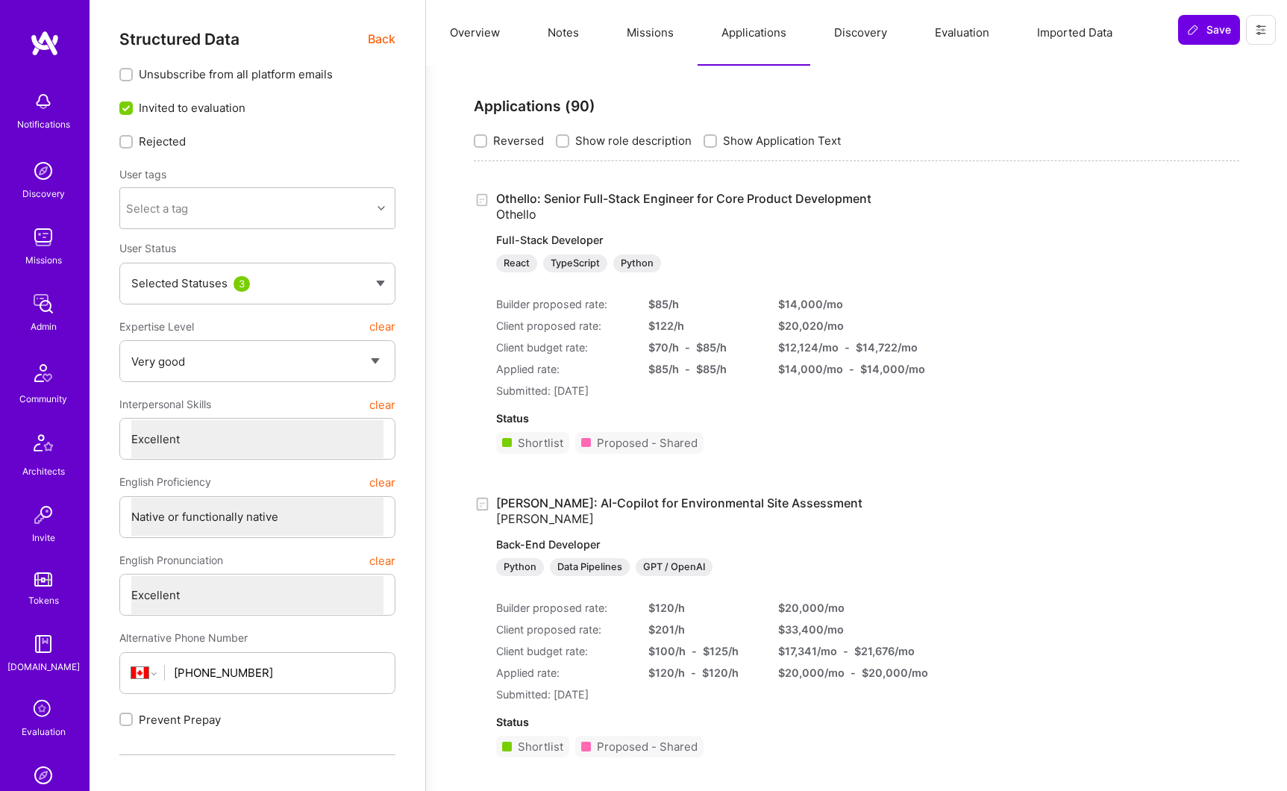
click at [39, 313] on img at bounding box center [43, 304] width 30 height 30
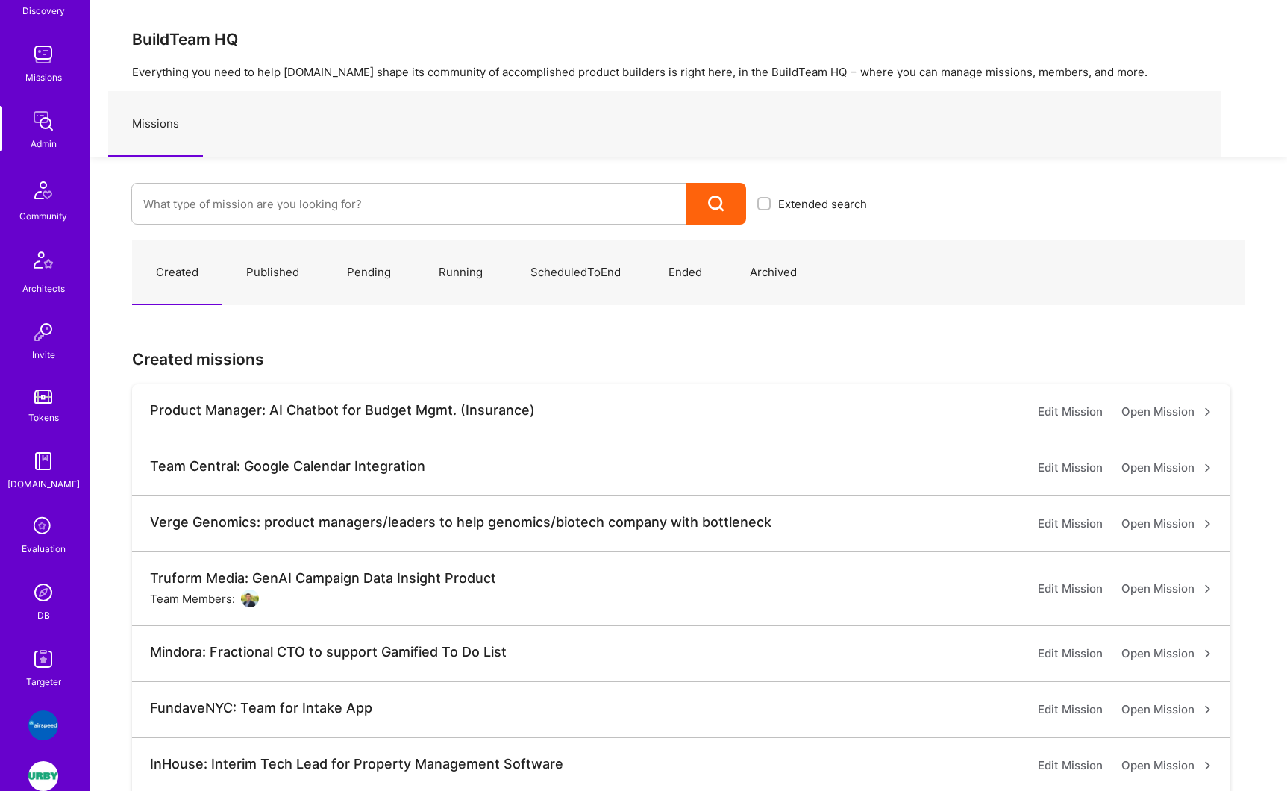
scroll to position [260, 0]
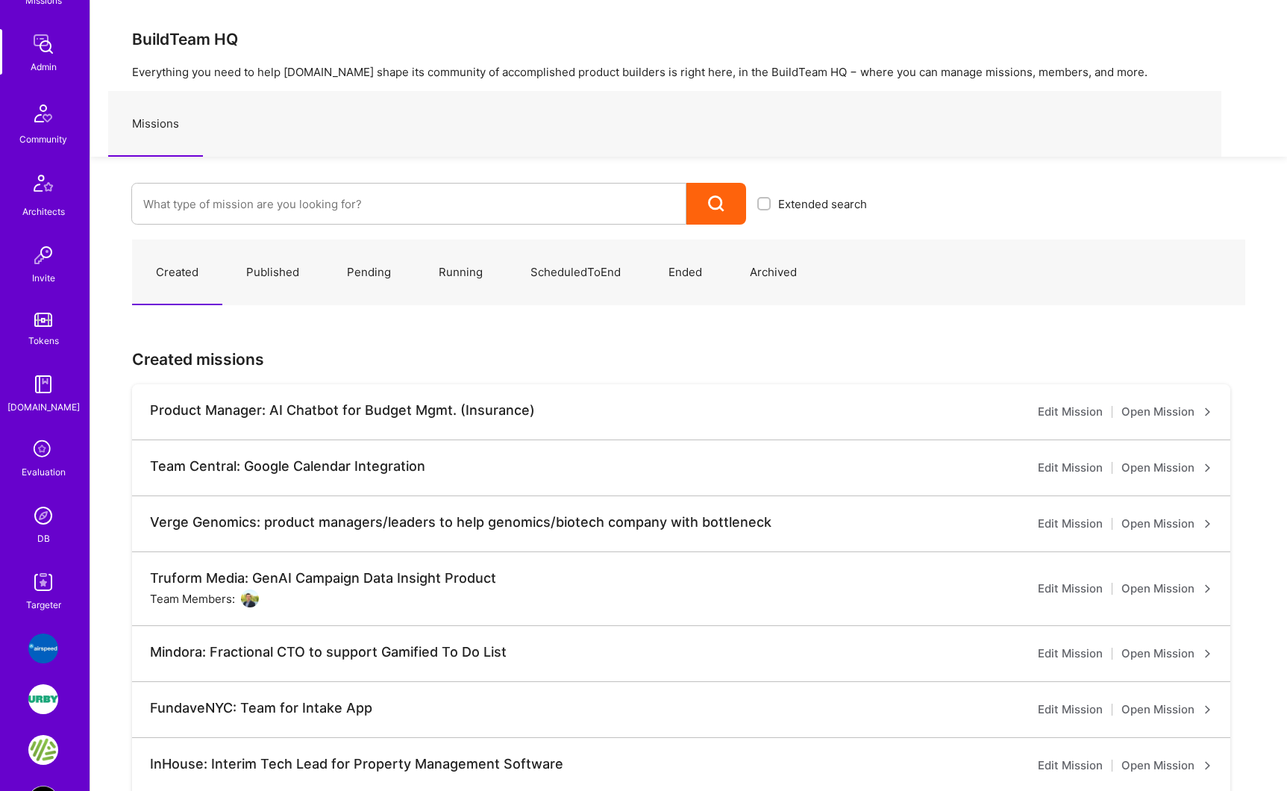
click at [39, 521] on img at bounding box center [43, 516] width 30 height 30
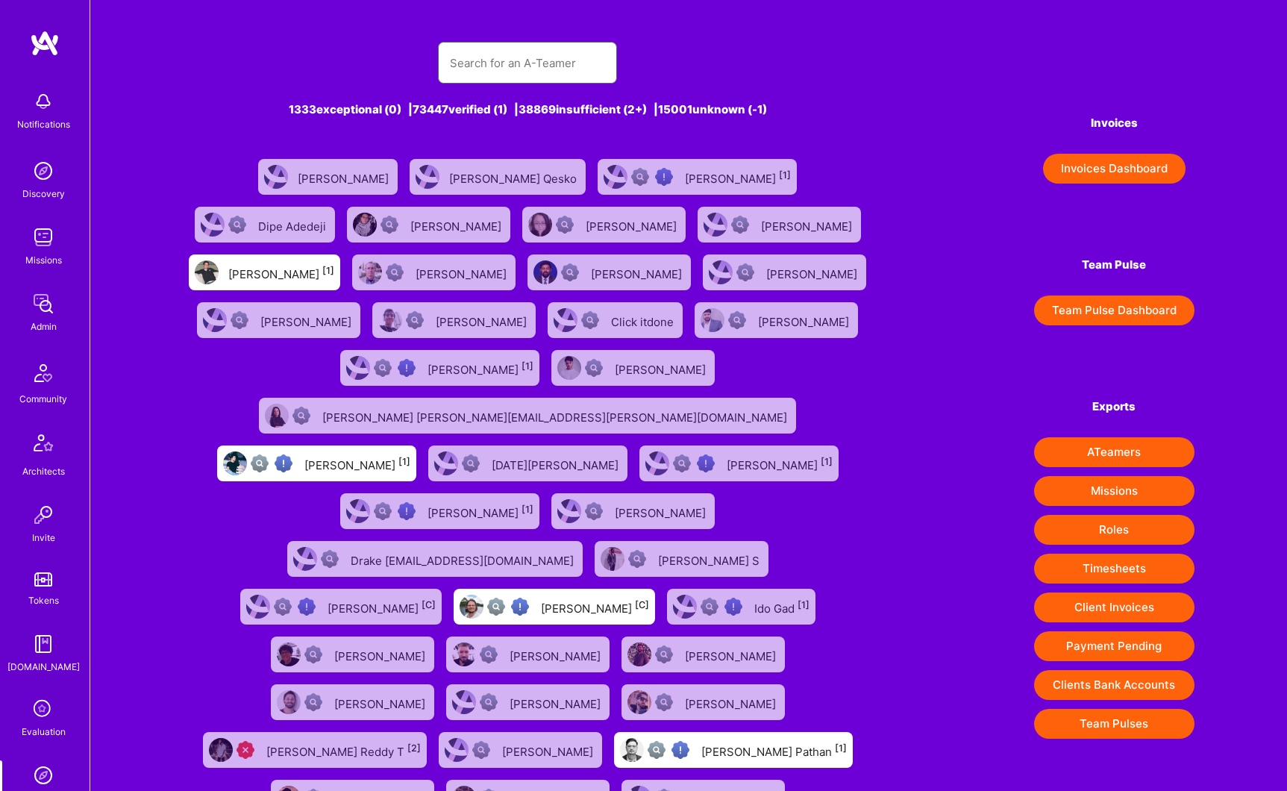
click at [533, 66] on input "text" at bounding box center [527, 63] width 155 height 38
paste input "Hernán Massad"
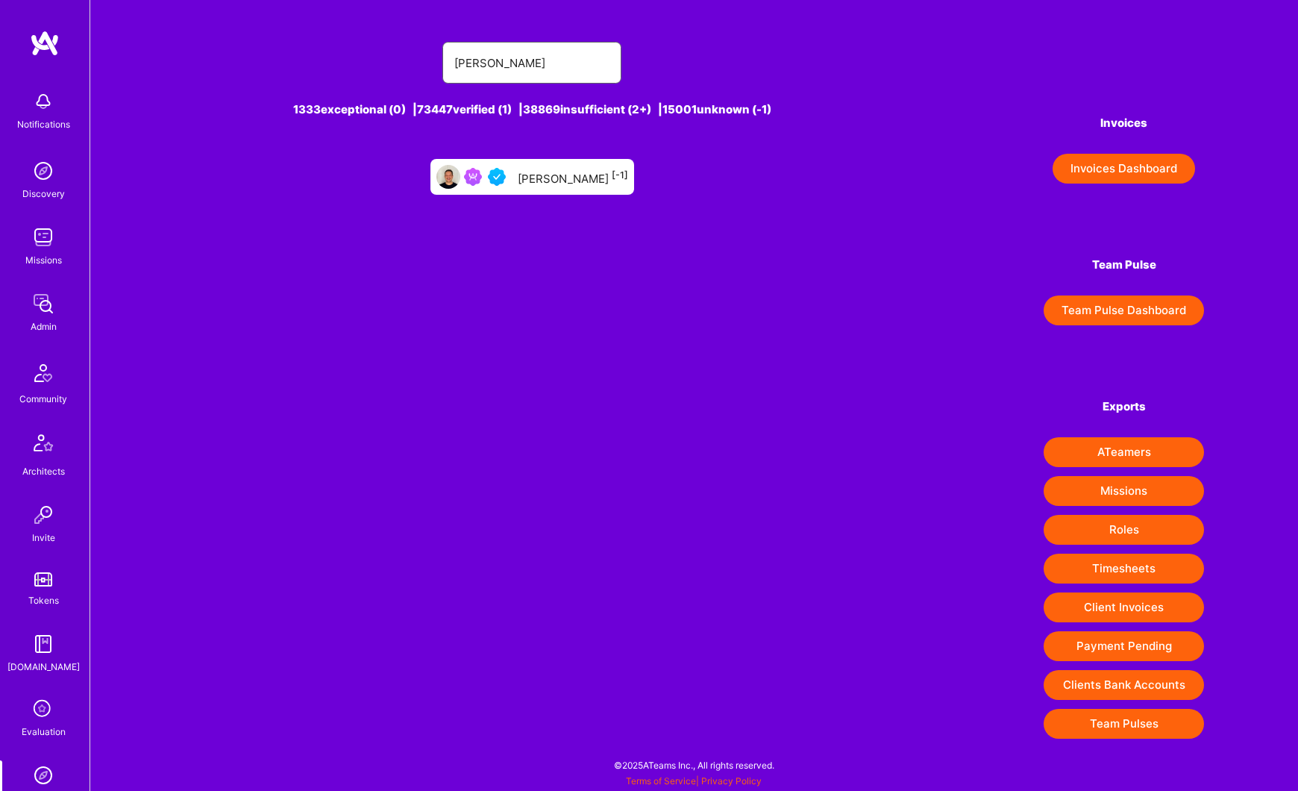
type input "Hernán Massad"
click at [543, 181] on div "Hernán Massad [-1]" at bounding box center [573, 176] width 110 height 19
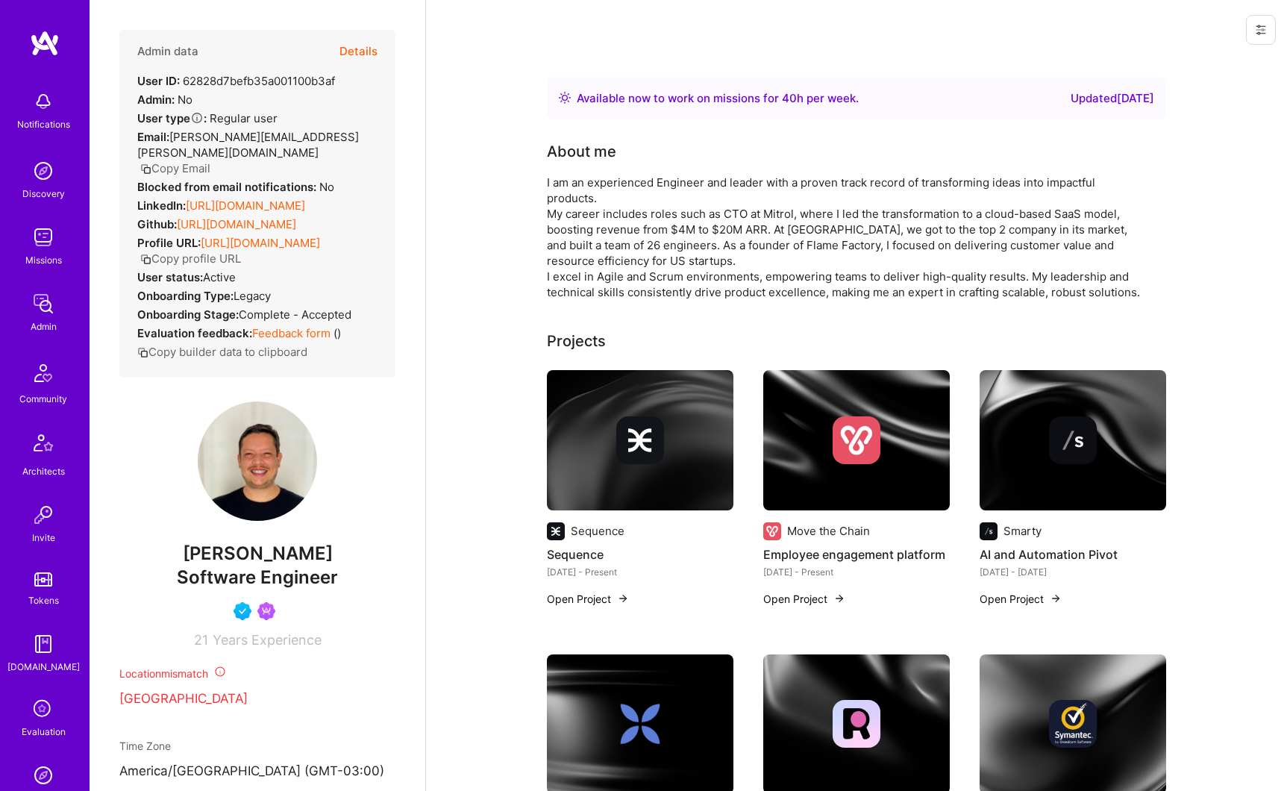
click at [363, 66] on button "Details" at bounding box center [358, 51] width 38 height 43
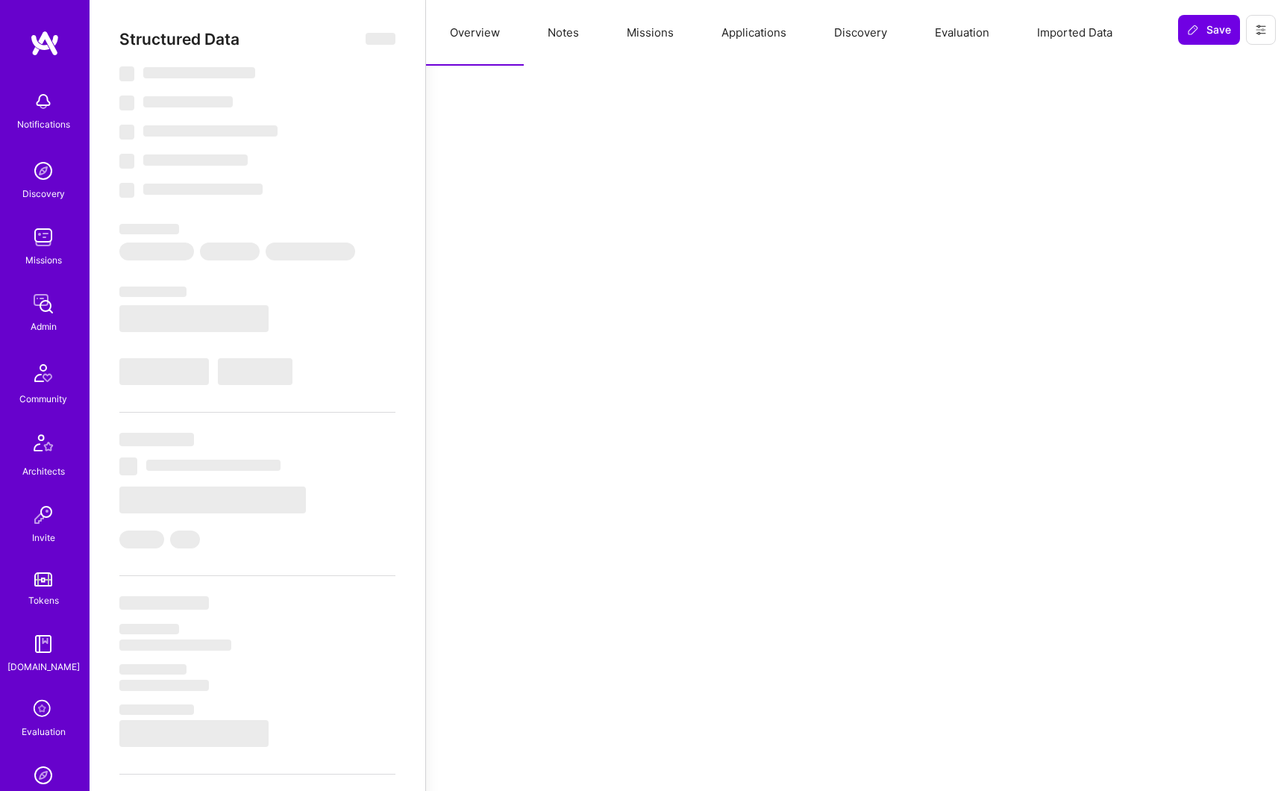
type textarea "x"
select select "Right Now"
select select "5"
select select "4"
select select "6"
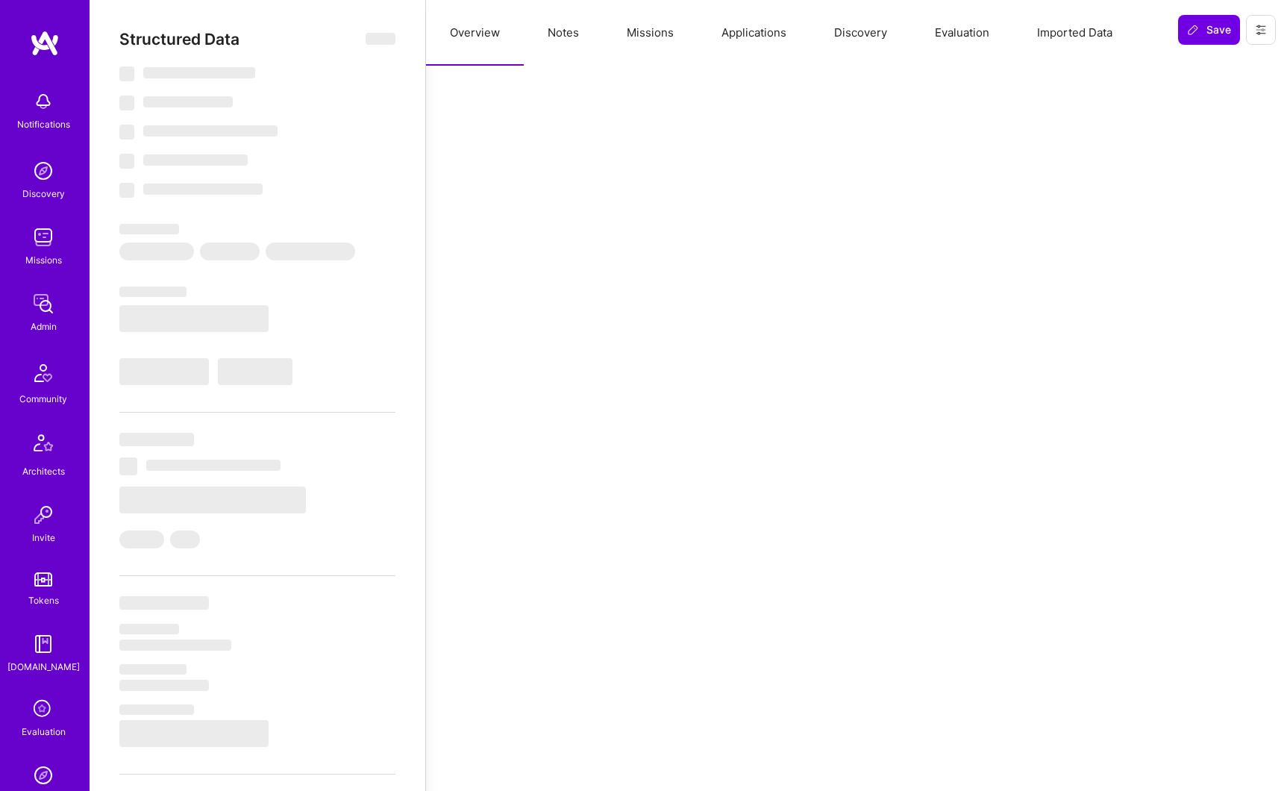
select select "7"
select select "US"
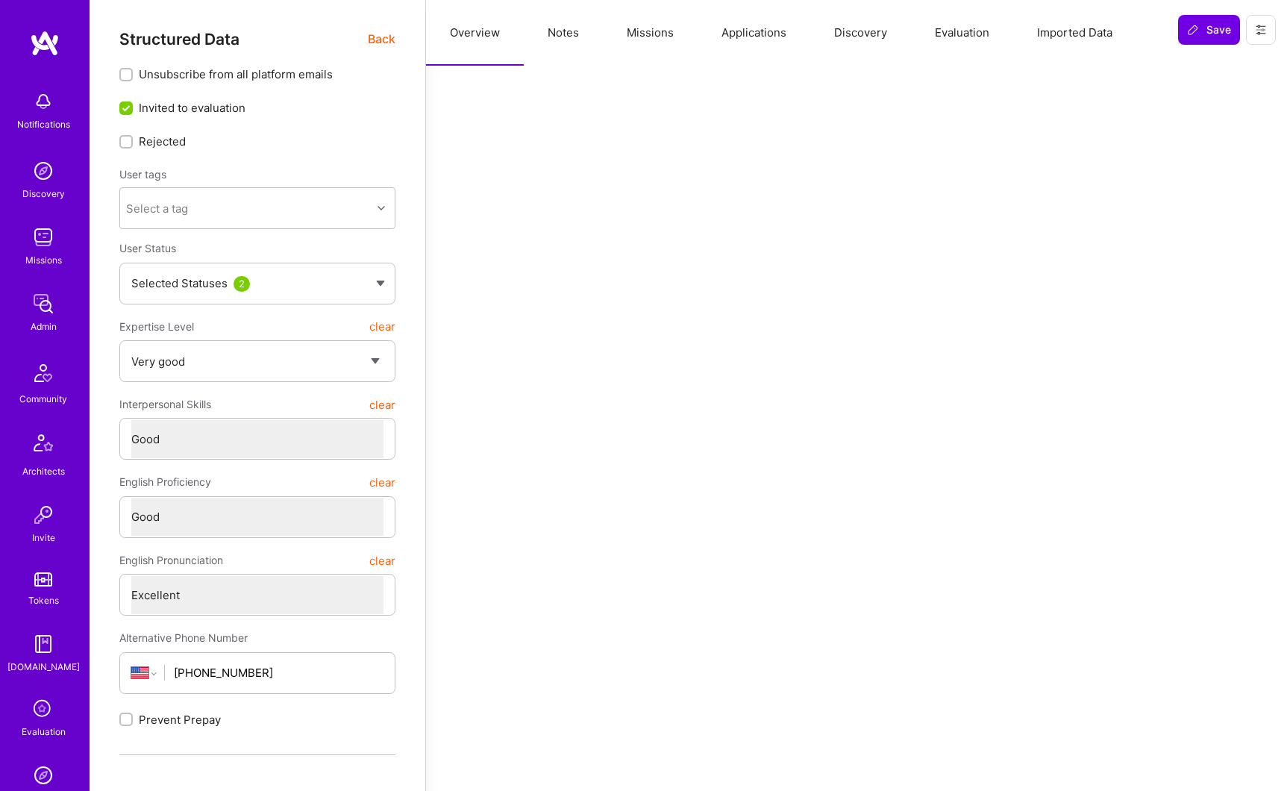
click at [637, 38] on button "Missions" at bounding box center [650, 33] width 95 height 66
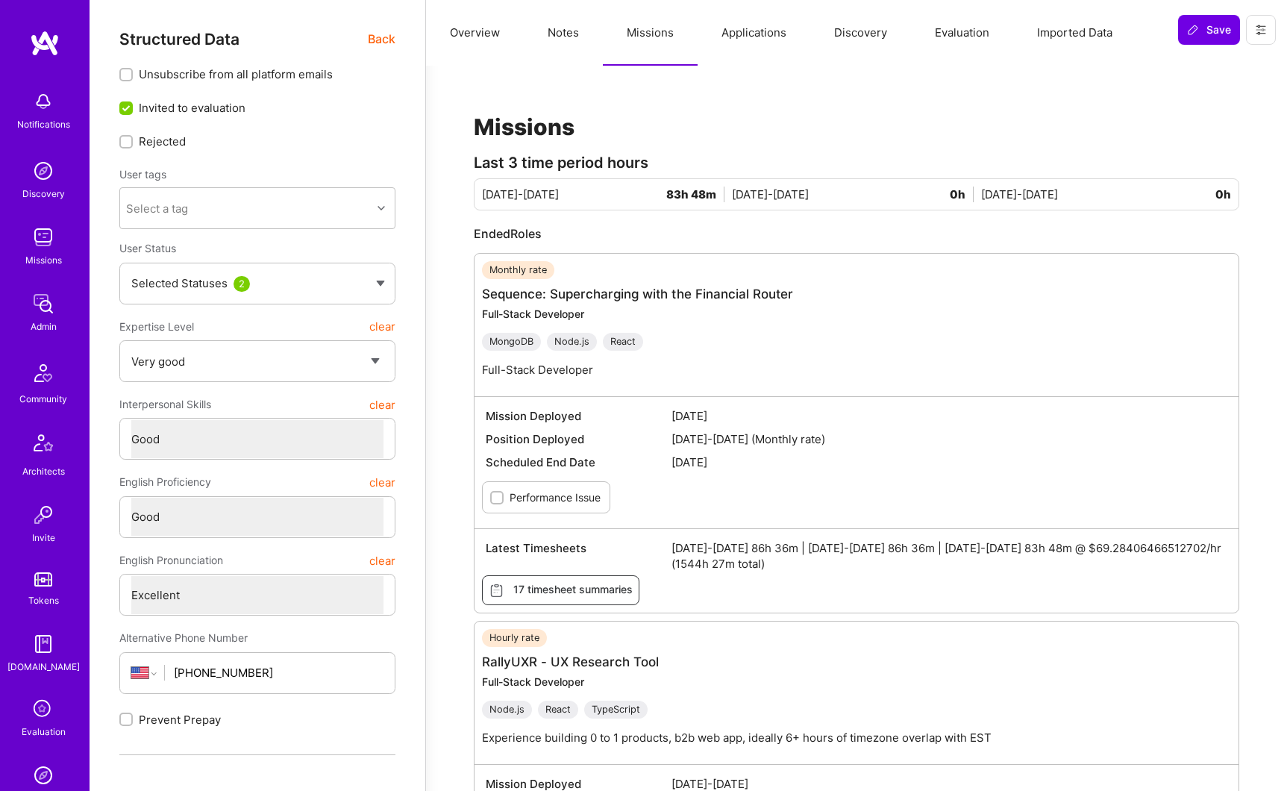
click at [763, 32] on button "Applications" at bounding box center [753, 33] width 113 height 66
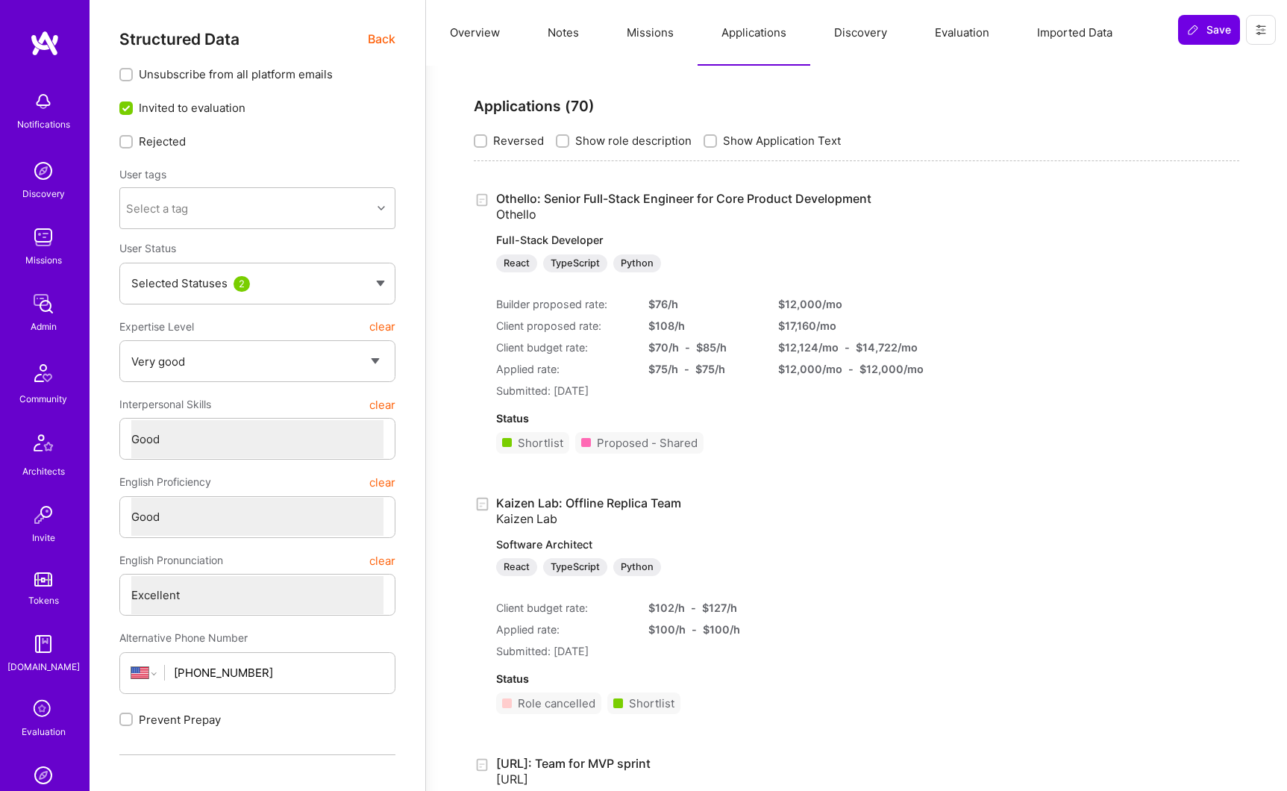
click at [40, 302] on img at bounding box center [43, 304] width 30 height 30
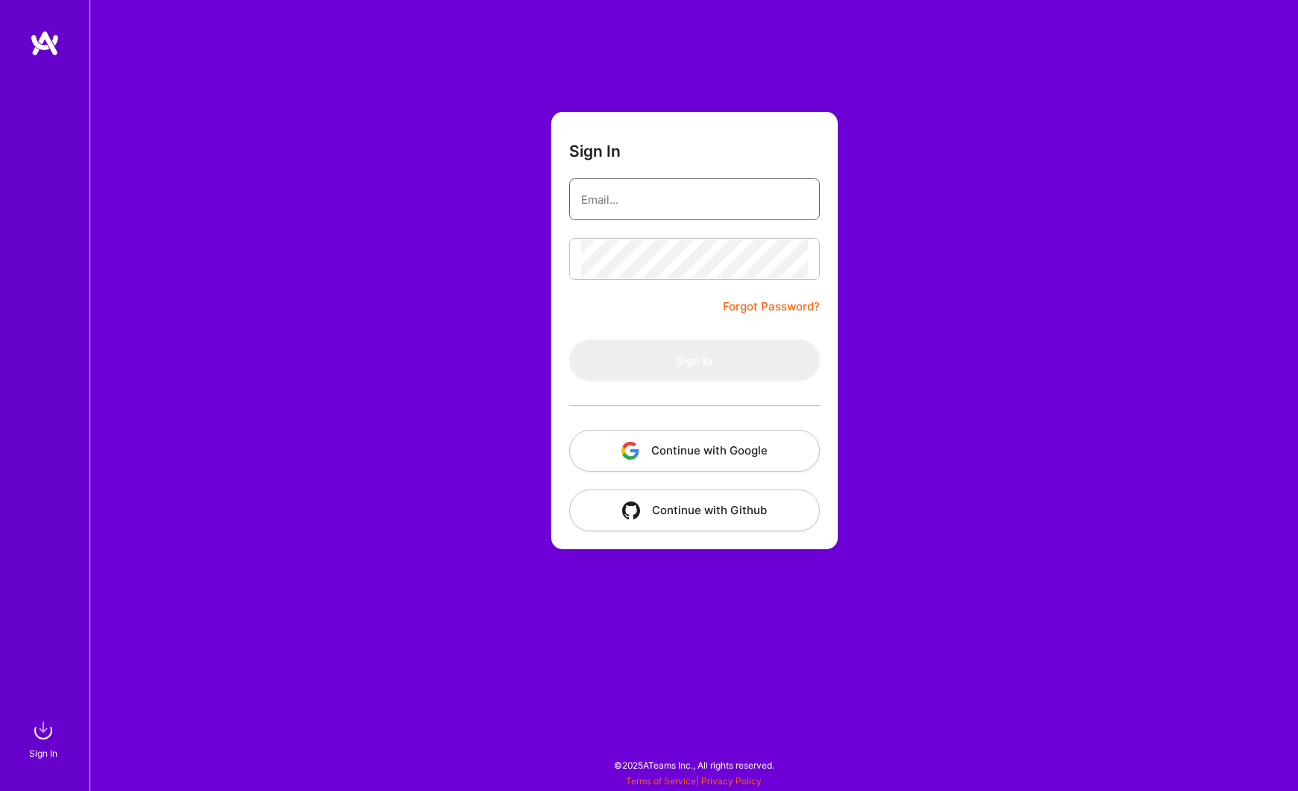
type input "tyler@a.team"
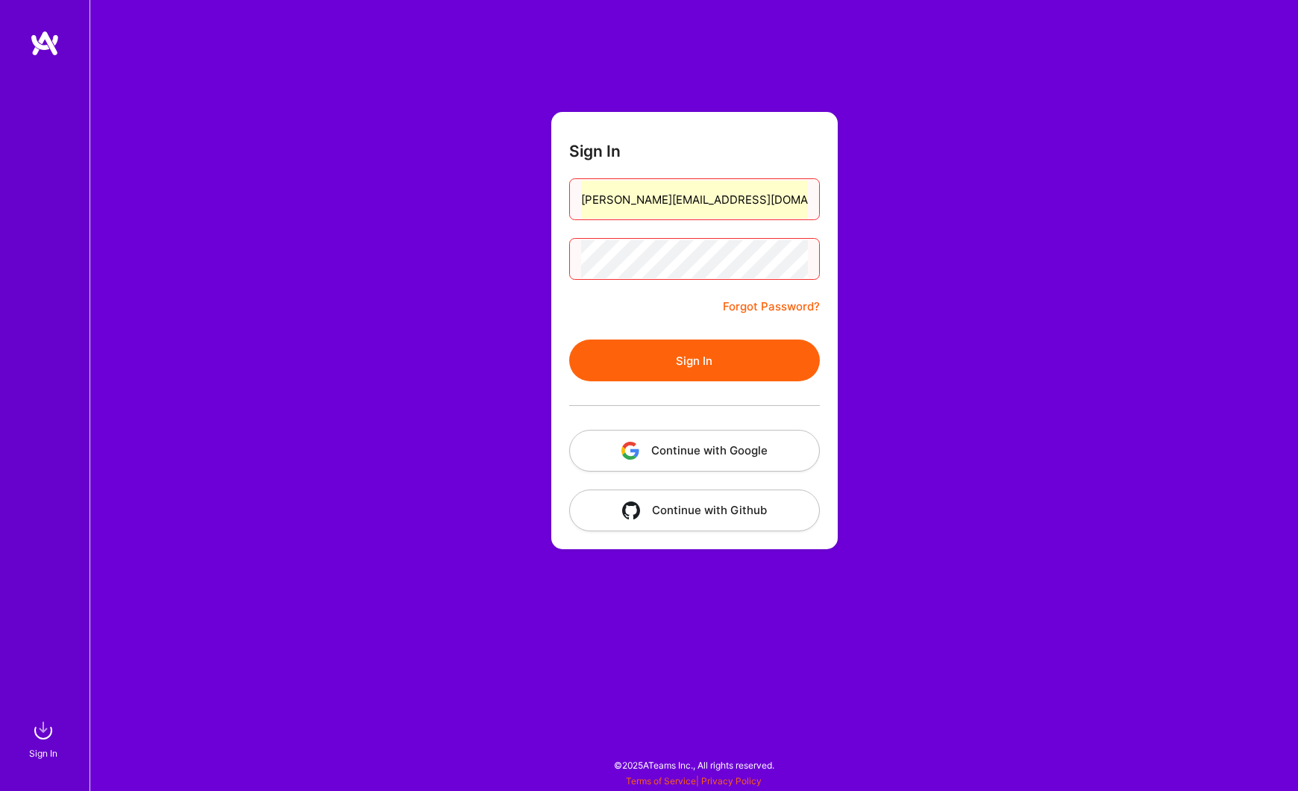
click at [679, 452] on button "Continue with Google" at bounding box center [694, 451] width 251 height 42
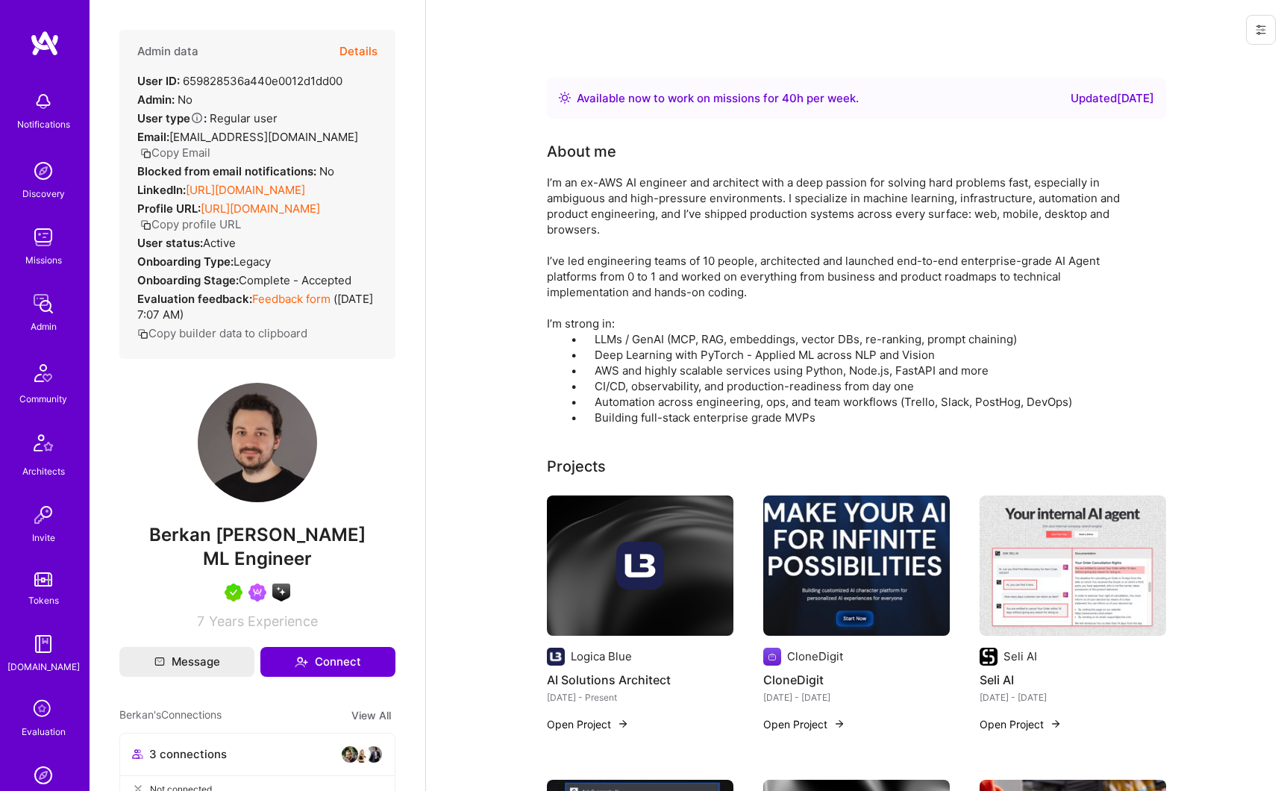
click at [37, 306] on img at bounding box center [43, 304] width 30 height 30
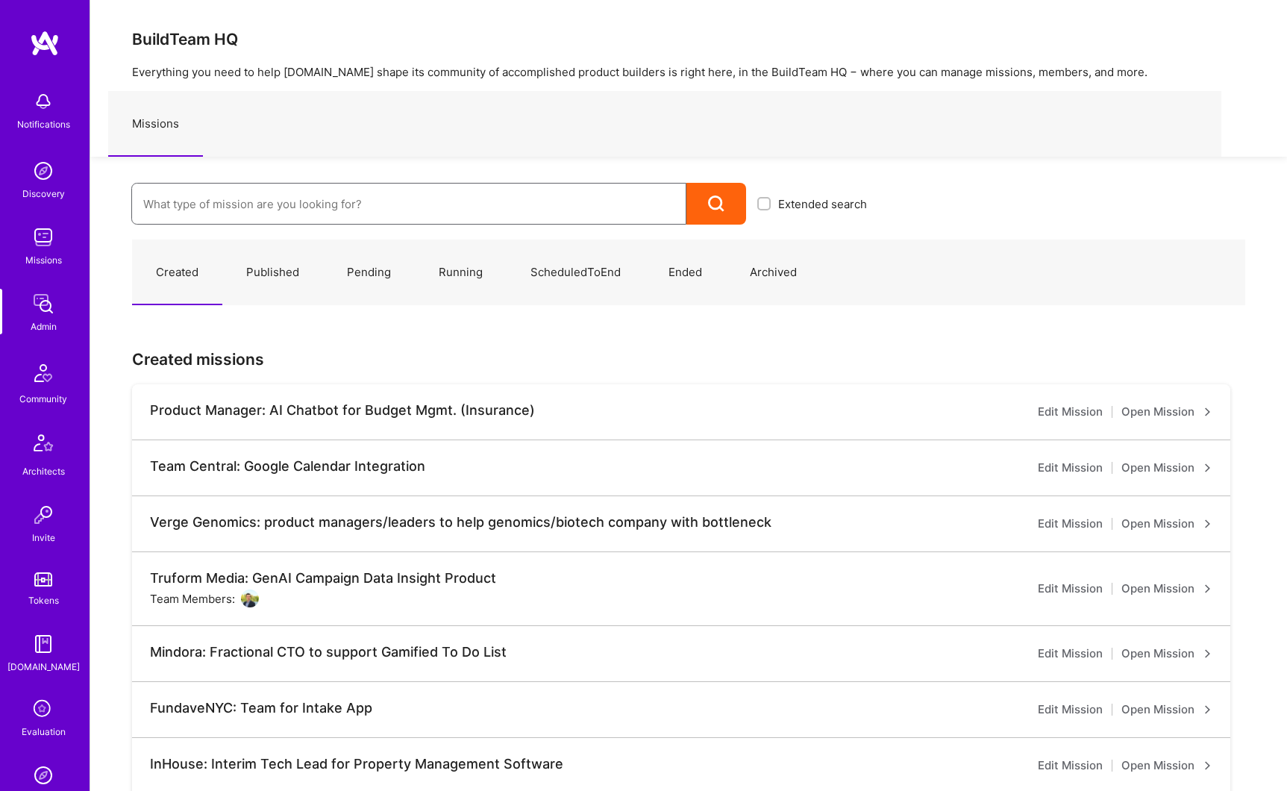
click at [248, 210] on input at bounding box center [408, 204] width 531 height 38
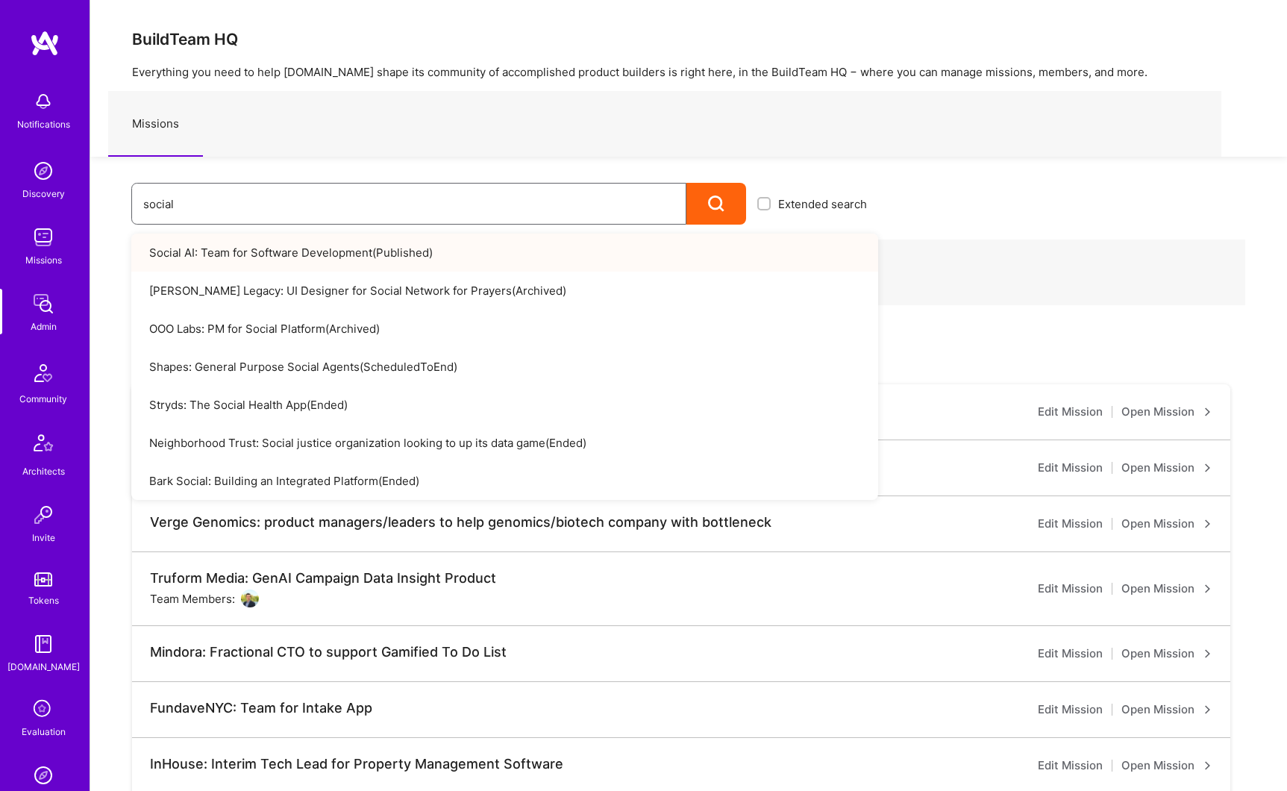
type input "social"
click at [273, 251] on link "Social AI: Team for Software Development ( Published )" at bounding box center [504, 252] width 747 height 38
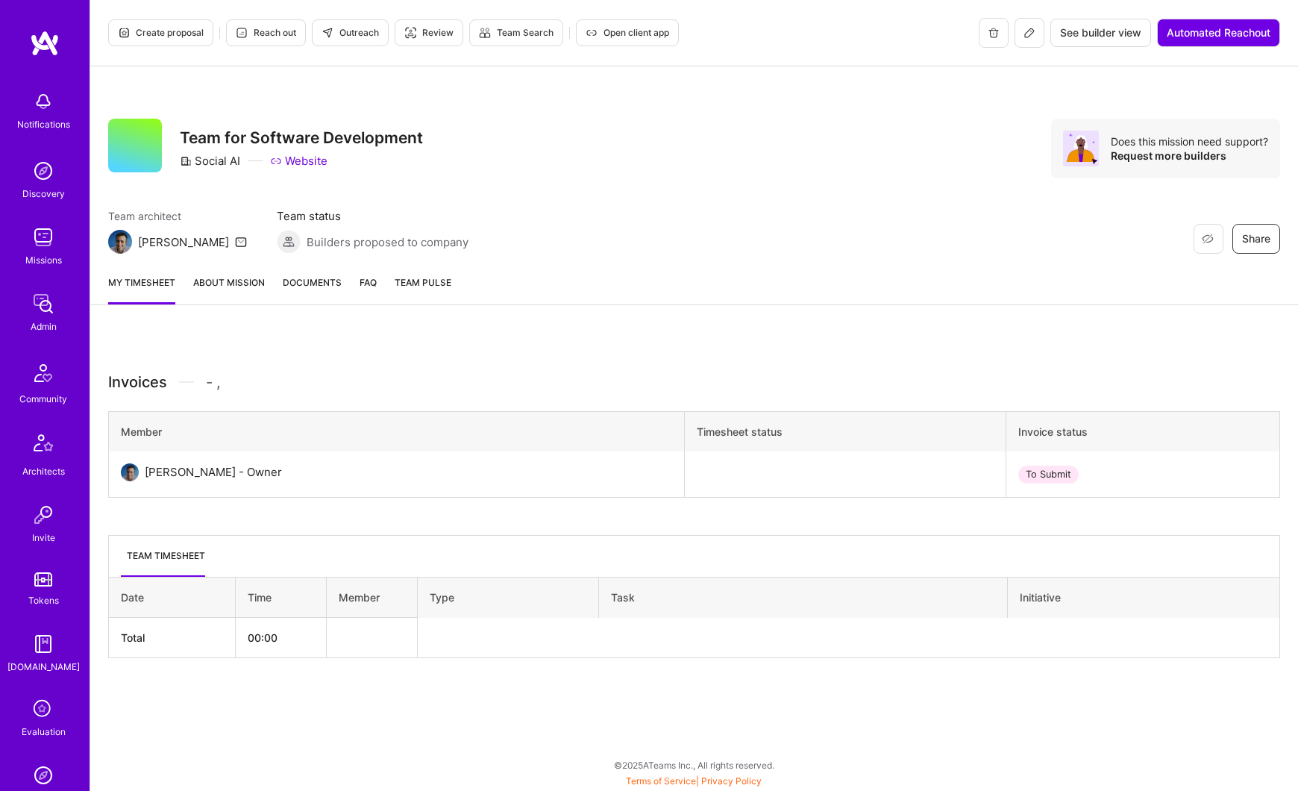
click at [249, 285] on link "About Mission" at bounding box center [229, 290] width 72 height 30
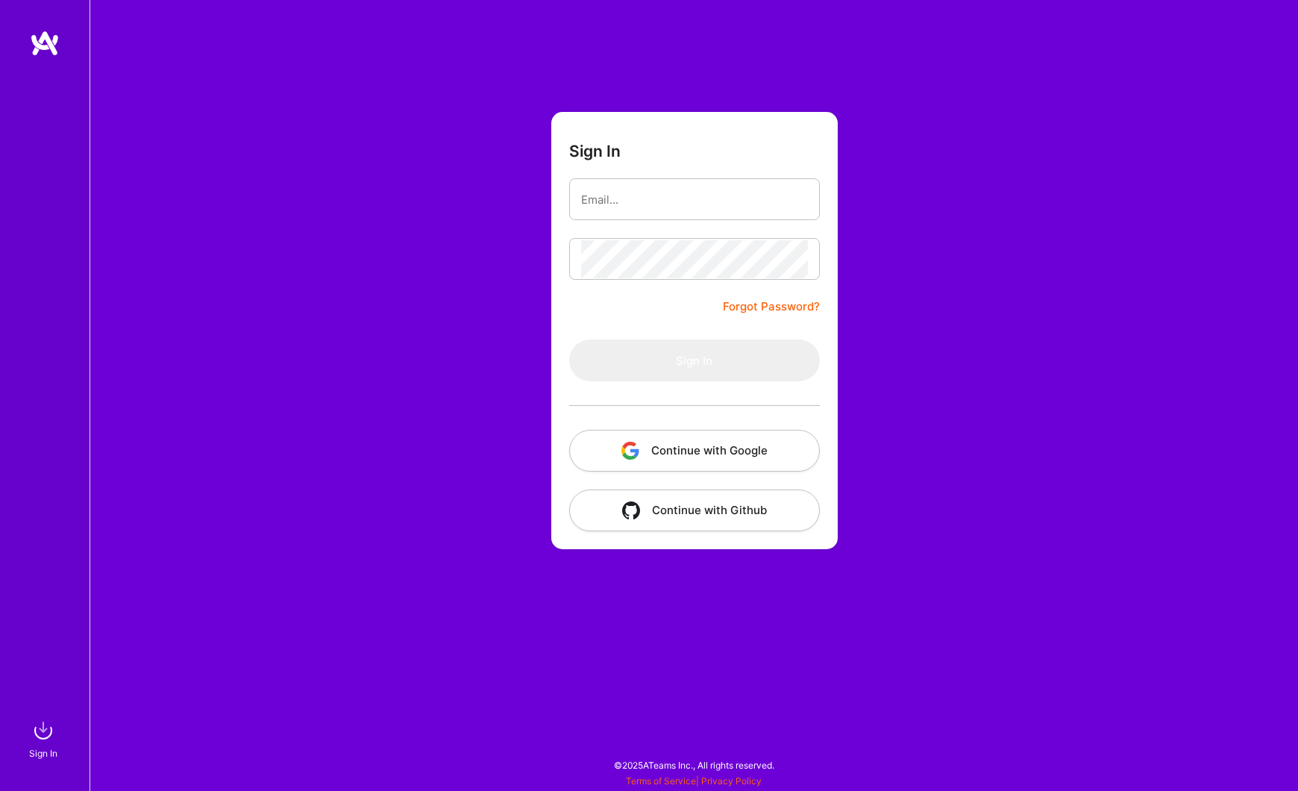
click at [740, 445] on button "Continue with Google" at bounding box center [694, 451] width 251 height 42
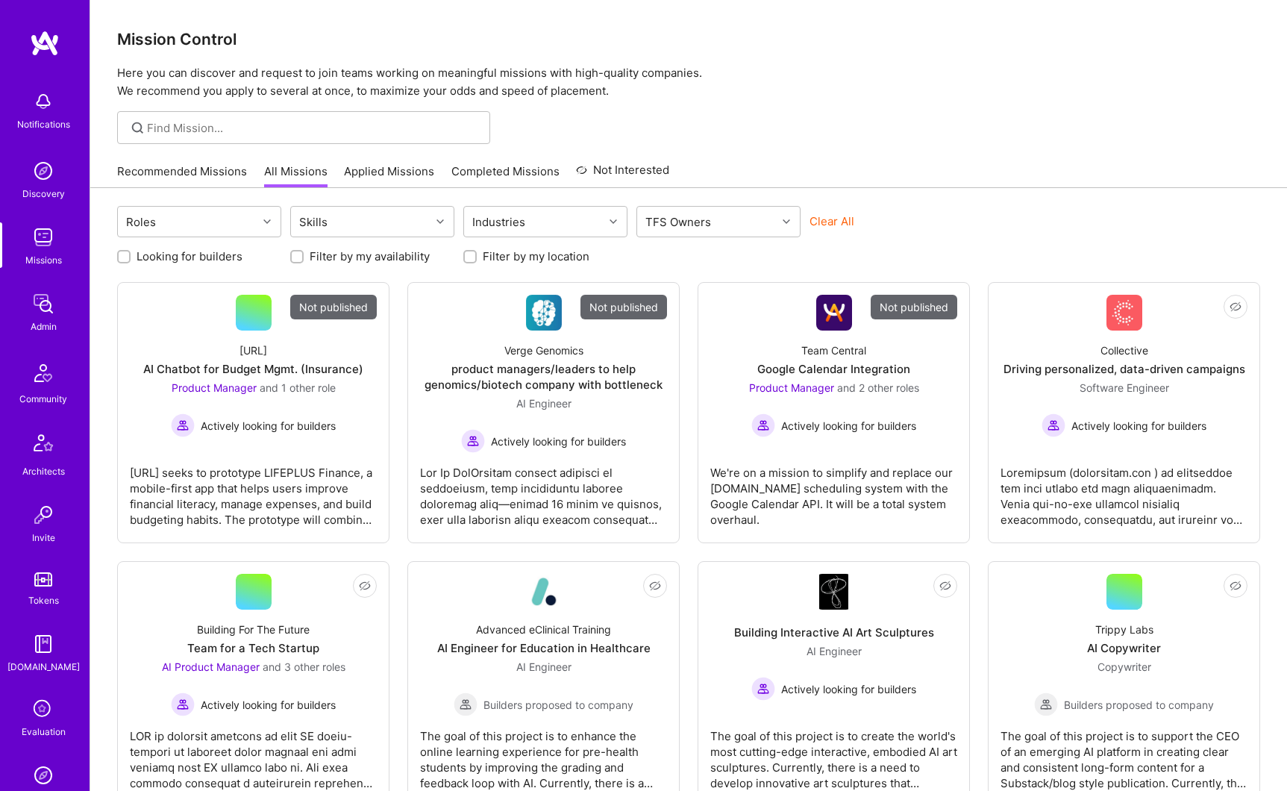
click at [37, 309] on img at bounding box center [43, 304] width 30 height 30
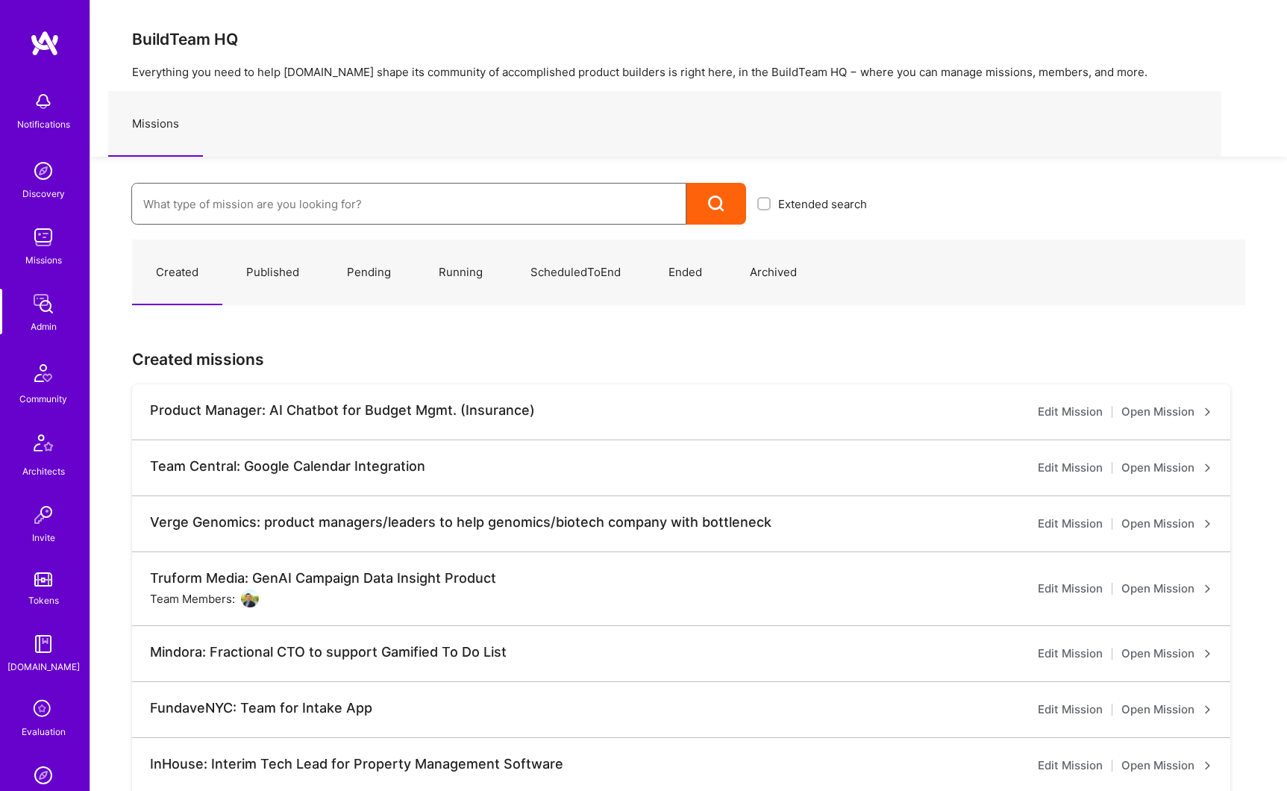
click at [175, 209] on input at bounding box center [408, 204] width 531 height 38
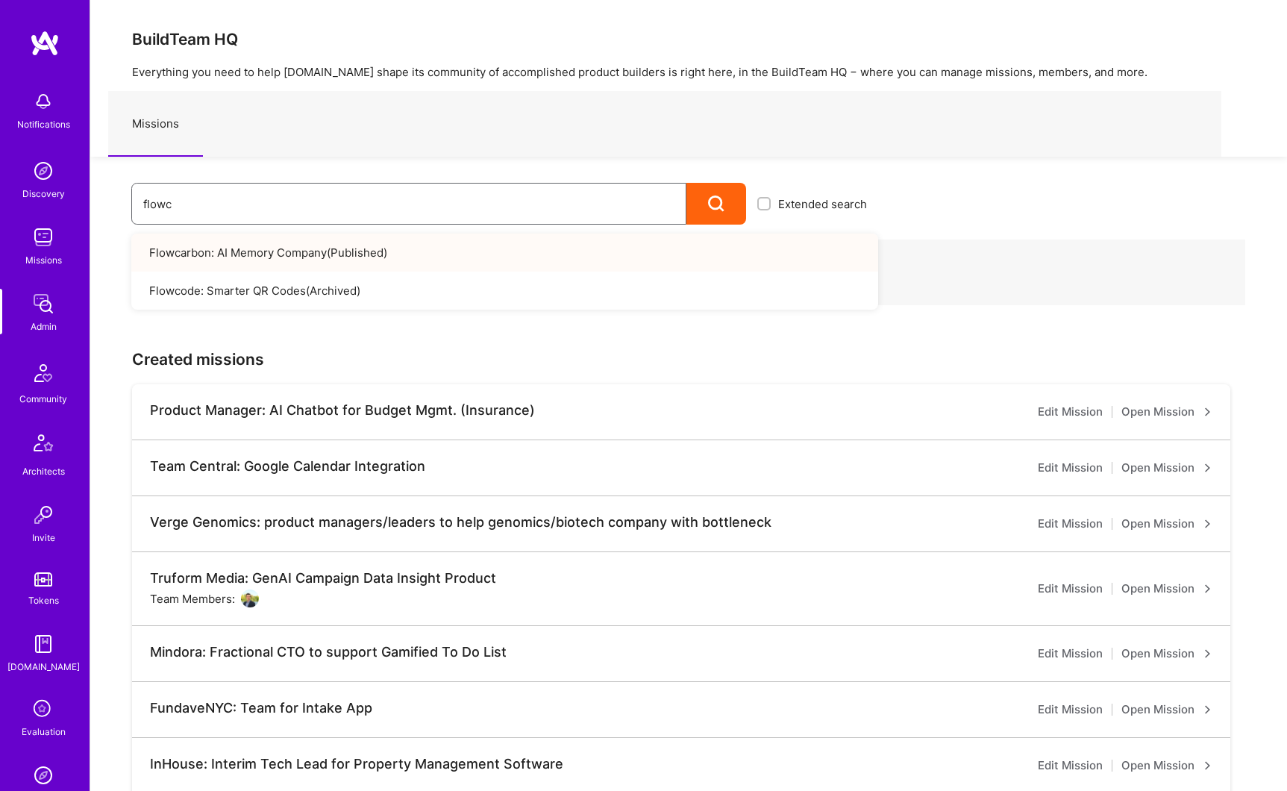
type input "flowc"
click at [303, 257] on link "Flowcarbon: AI Memory Company ( Published )" at bounding box center [504, 252] width 747 height 38
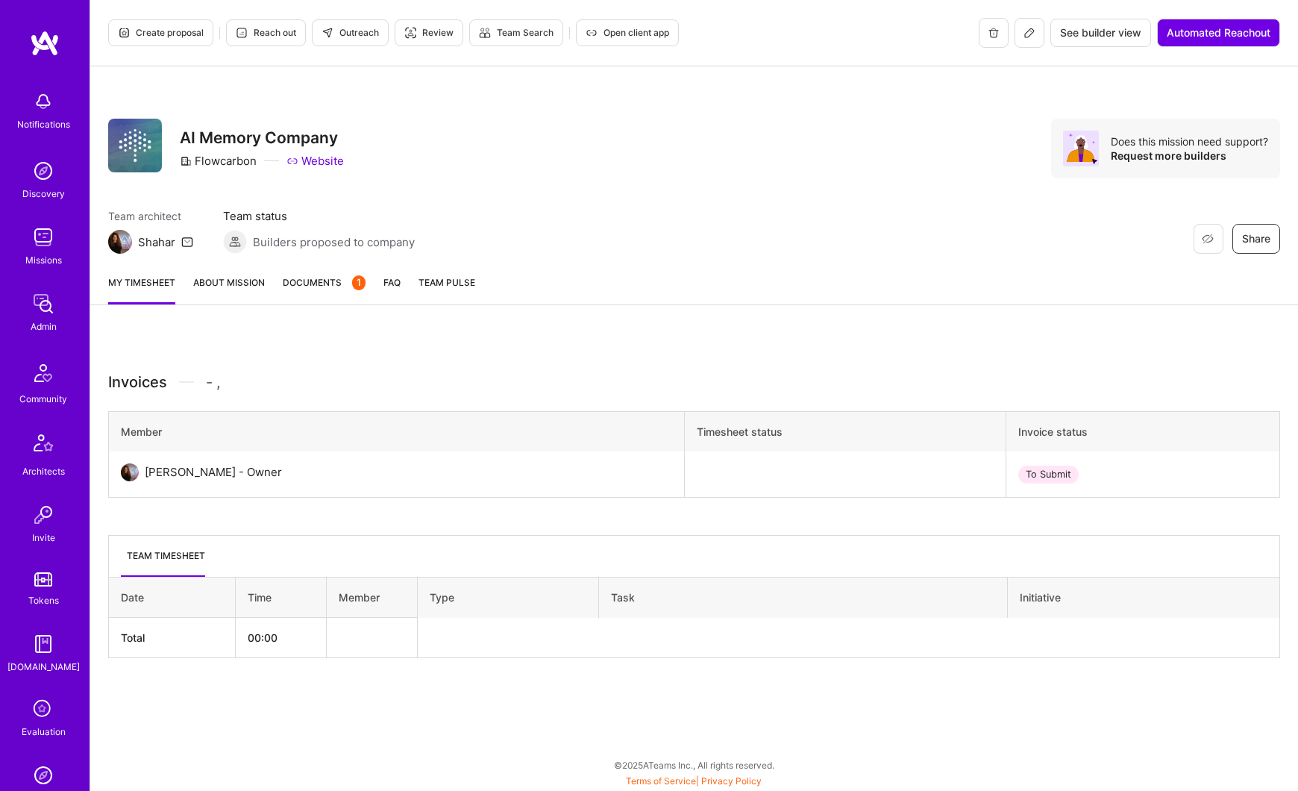
click at [1019, 37] on button at bounding box center [1030, 33] width 30 height 30
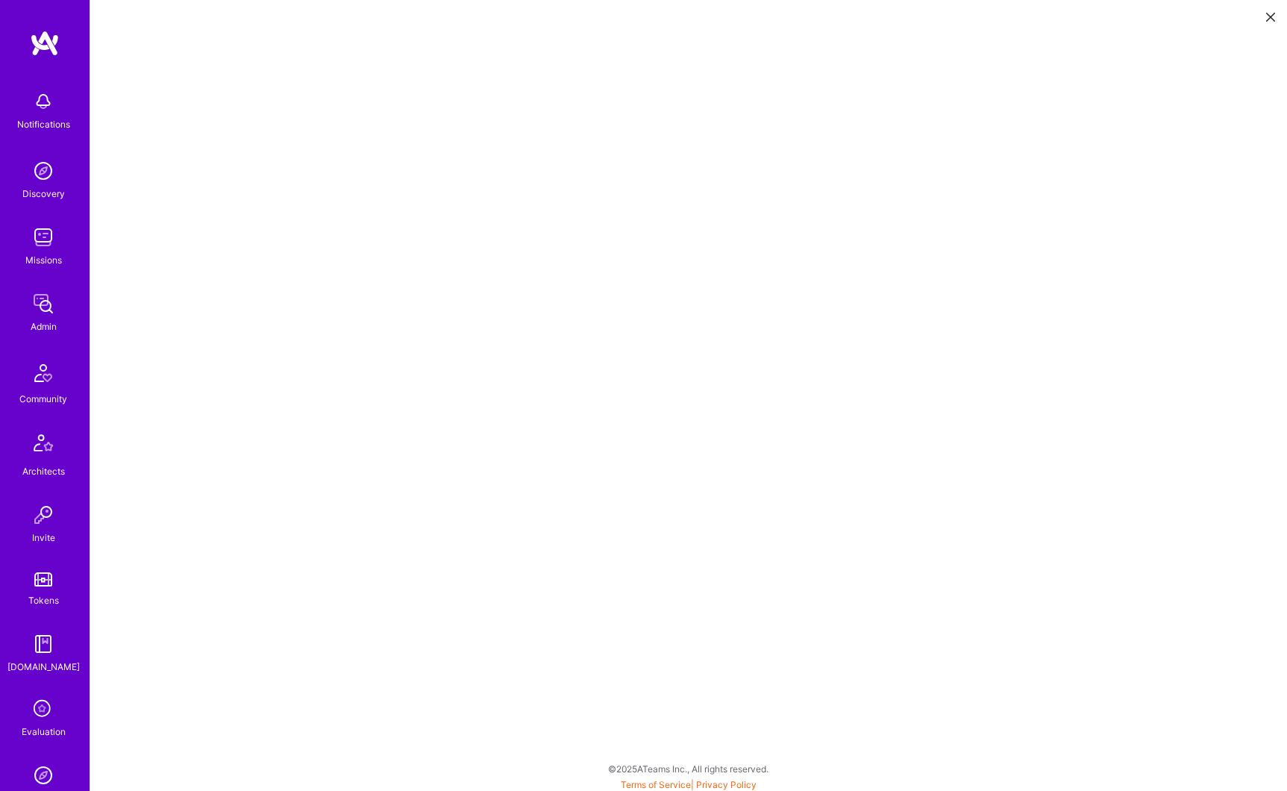
scroll to position [4, 0]
